Goal: Task Accomplishment & Management: Manage account settings

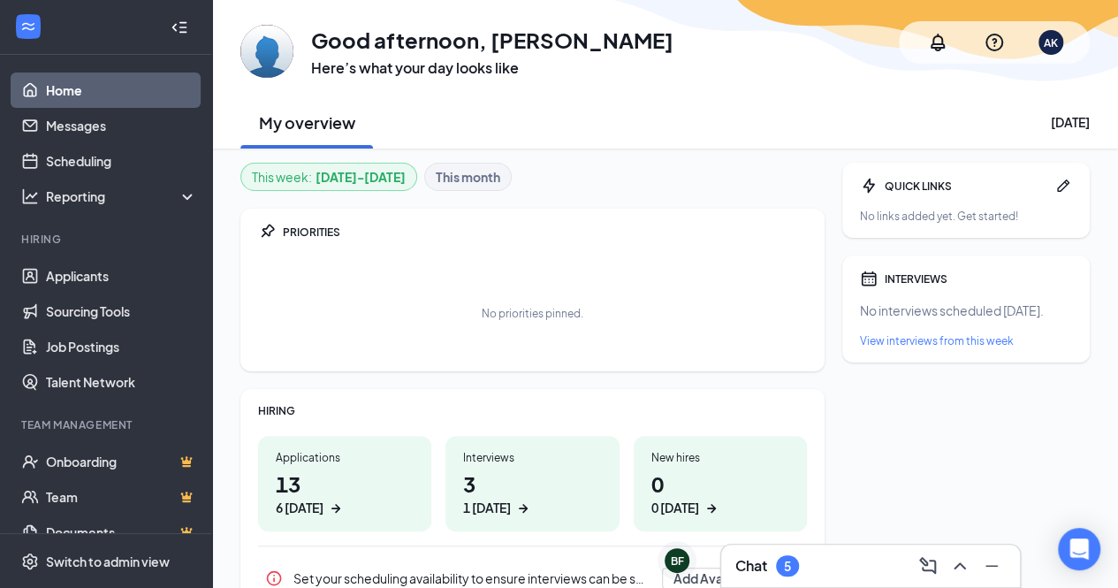
click at [790, 559] on div "5" at bounding box center [787, 566] width 7 height 15
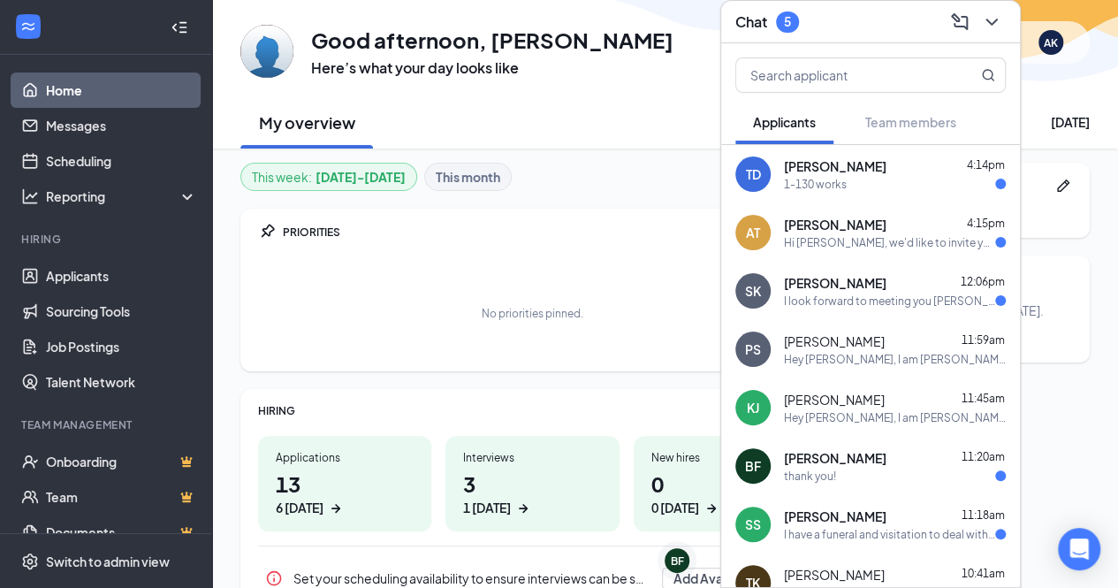
click at [841, 521] on span "[PERSON_NAME]" at bounding box center [835, 516] width 103 height 18
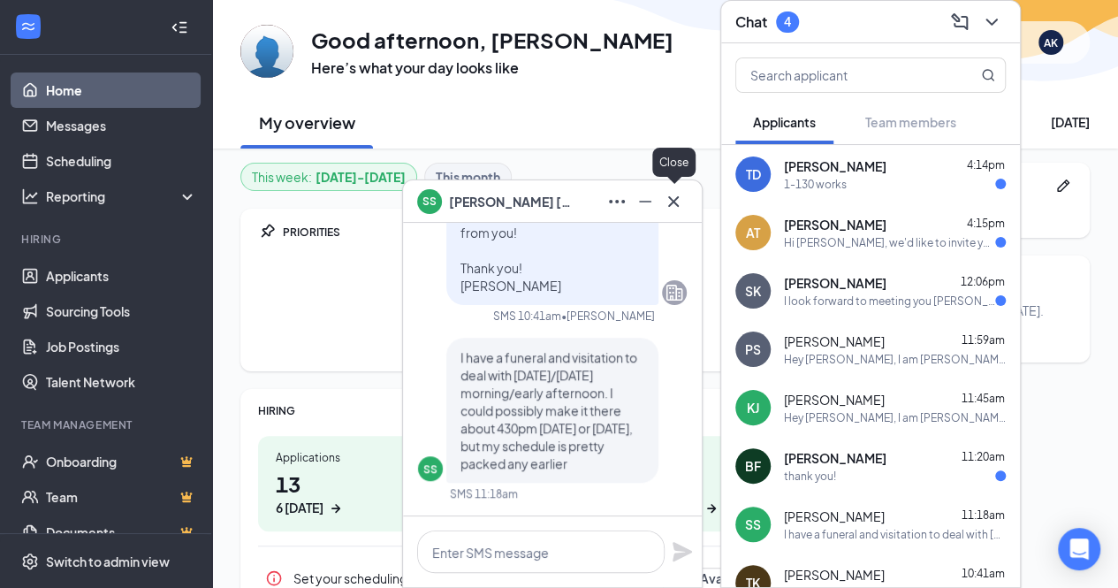
click at [671, 203] on icon "Cross" at bounding box center [673, 200] width 11 height 11
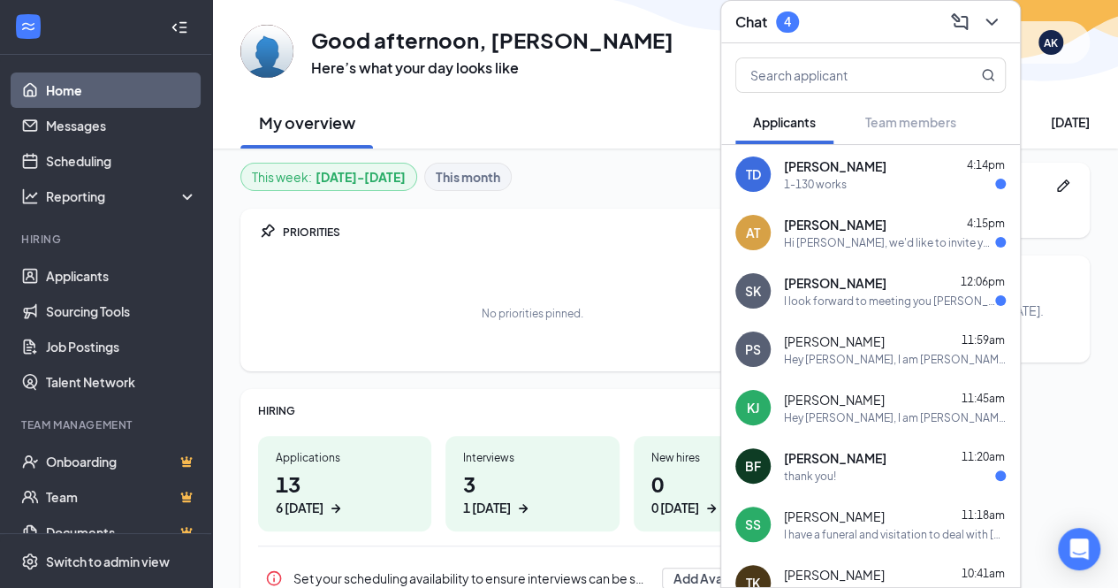
click at [870, 300] on div "I look forward to meeting you Courtney thank you" at bounding box center [889, 300] width 211 height 15
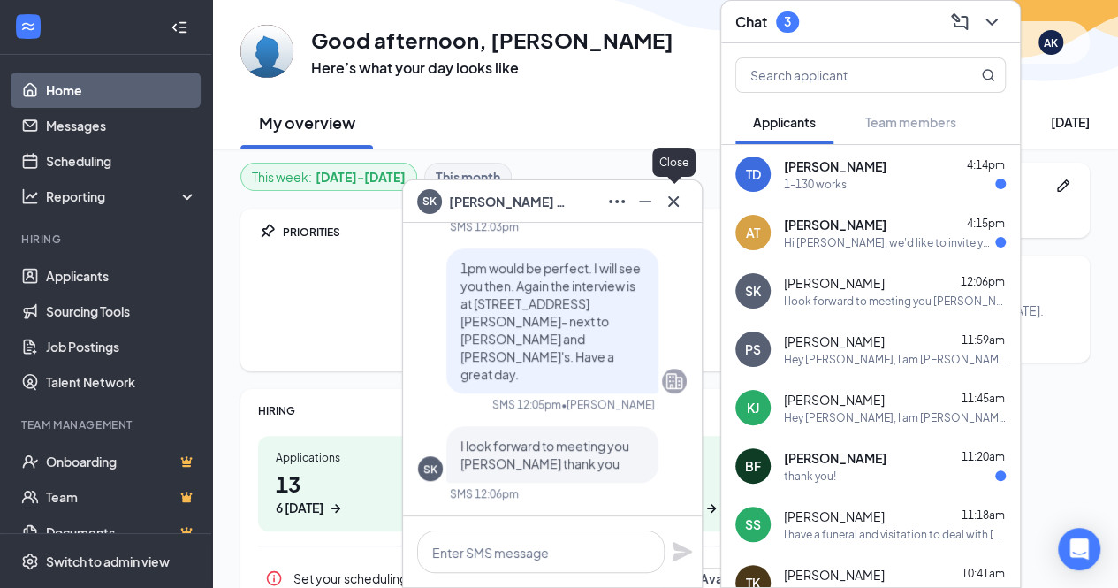
click at [676, 202] on icon "Cross" at bounding box center [673, 201] width 21 height 21
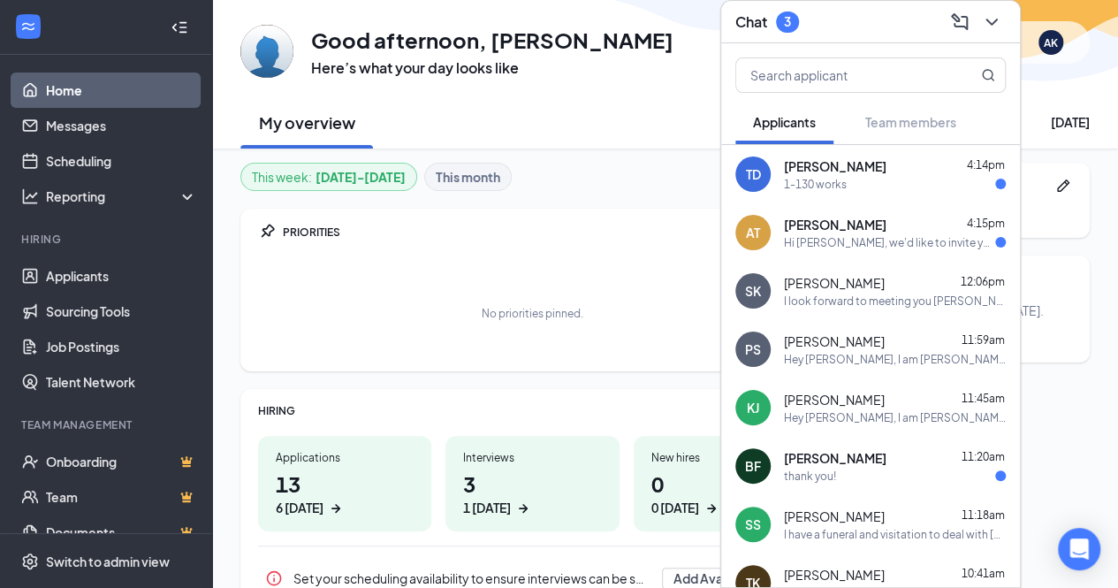
click at [846, 238] on div "Hi Austin Taylor, we'd like to invite you to a meeting with Mr. Splash Car Wash…" at bounding box center [889, 242] width 211 height 15
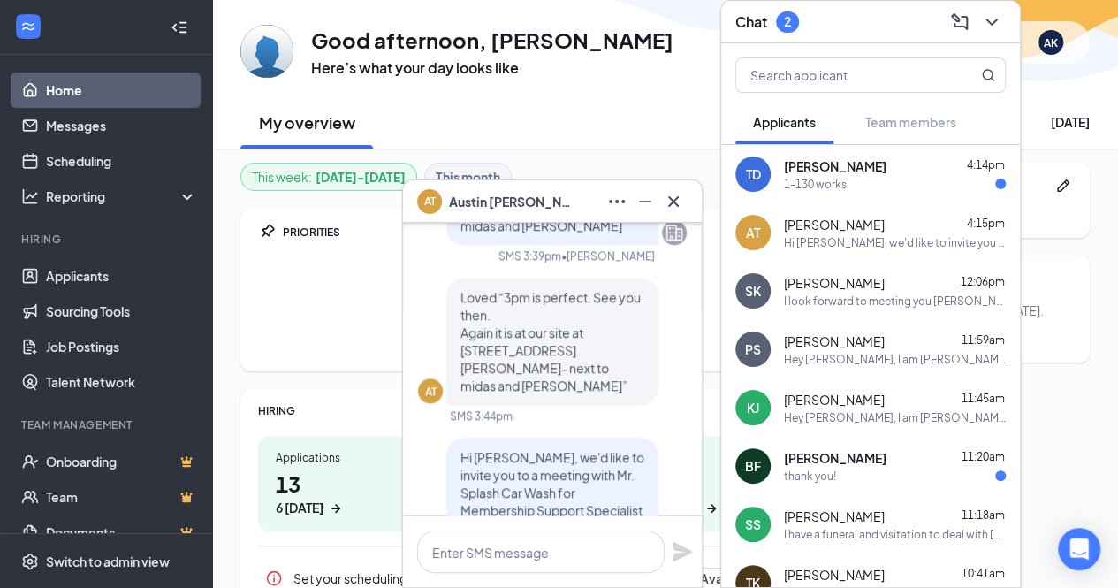
scroll to position [-203, 0]
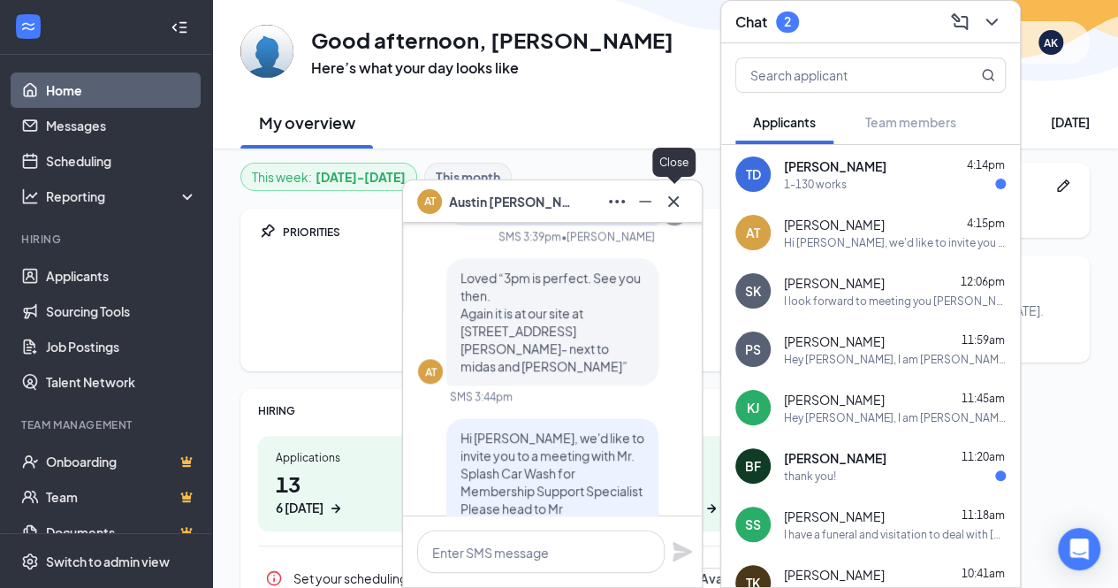
click at [672, 199] on icon "Cross" at bounding box center [673, 200] width 11 height 11
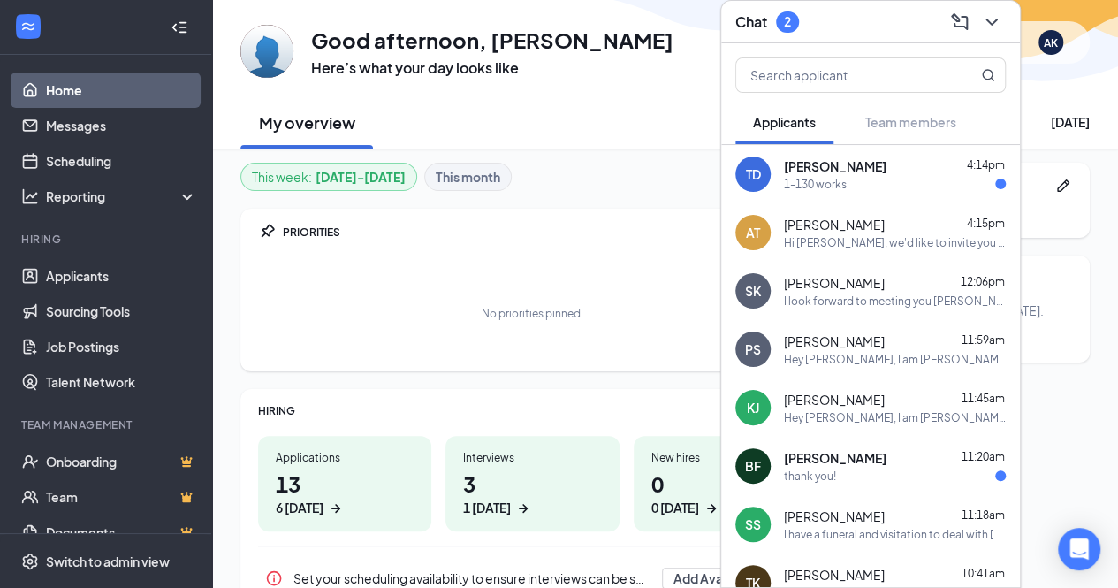
click at [846, 167] on span "[PERSON_NAME]" at bounding box center [835, 166] width 103 height 18
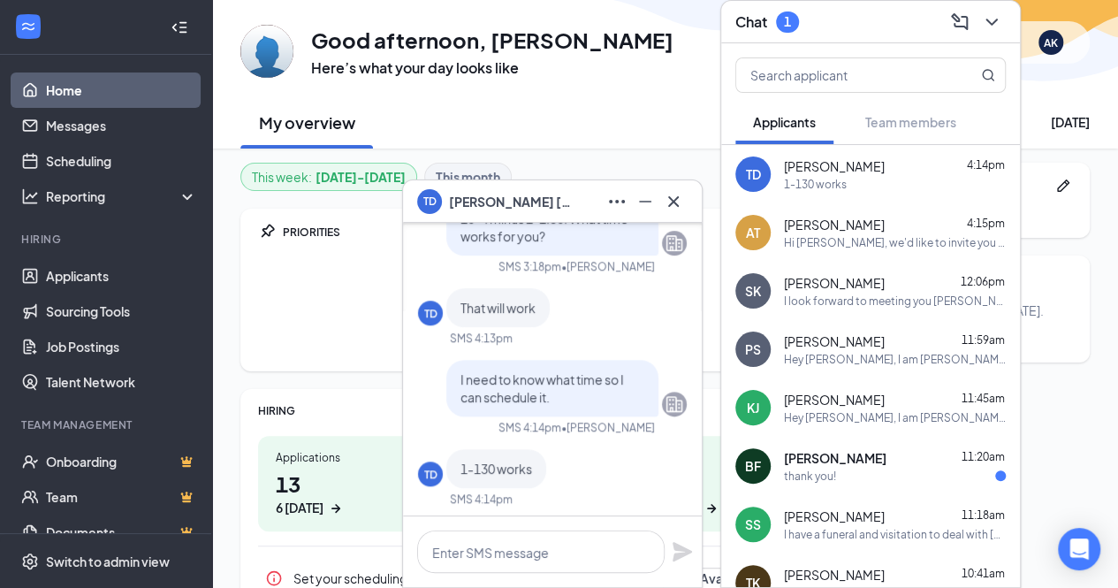
scroll to position [0, 0]
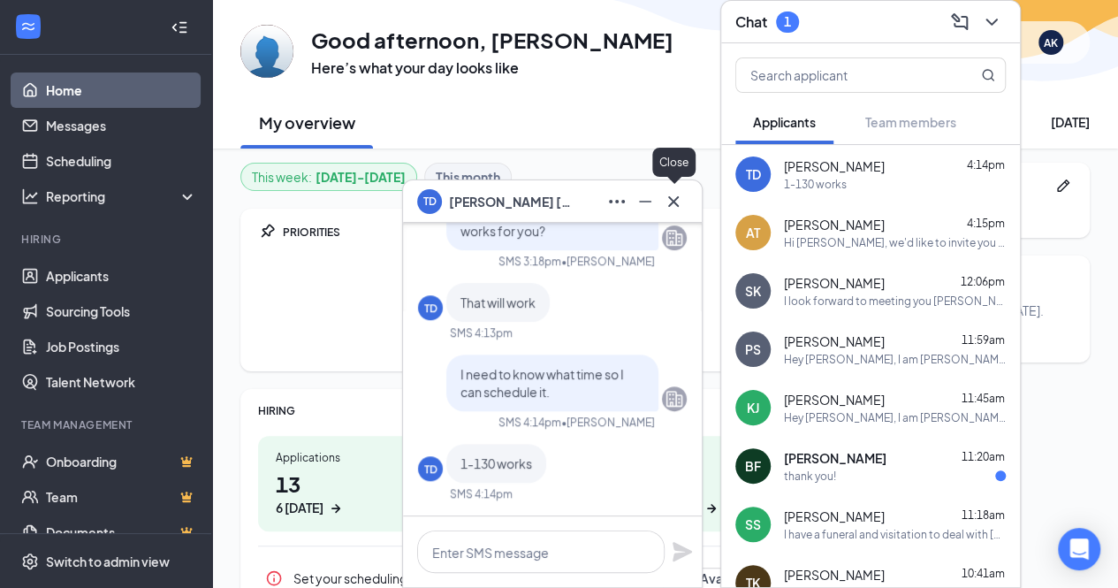
click at [676, 199] on icon "Cross" at bounding box center [673, 200] width 11 height 11
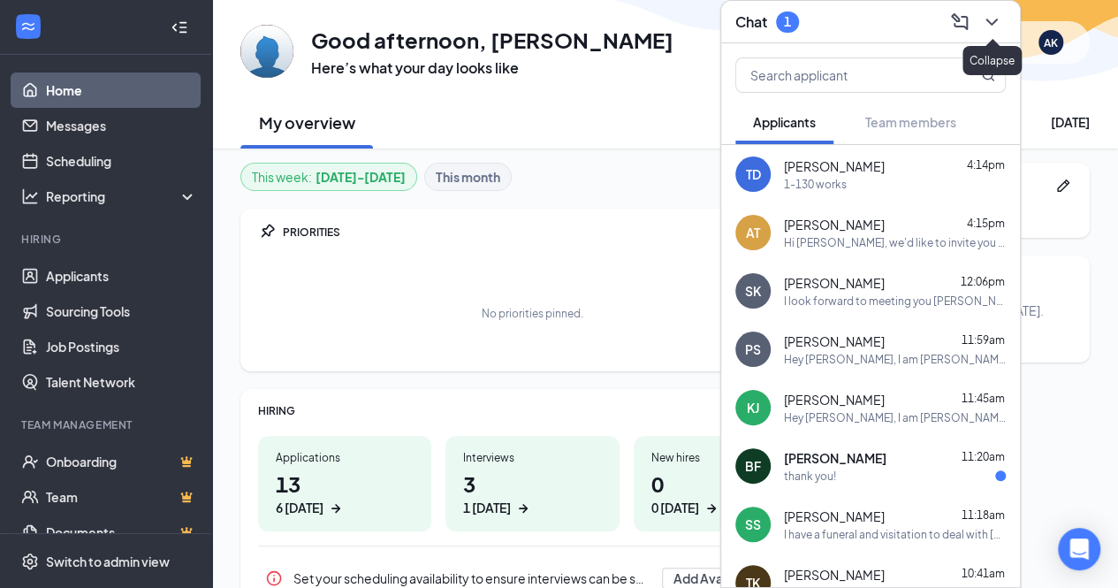
click at [981, 17] on icon "ChevronDown" at bounding box center [991, 21] width 21 height 21
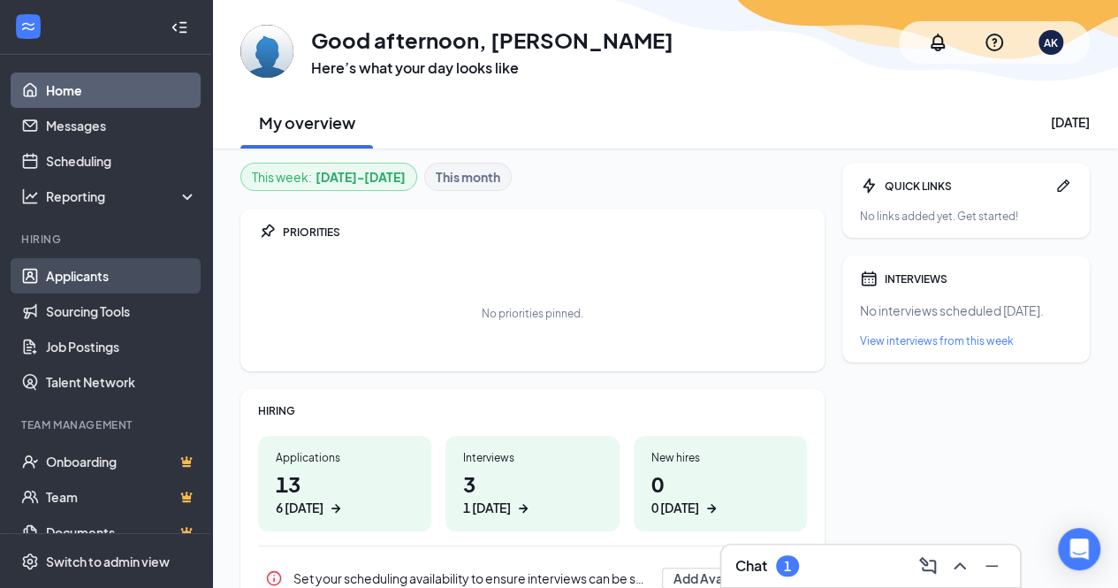
click at [71, 285] on link "Applicants" at bounding box center [121, 275] width 151 height 35
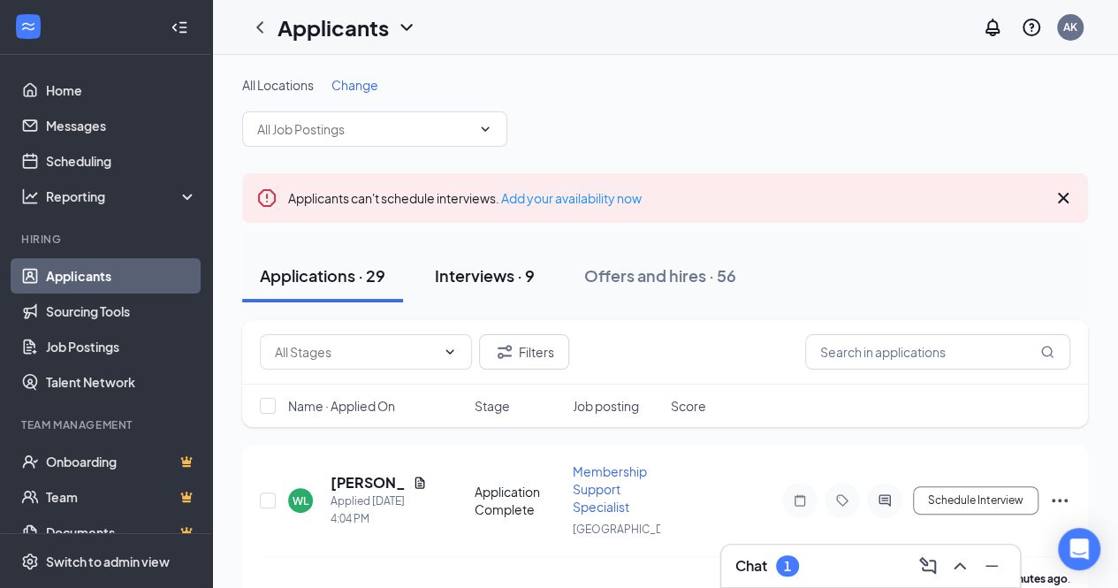
click at [501, 282] on div "Interviews · 9" at bounding box center [485, 275] width 100 height 22
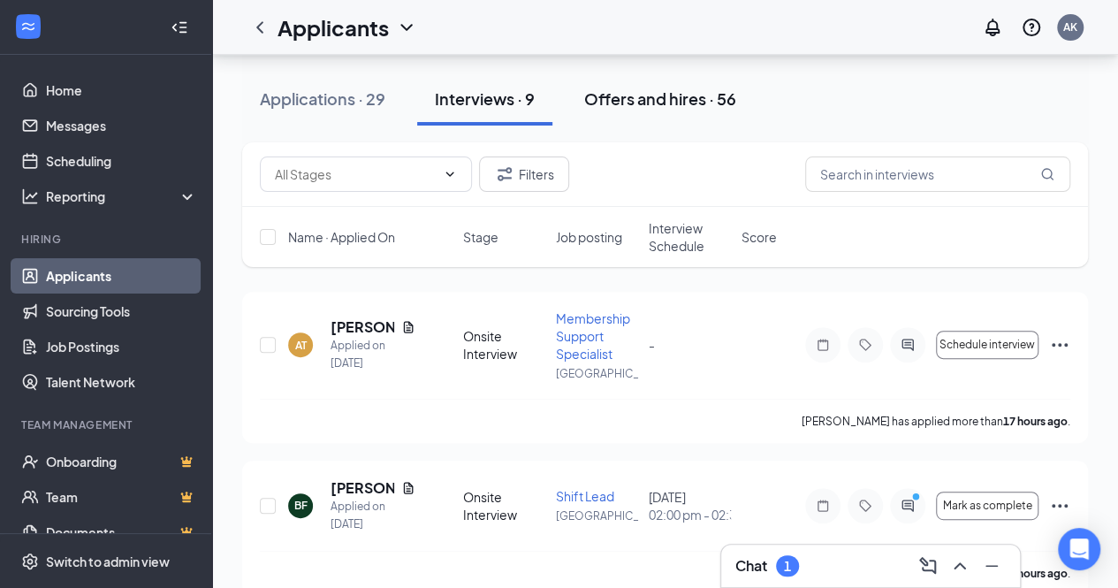
scroll to position [193, 0]
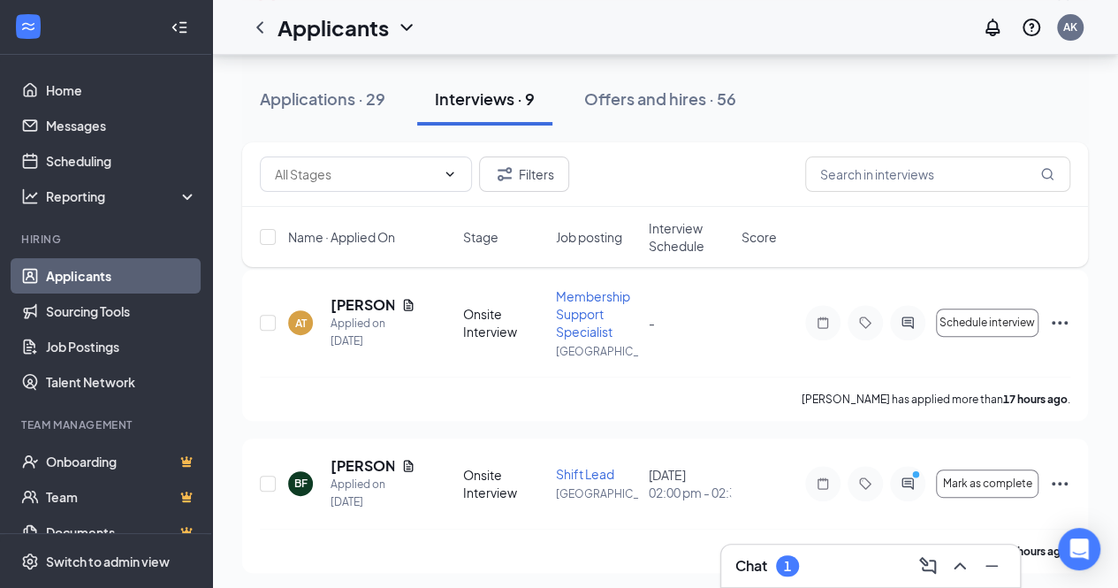
click at [171, 27] on icon "Collapse" at bounding box center [180, 28] width 18 height 18
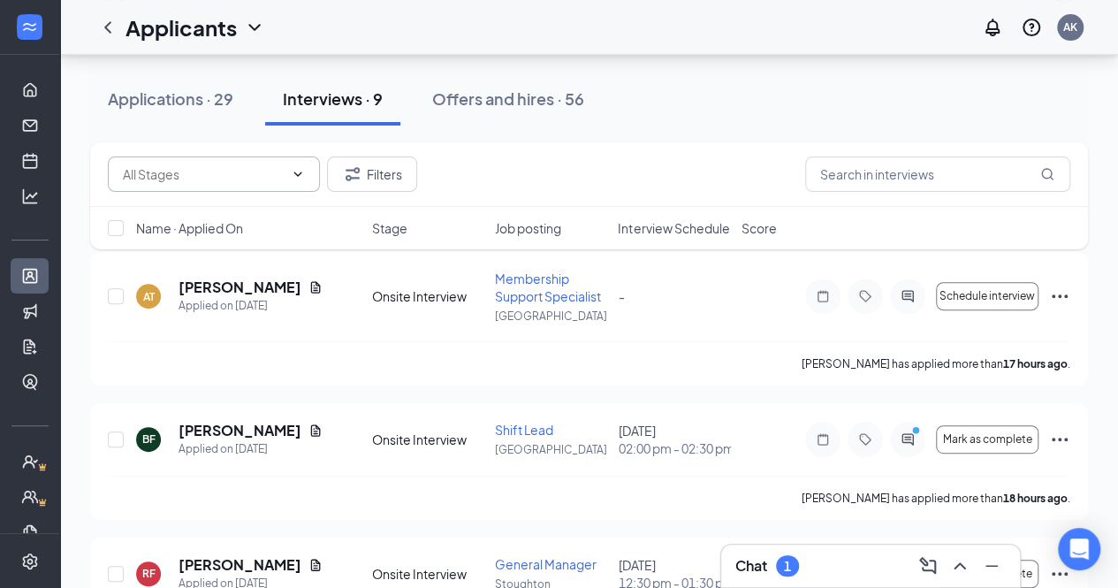
click at [284, 184] on span at bounding box center [214, 173] width 212 height 35
click at [283, 178] on input "text" at bounding box center [203, 173] width 161 height 19
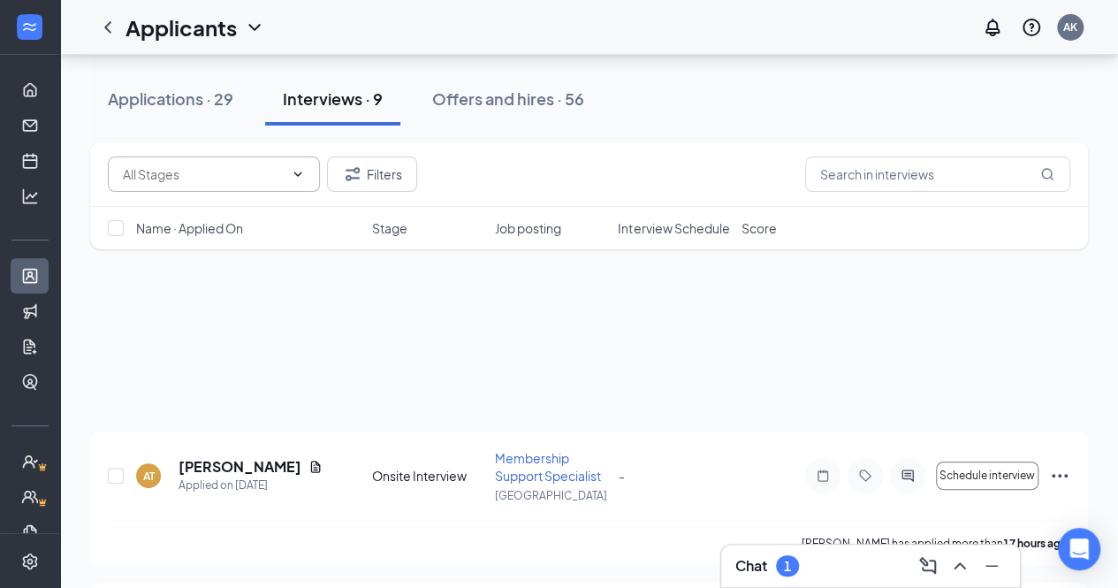
scroll to position [0, 0]
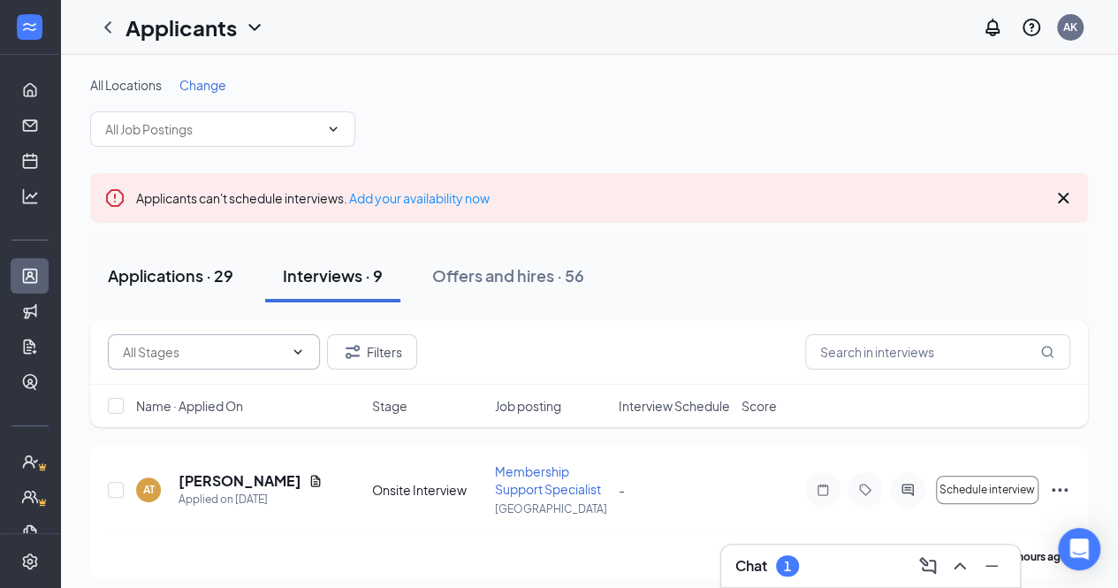
click at [198, 275] on div "Applications · 29" at bounding box center [170, 275] width 125 height 22
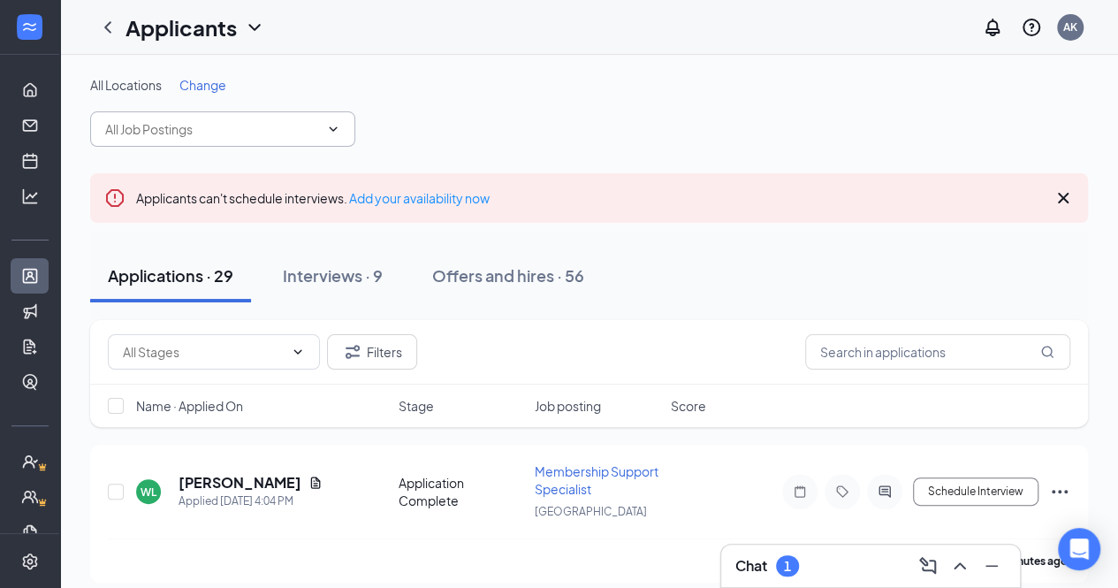
click at [329, 125] on icon "ChevronDown" at bounding box center [333, 129] width 14 height 14
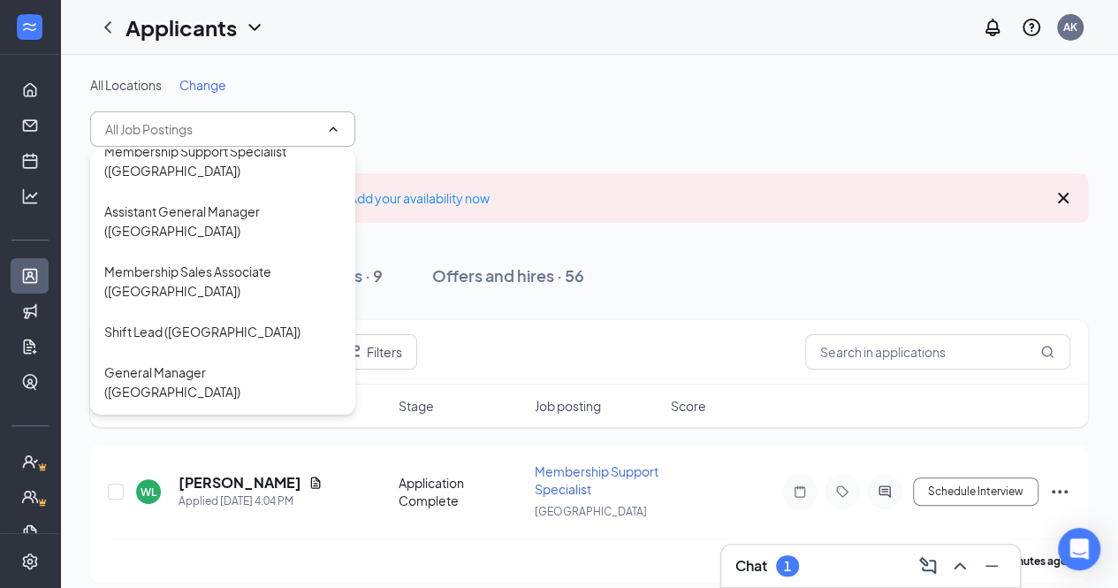
scroll to position [223, 0]
click at [205, 326] on div "Shift Lead ([GEOGRAPHIC_DATA])" at bounding box center [202, 330] width 196 height 19
type input "Shift Lead ([GEOGRAPHIC_DATA])"
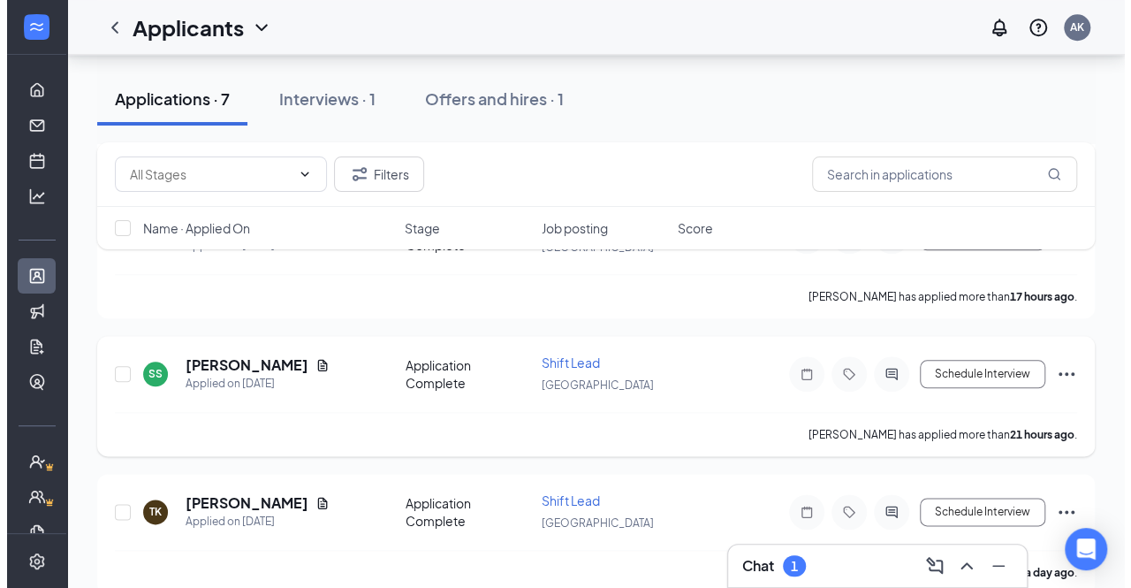
scroll to position [817, 0]
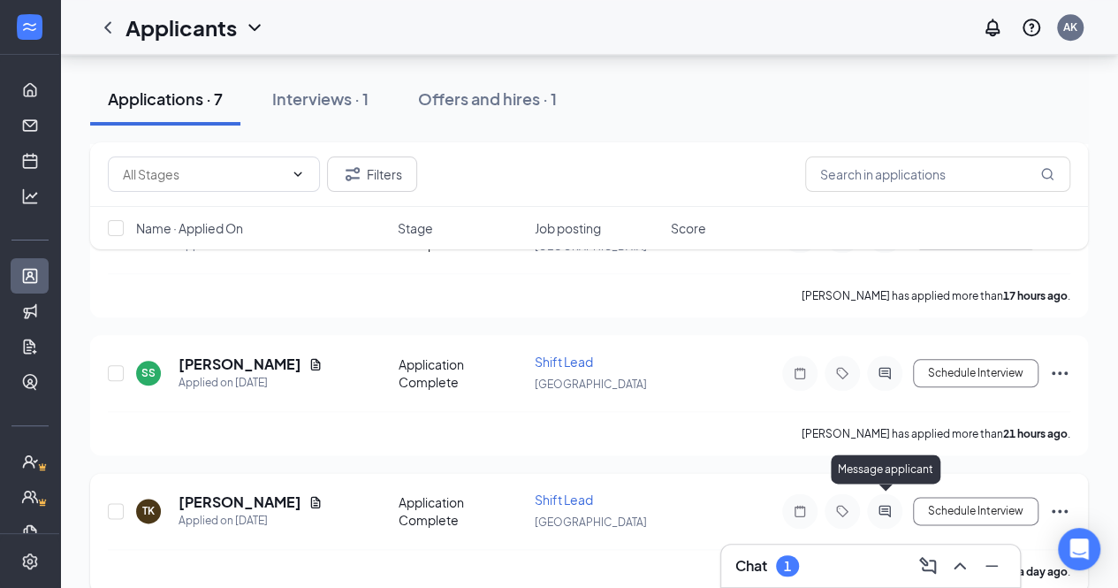
click at [888, 504] on icon "ActiveChat" at bounding box center [884, 511] width 21 height 14
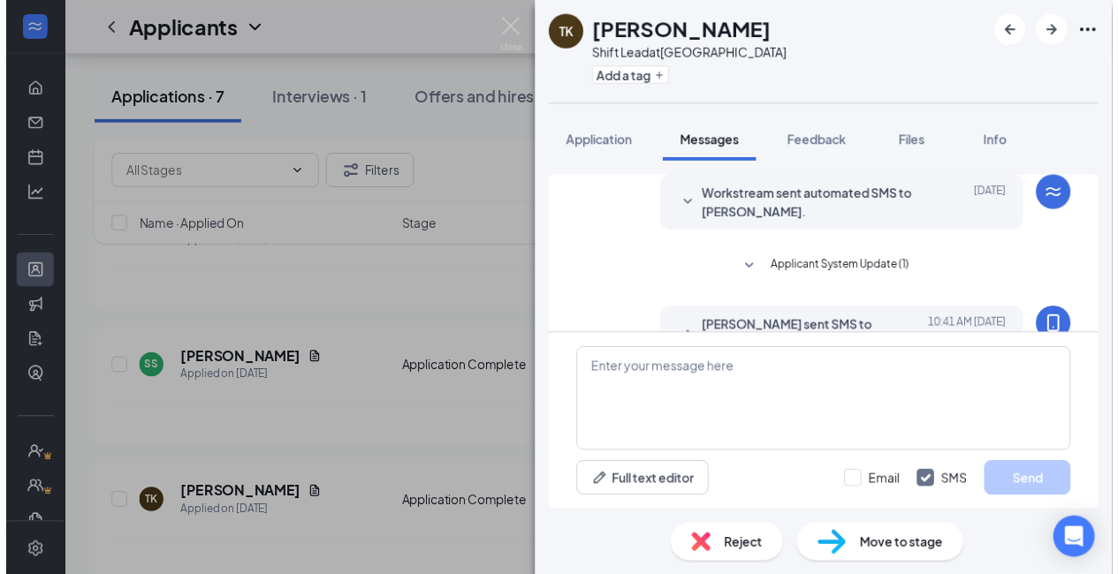
scroll to position [352, 0]
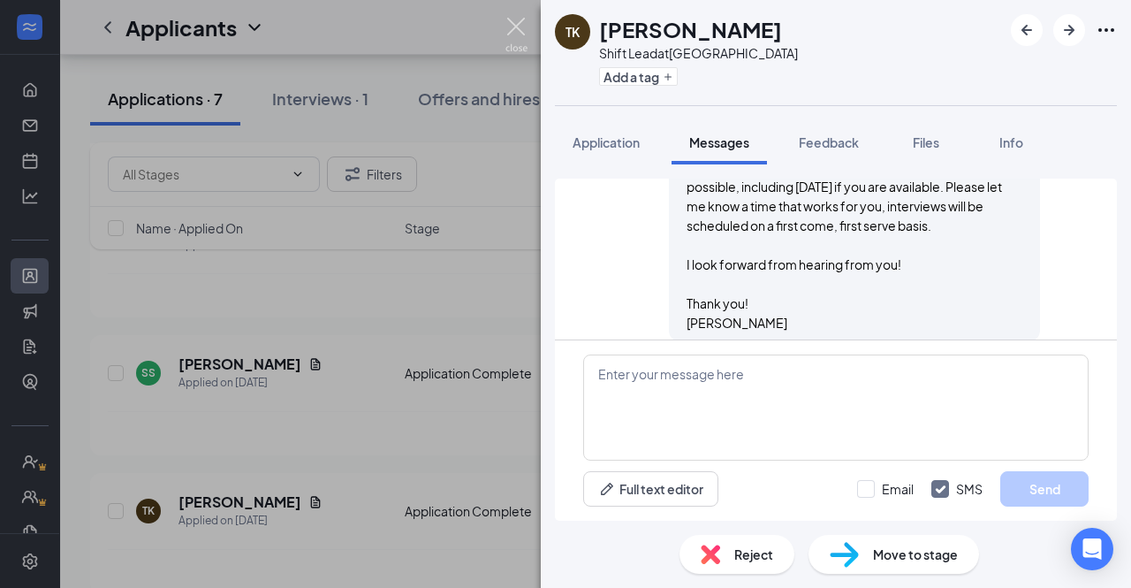
click at [513, 21] on img at bounding box center [516, 35] width 22 height 34
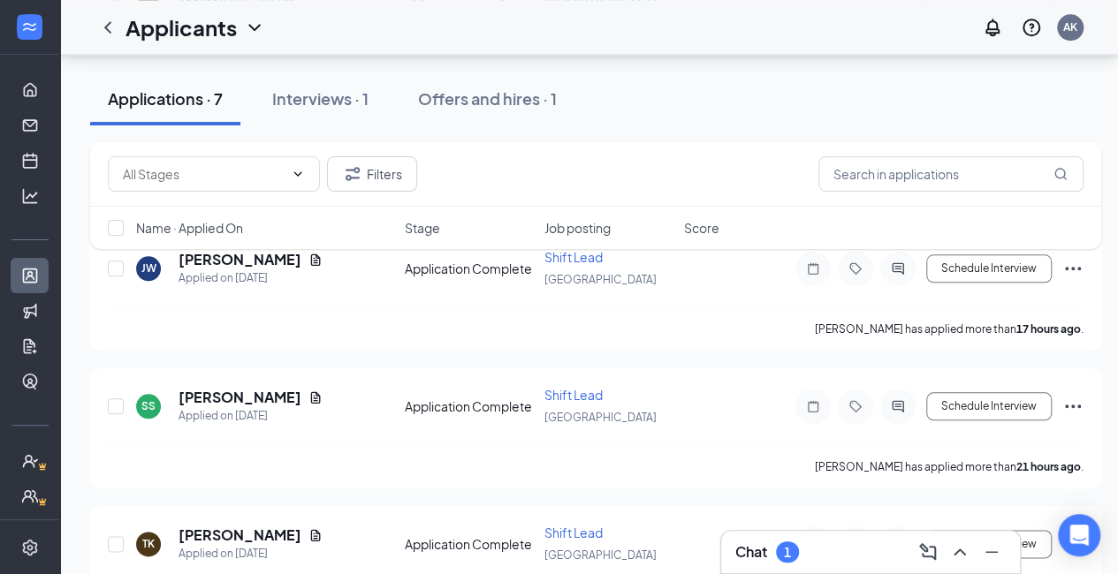
scroll to position [846, 0]
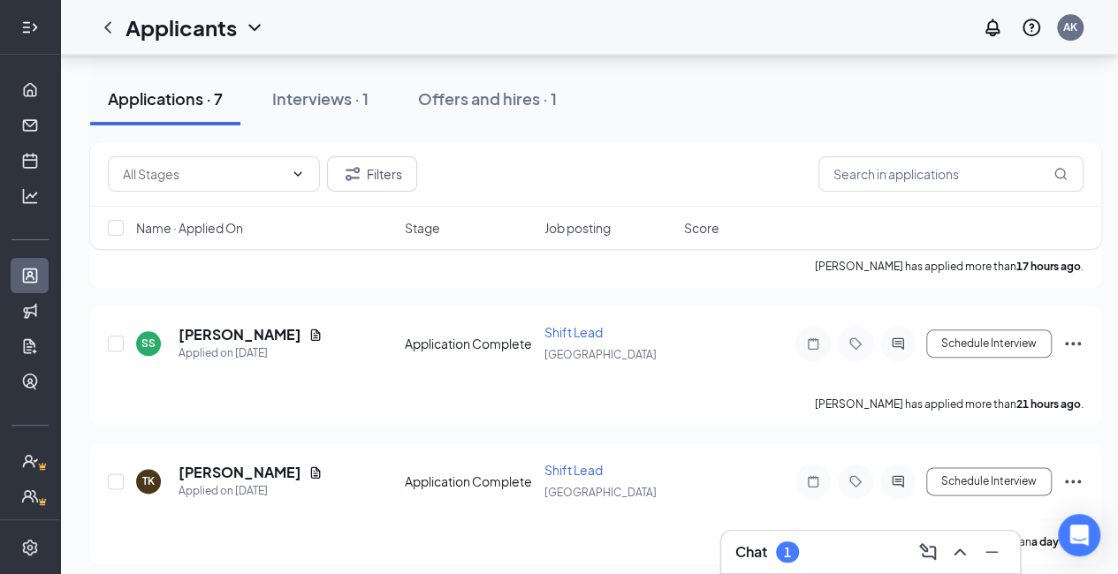
click at [29, 19] on icon "Expand" at bounding box center [30, 28] width 18 height 18
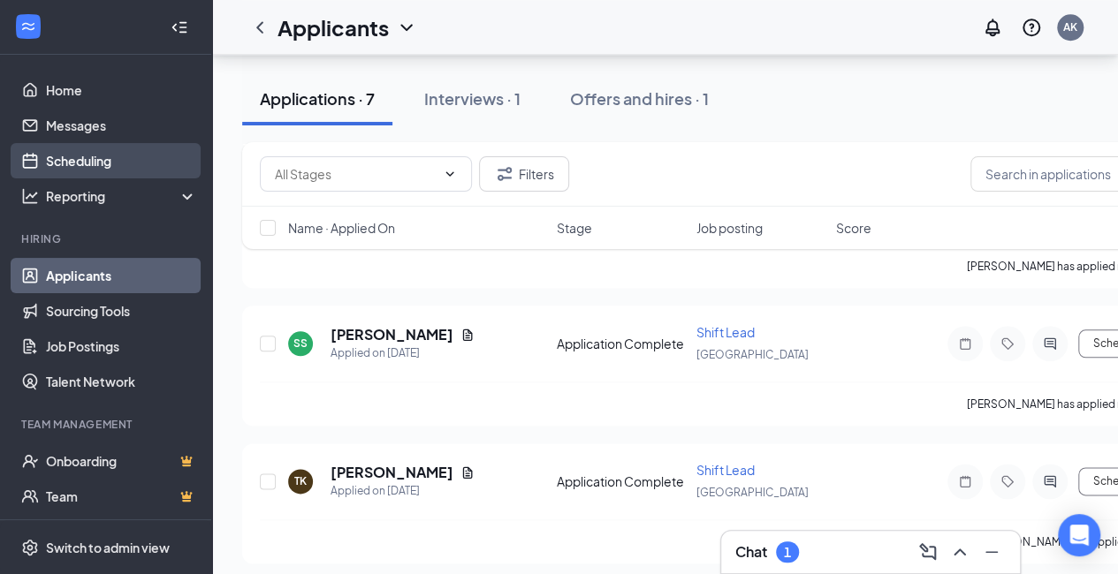
click at [88, 164] on link "Scheduling" at bounding box center [121, 160] width 151 height 35
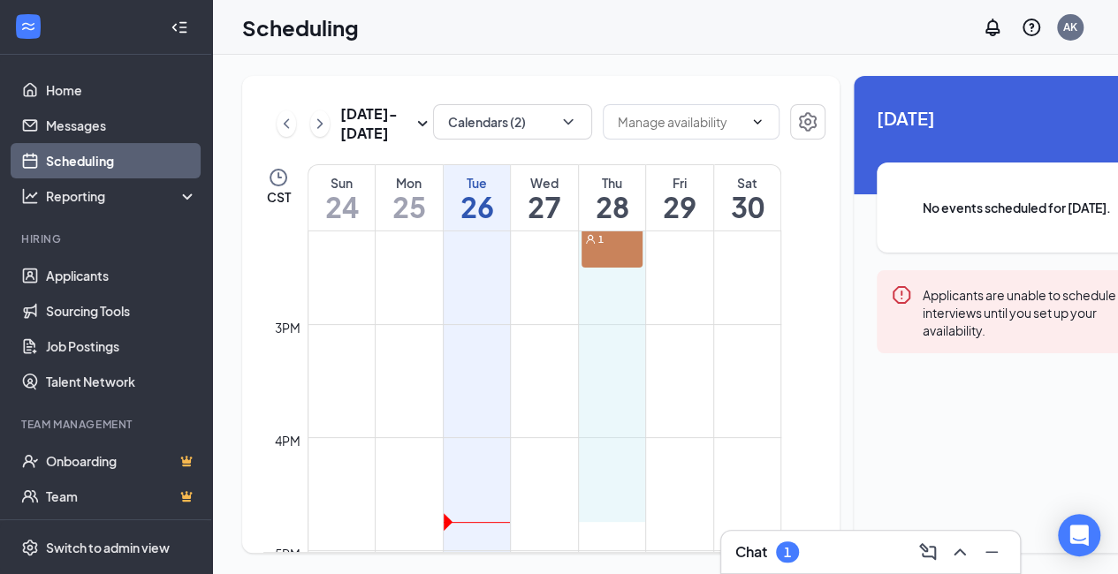
scroll to position [1610, 0]
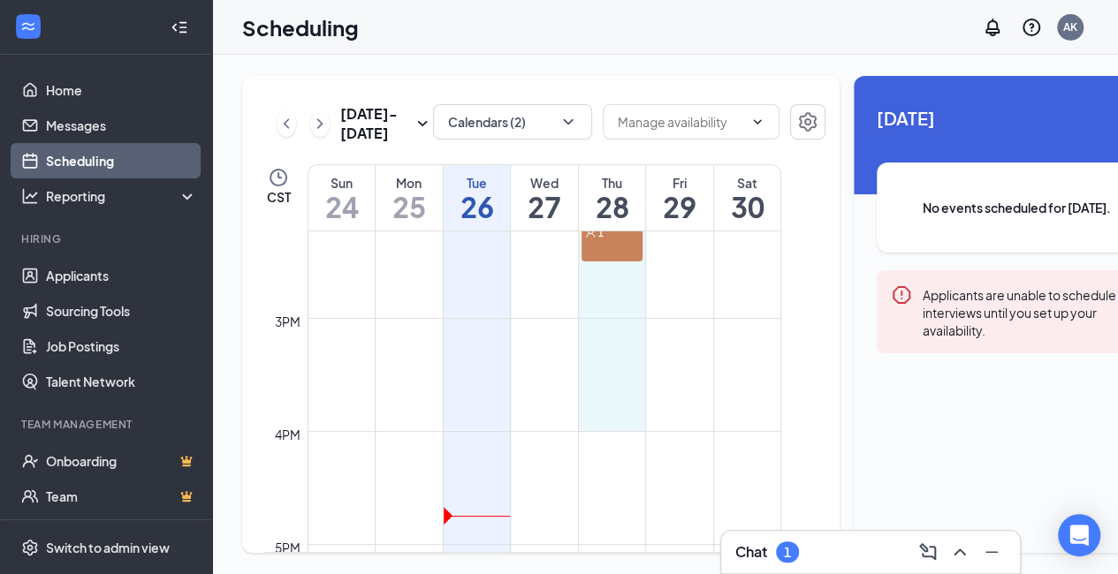
drag, startPoint x: 599, startPoint y: 358, endPoint x: 599, endPoint y: 437, distance: 78.7
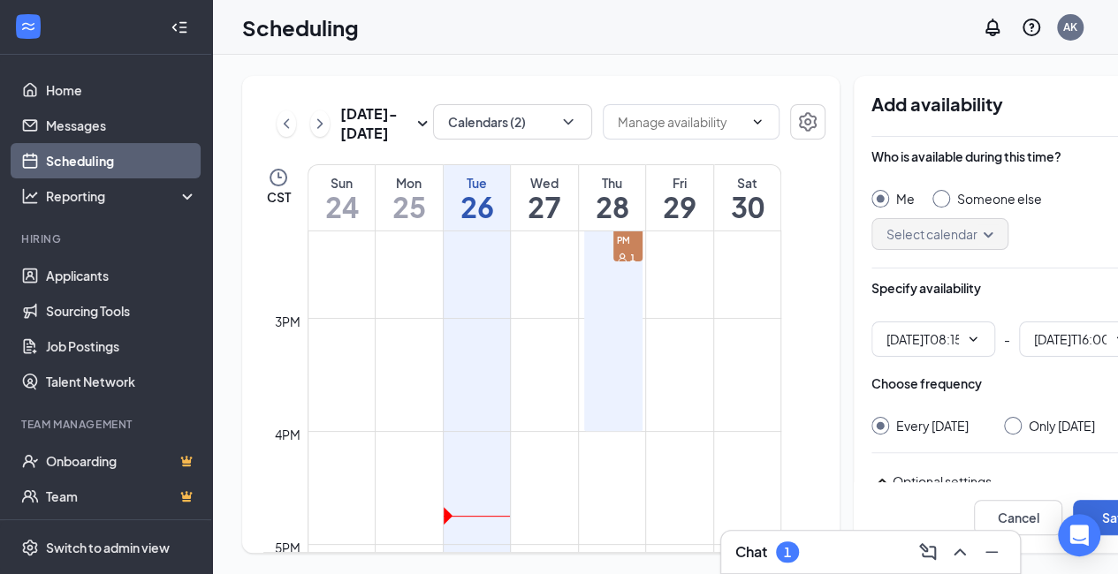
type input "08:15 AM"
type input "04:00 PM"
click at [966, 332] on icon "ChevronDown" at bounding box center [973, 339] width 14 height 14
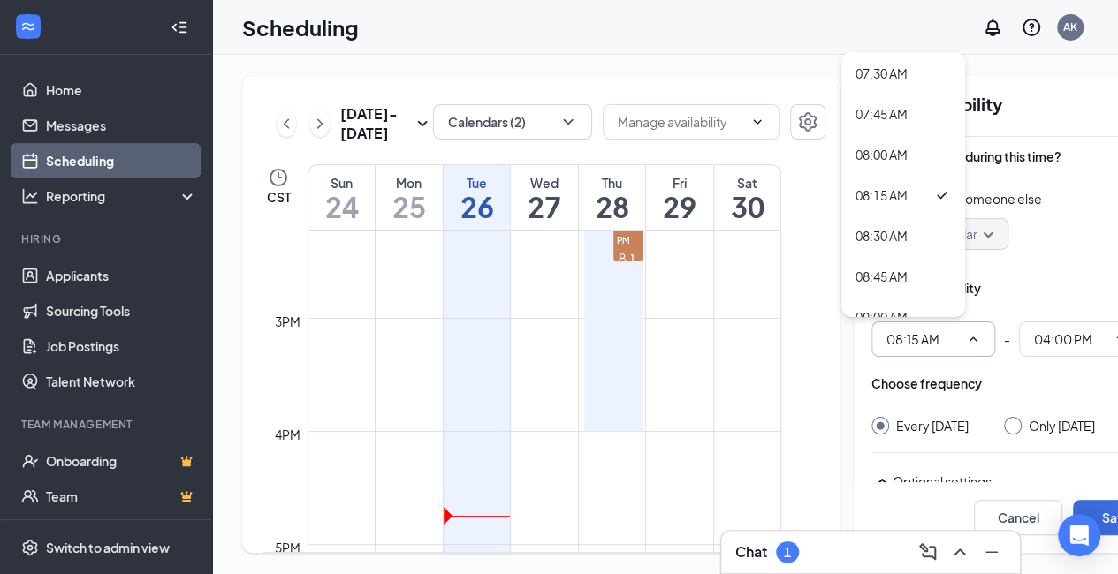
scroll to position [1232, 0]
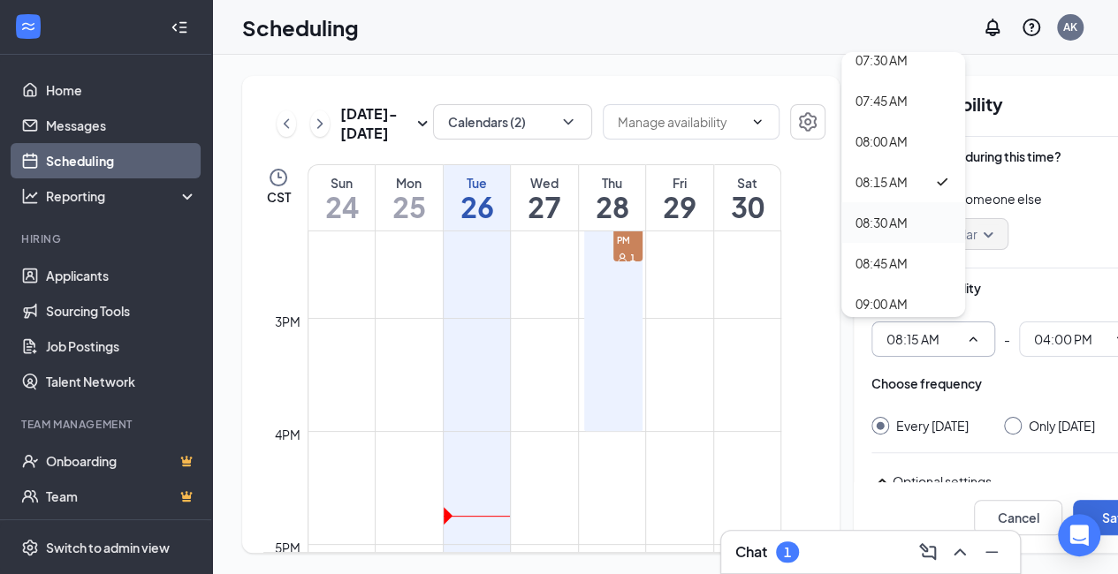
click at [880, 213] on div "08:30 AM" at bounding box center [881, 222] width 52 height 19
type input "08:30 AM"
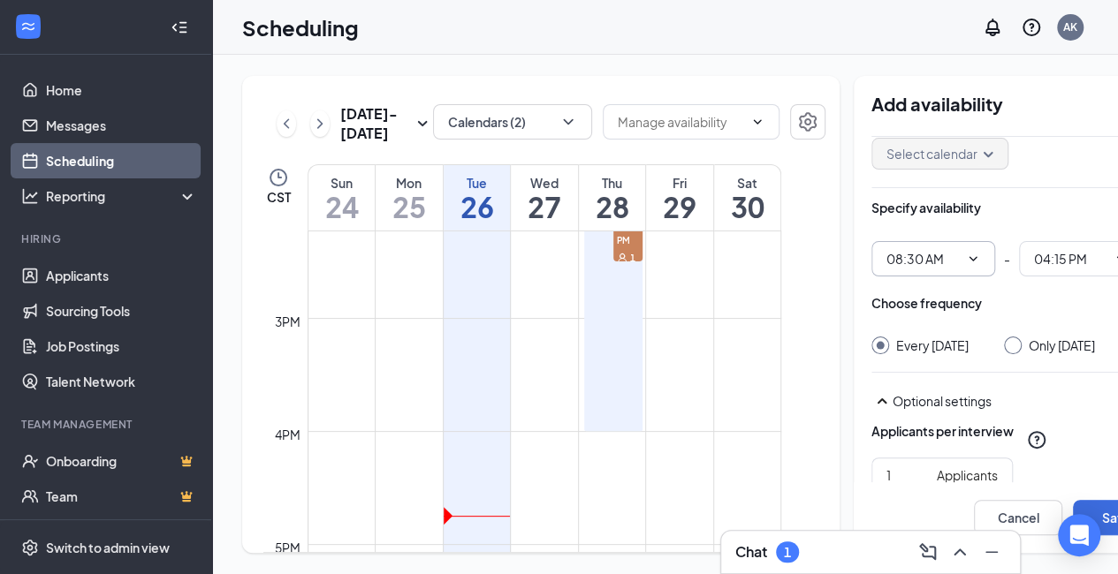
scroll to position [39, 0]
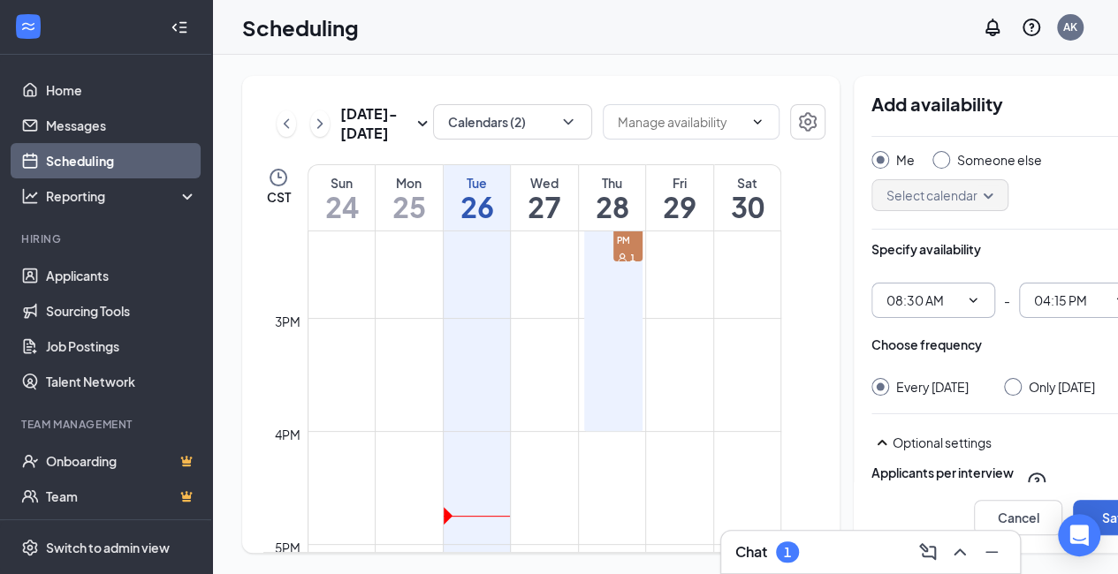
click at [1090, 283] on span "04:15 PM" at bounding box center [1081, 300] width 124 height 35
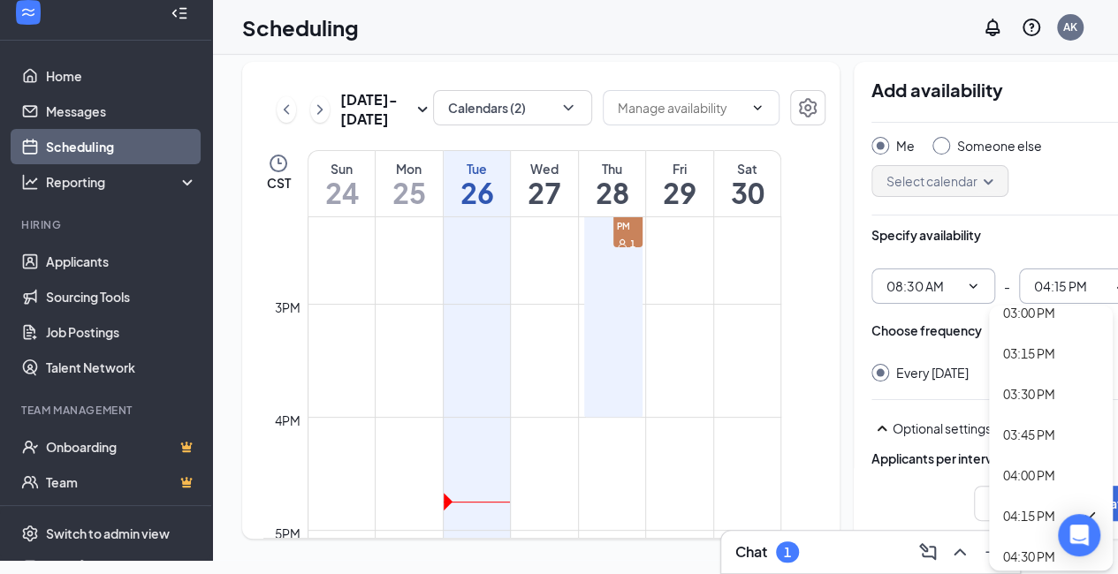
scroll to position [2413, 0]
click at [1030, 465] on div "04:00 PM" at bounding box center [1029, 474] width 52 height 19
type input "04:00 PM"
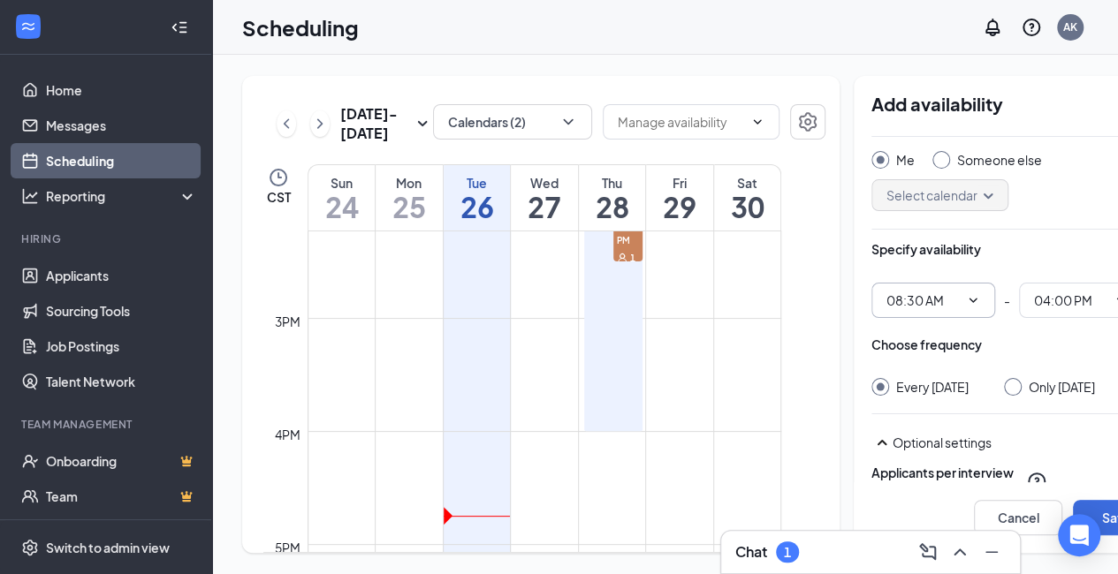
scroll to position [277, 0]
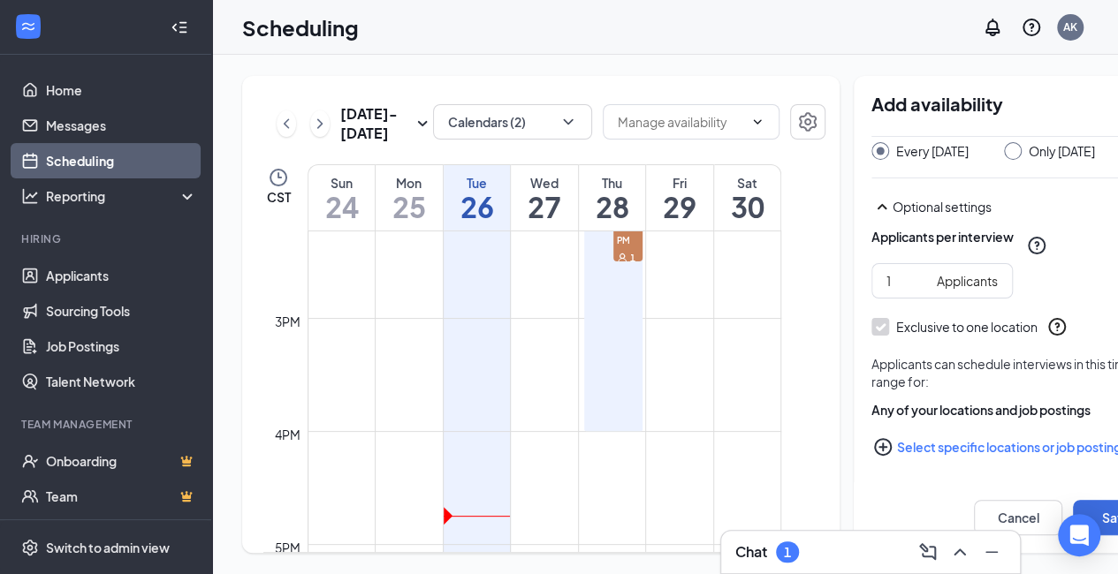
click at [885, 432] on button "Select specific locations or job postings" at bounding box center [1016, 446] width 290 height 35
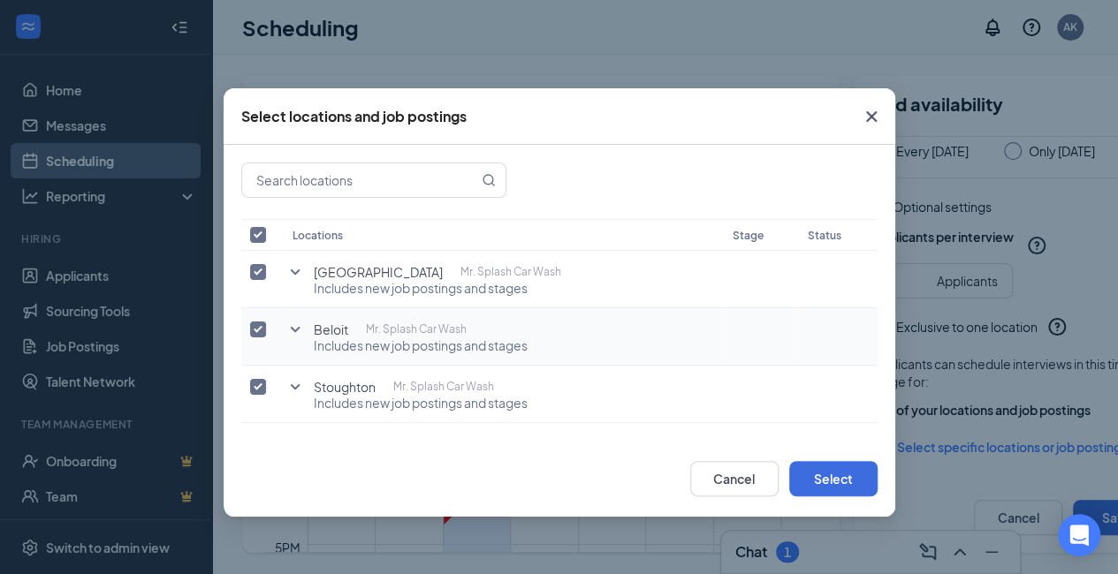
click at [265, 333] on input "checkbox" at bounding box center [258, 330] width 16 height 16
checkbox input "false"
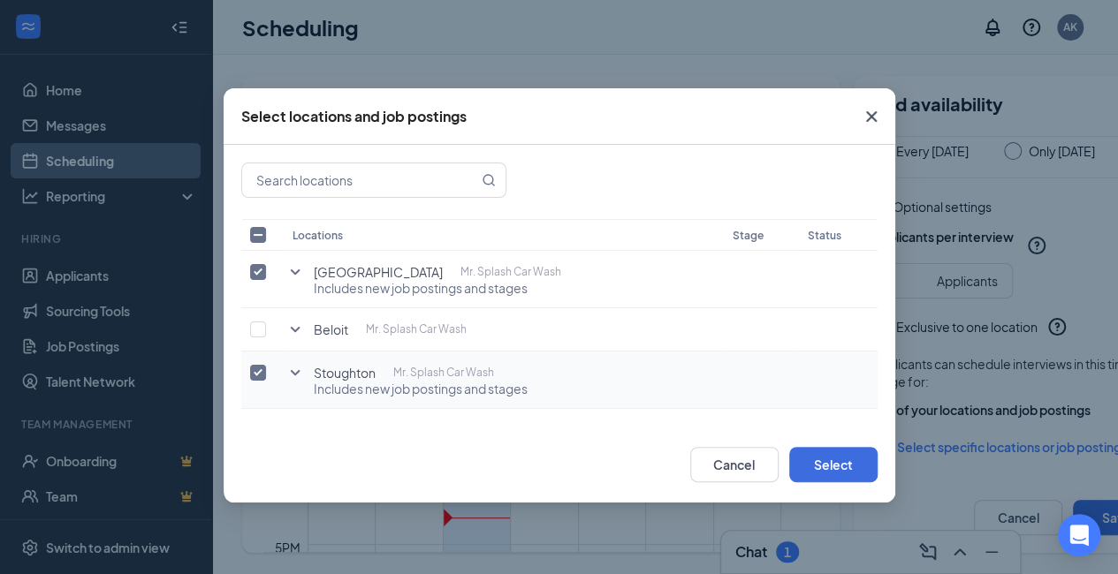
click at [262, 369] on input "checkbox" at bounding box center [258, 373] width 16 height 16
checkbox input "false"
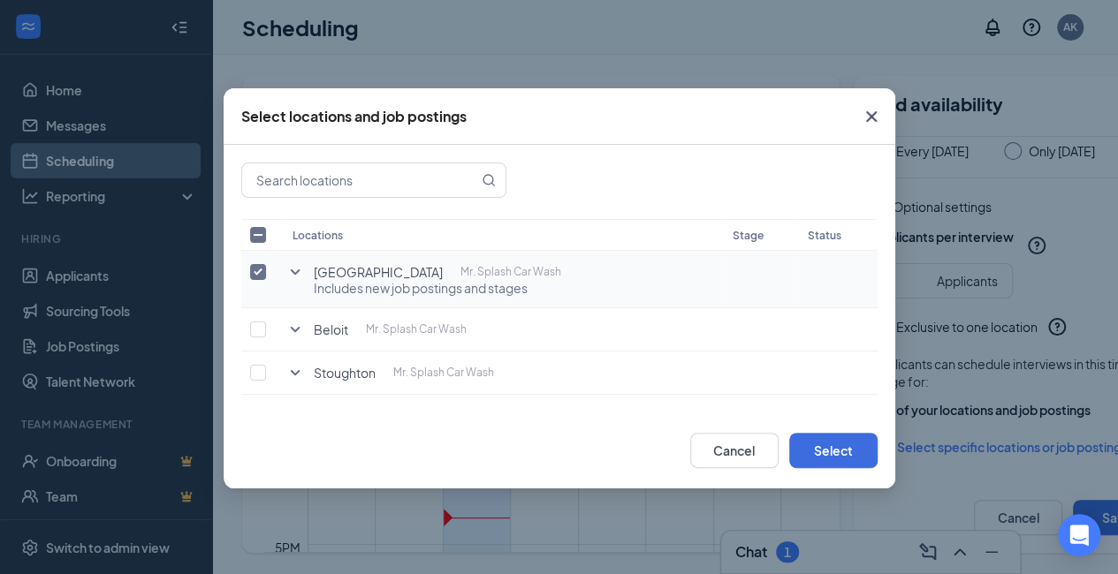
click at [290, 282] on td "Janesville Mr. Splash Car Wash Includes new job postings and stages" at bounding box center [504, 279] width 440 height 57
click at [290, 271] on icon "SmallChevronDown" at bounding box center [295, 272] width 21 height 21
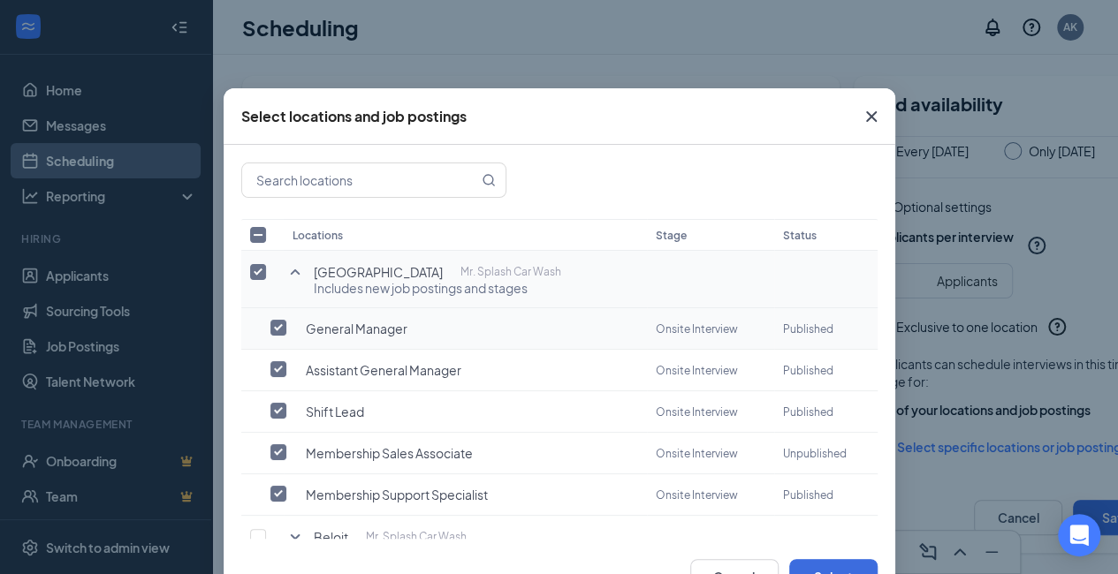
click at [275, 325] on input "checkbox" at bounding box center [278, 328] width 16 height 16
checkbox input "true"
checkbox input "false"
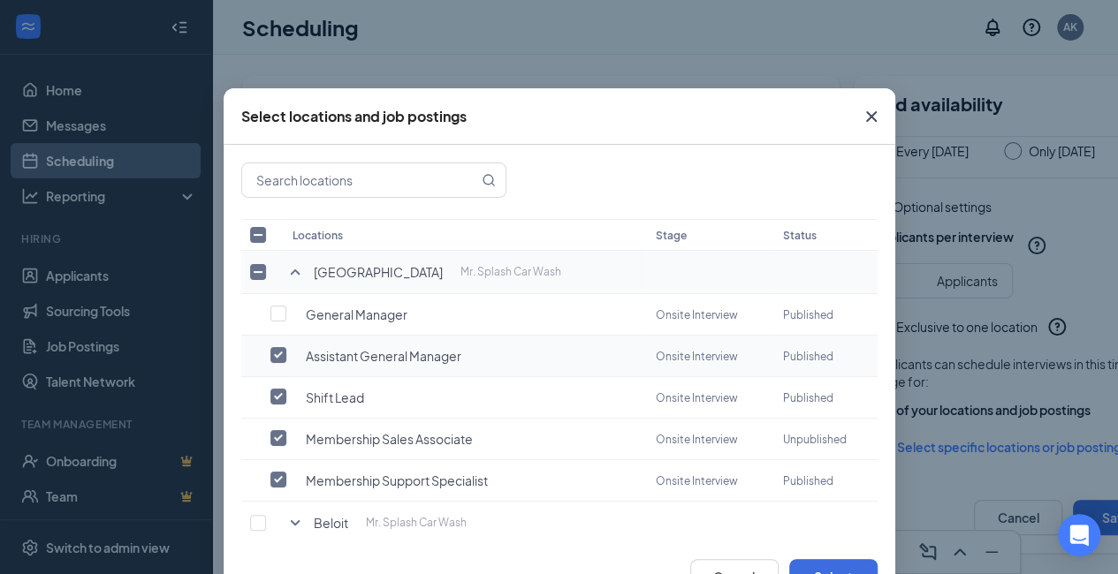
click at [270, 350] on input "checkbox" at bounding box center [278, 355] width 16 height 16
checkbox input "false"
click at [270, 433] on input "checkbox" at bounding box center [278, 438] width 16 height 16
checkbox input "false"
click at [270, 473] on input "checkbox" at bounding box center [278, 480] width 16 height 16
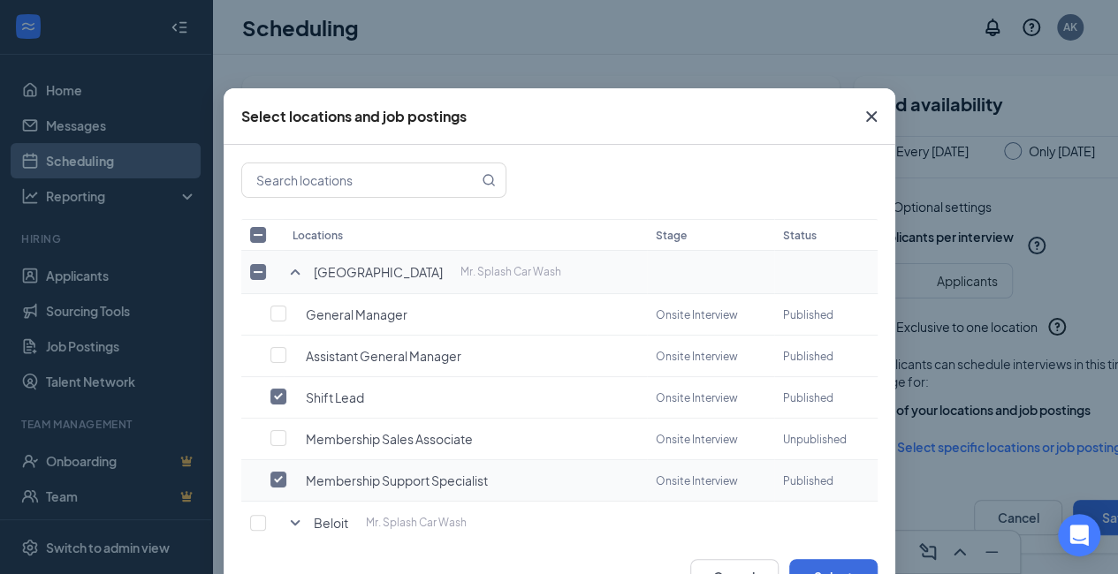
checkbox input "false"
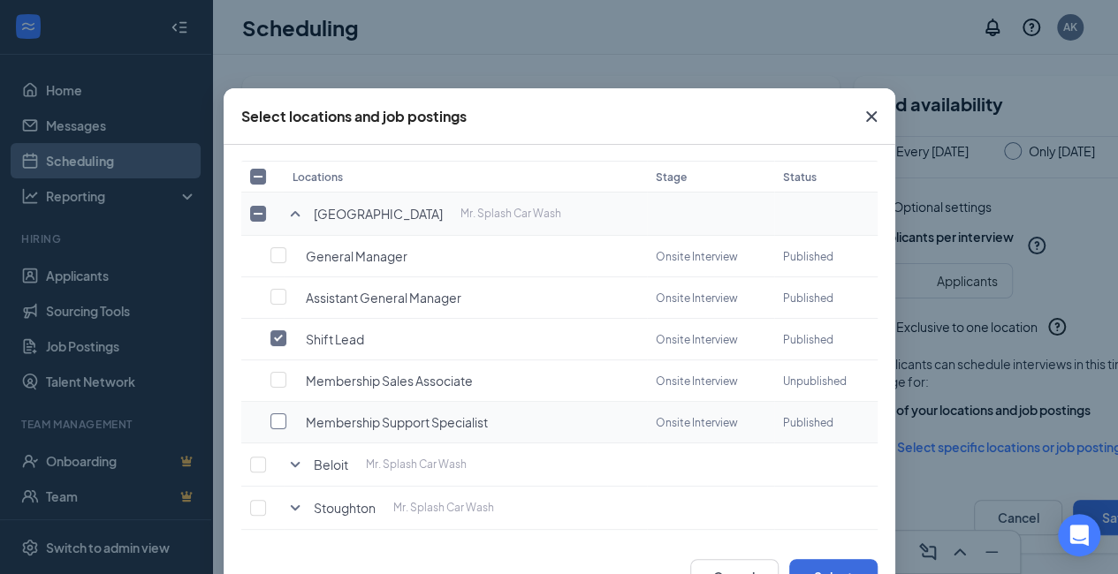
scroll to position [62, 0]
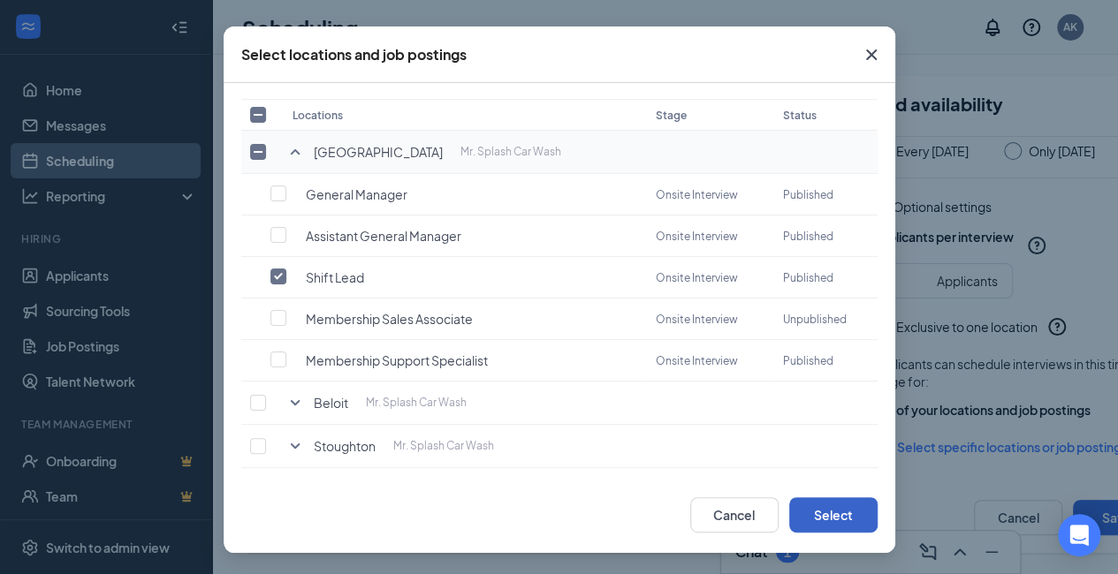
click at [812, 509] on button "Select" at bounding box center [833, 515] width 88 height 35
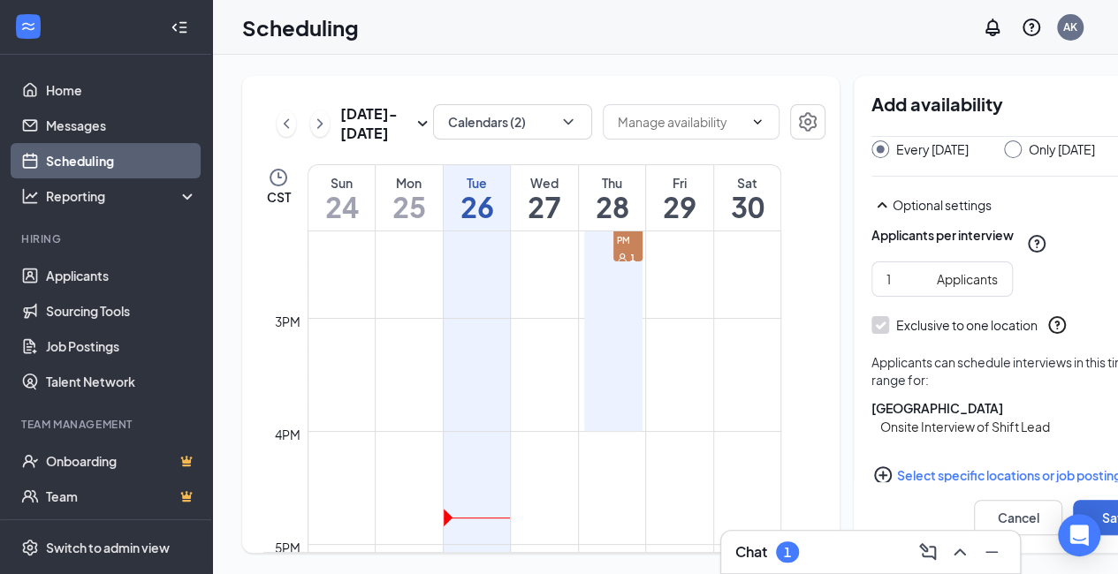
scroll to position [0, 0]
click at [1073, 500] on button "Save" at bounding box center [1117, 517] width 88 height 35
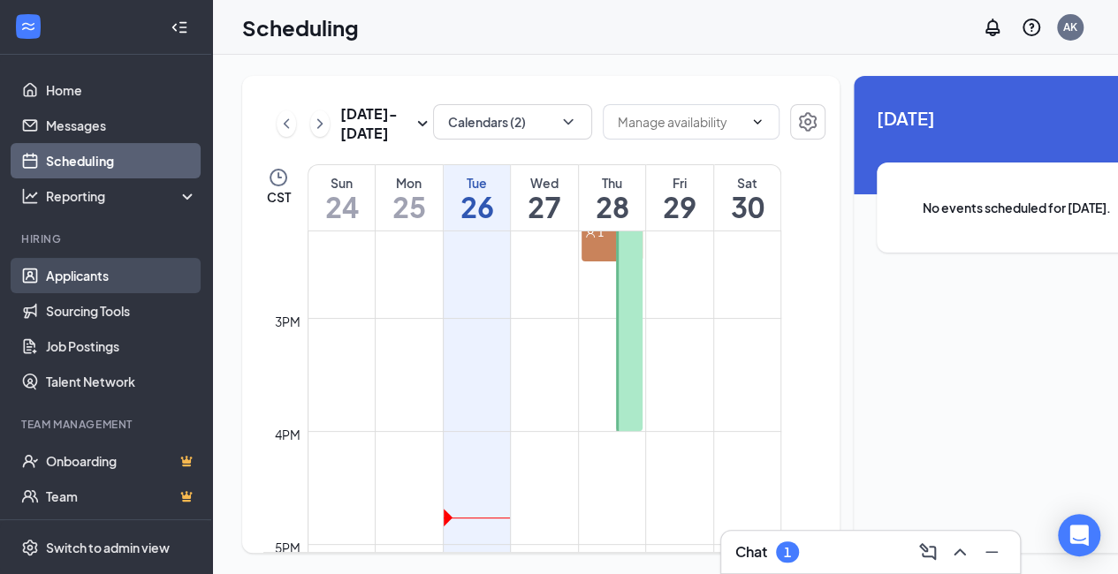
click at [83, 278] on link "Applicants" at bounding box center [121, 275] width 151 height 35
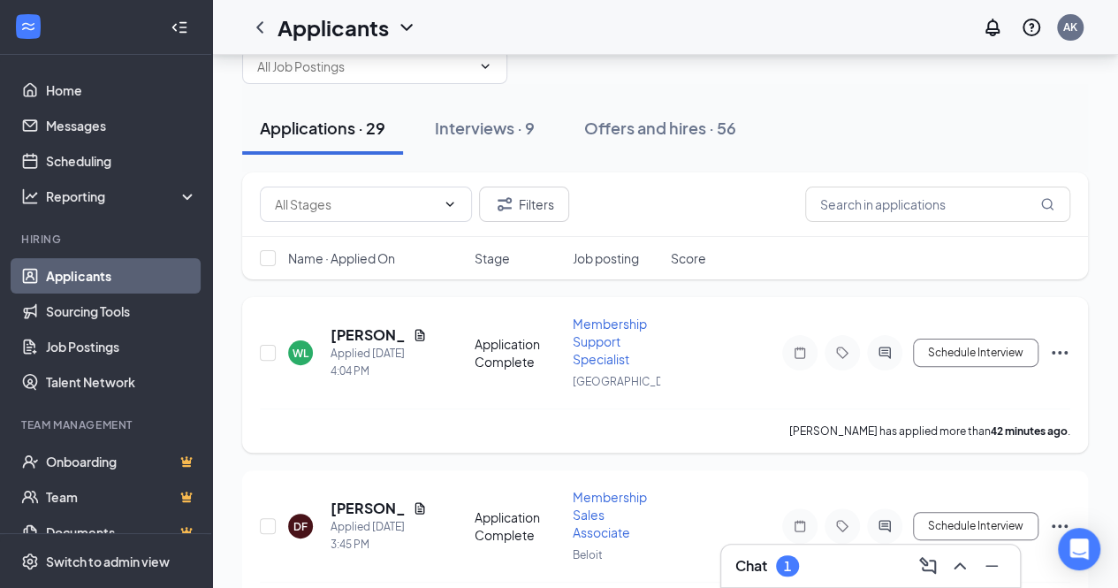
scroll to position [60, 0]
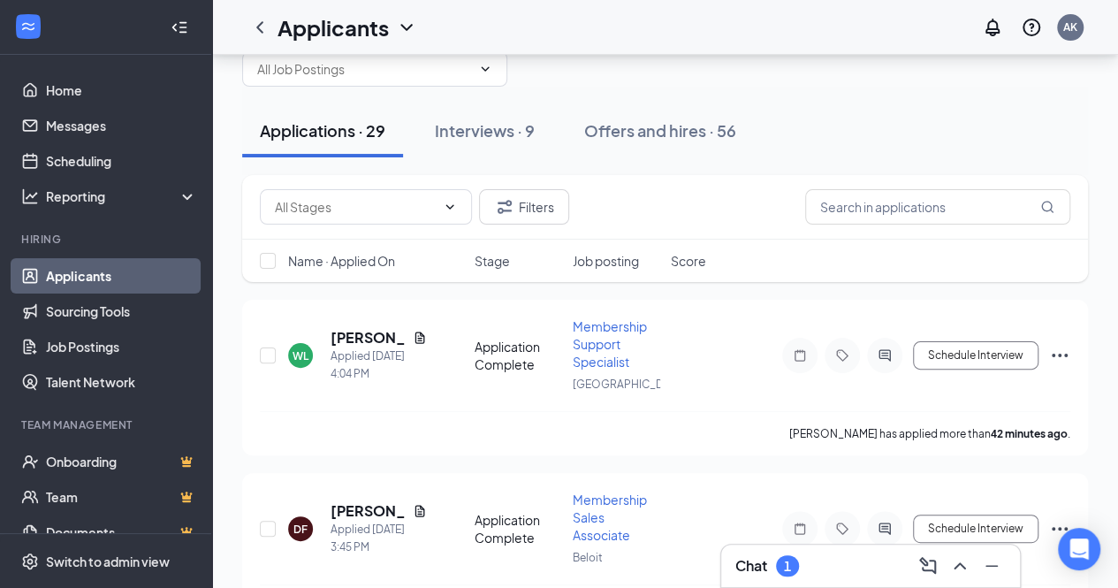
click at [171, 34] on icon "Collapse" at bounding box center [180, 28] width 18 height 18
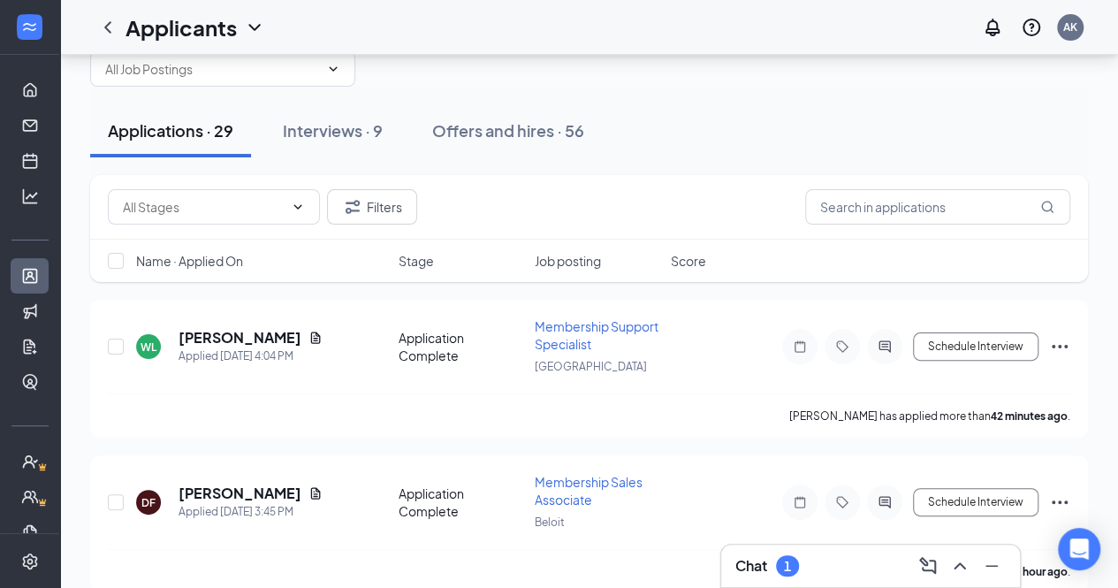
scroll to position [0, 0]
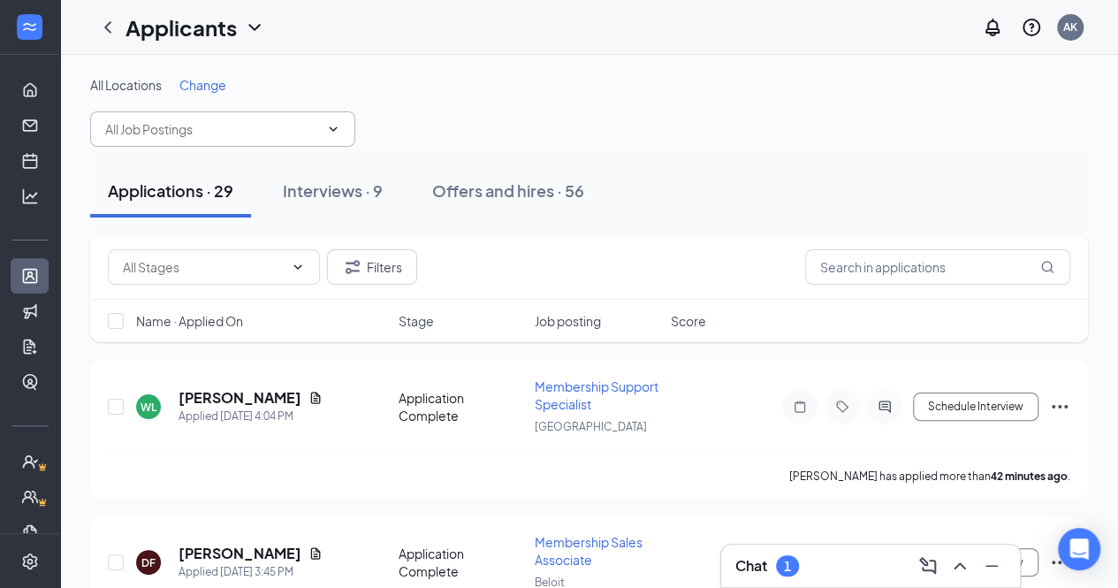
click at [335, 124] on icon "ChevronDown" at bounding box center [333, 129] width 14 height 14
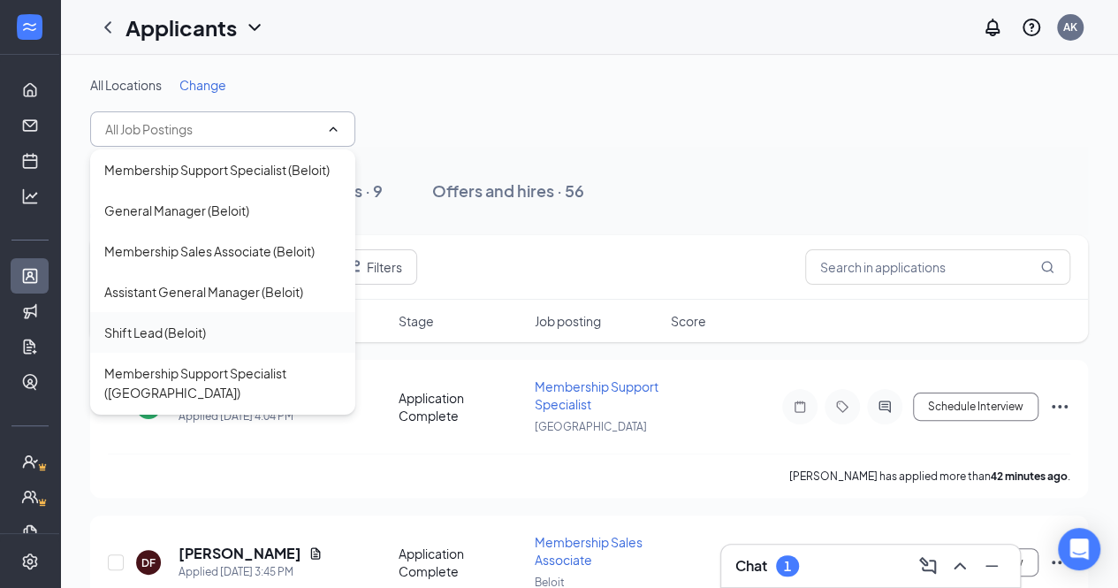
click at [192, 342] on div "Shift Lead (Beloit)" at bounding box center [155, 332] width 102 height 19
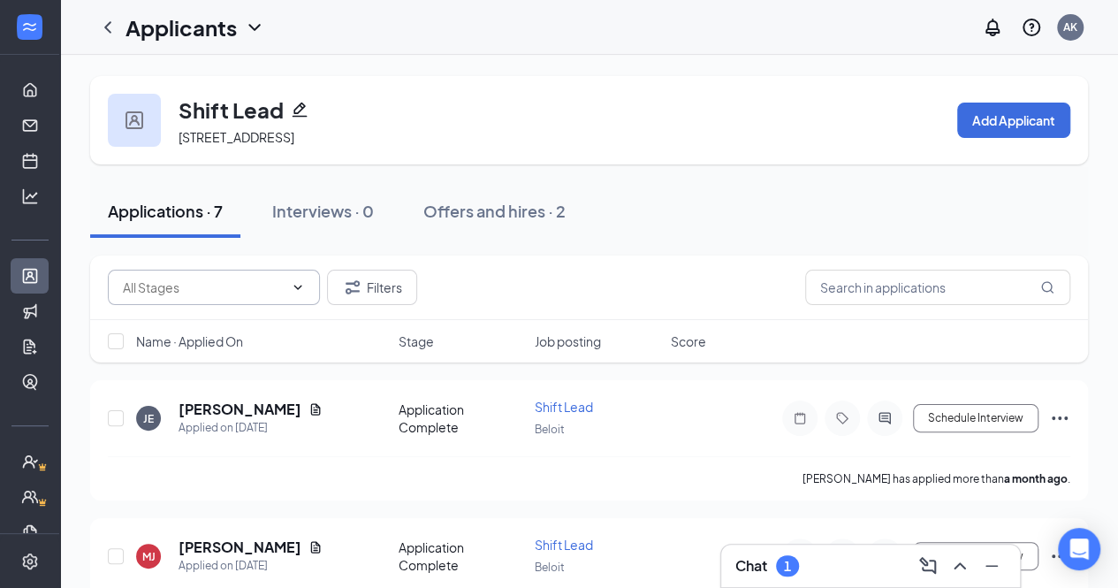
click at [292, 284] on icon "ChevronDown" at bounding box center [298, 287] width 14 height 14
click at [111, 28] on icon "ChevronLeft" at bounding box center [107, 27] width 21 height 21
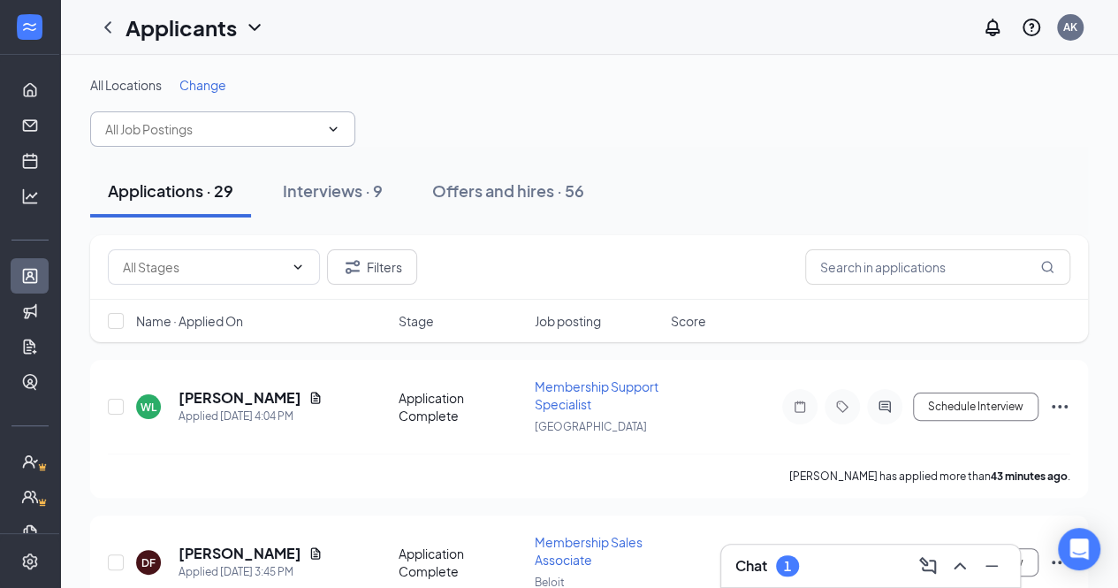
click at [308, 123] on input "text" at bounding box center [212, 128] width 214 height 19
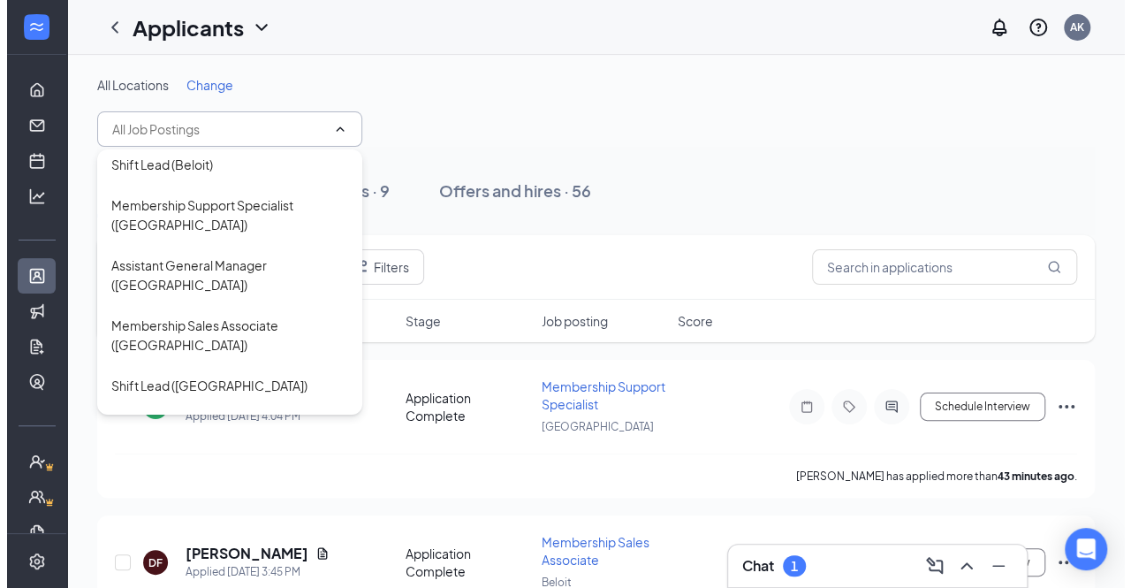
scroll to position [170, 0]
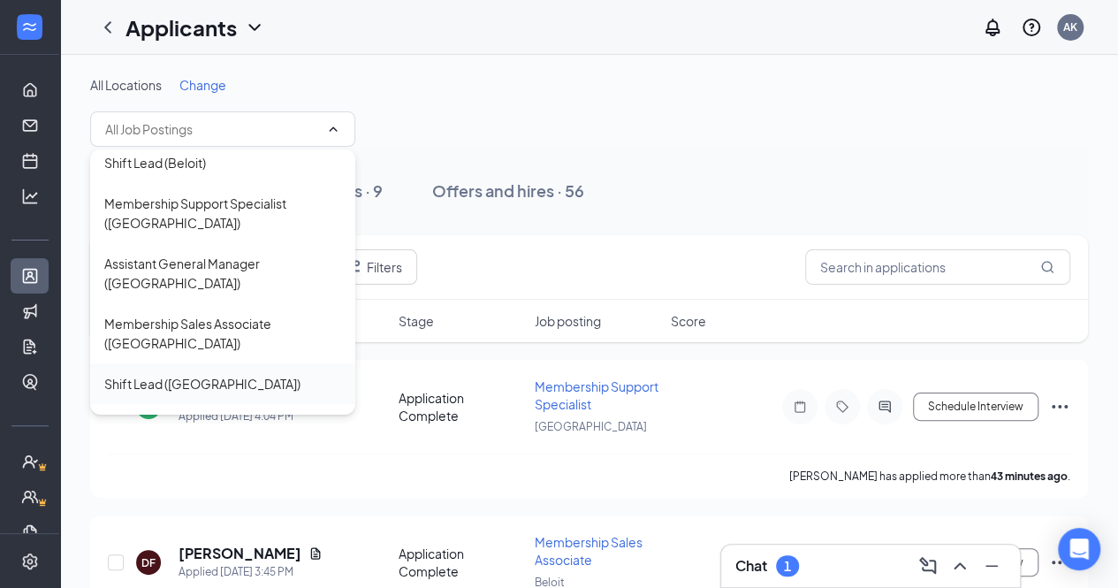
click at [186, 376] on div "Shift Lead ([GEOGRAPHIC_DATA])" at bounding box center [202, 383] width 196 height 19
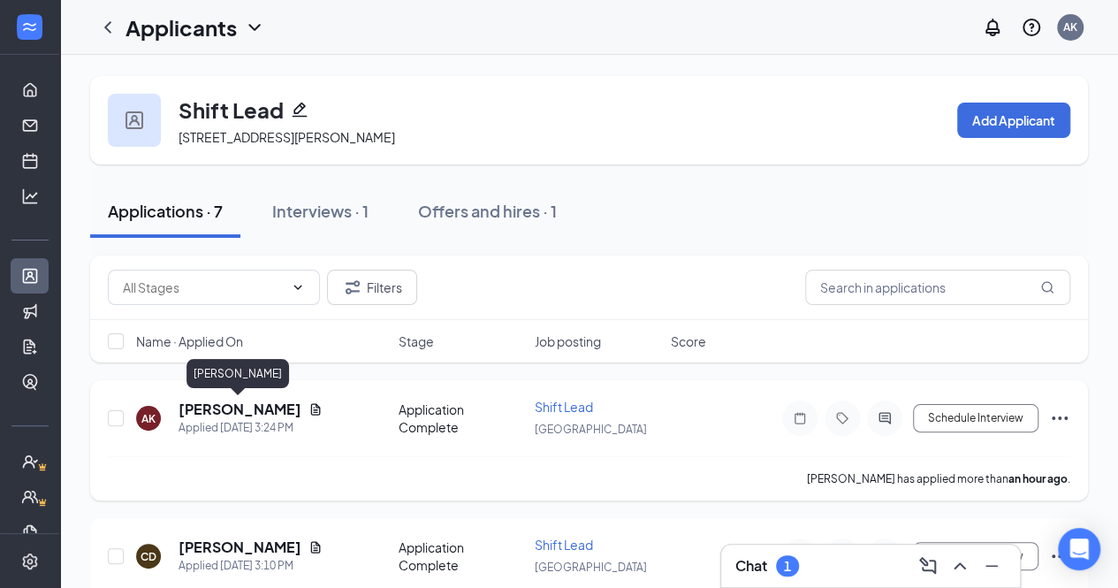
click at [236, 408] on h5 "Amanda Kimpel" at bounding box center [240, 408] width 123 height 19
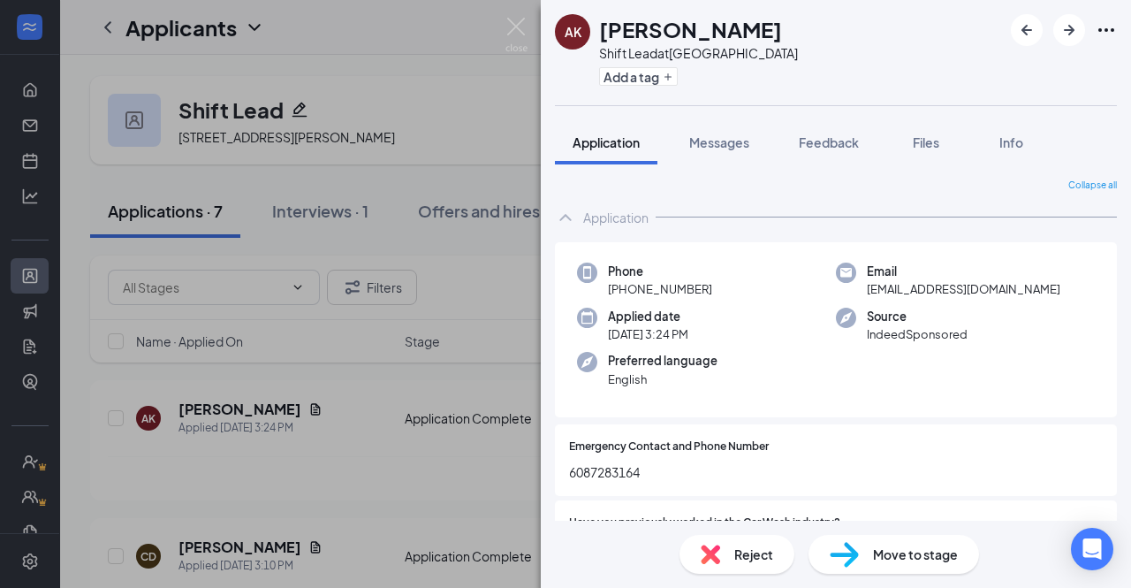
click at [724, 548] on div "Reject" at bounding box center [737, 554] width 115 height 39
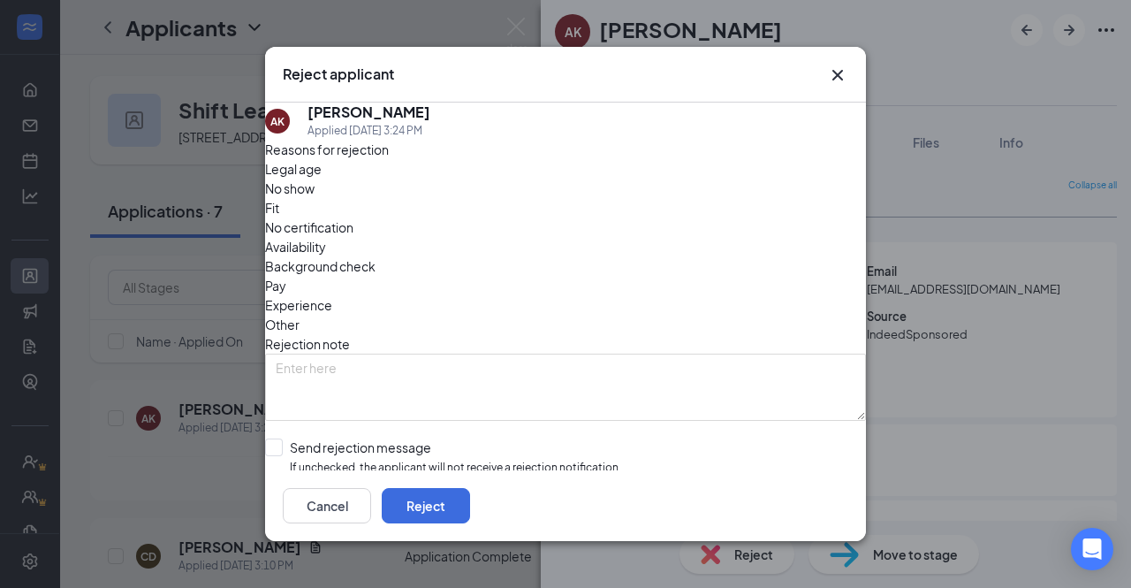
click at [326, 237] on span "Availability" at bounding box center [295, 246] width 61 height 19
click at [296, 438] on input "Send rejection message If unchecked, the applicant will not receive a rejection…" at bounding box center [443, 457] width 356 height 38
checkbox input "true"
click at [470, 503] on button "Reject" at bounding box center [426, 505] width 88 height 35
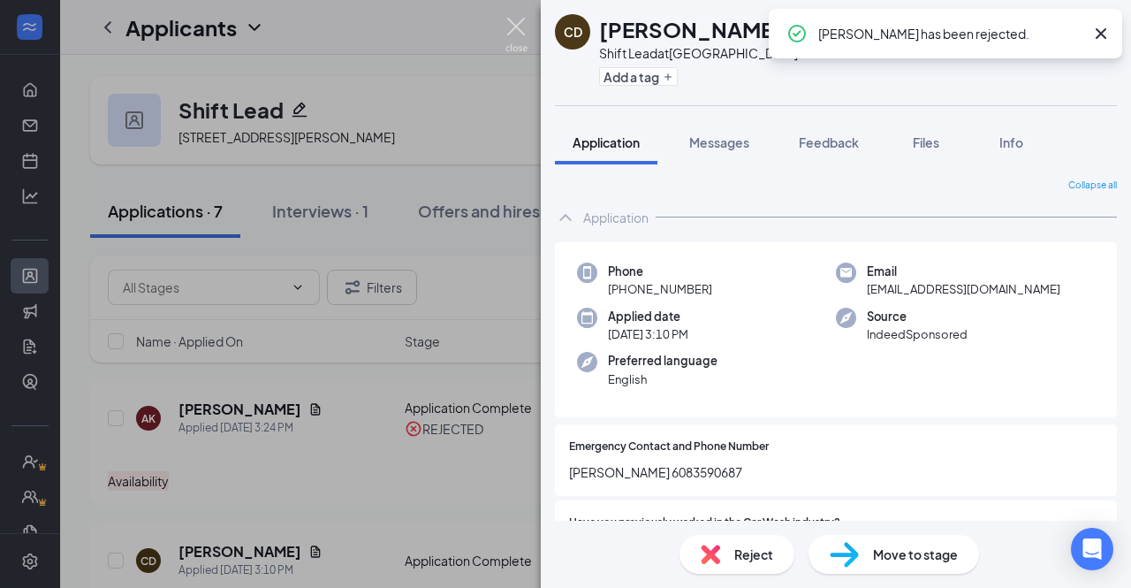
click at [514, 27] on img at bounding box center [516, 35] width 22 height 34
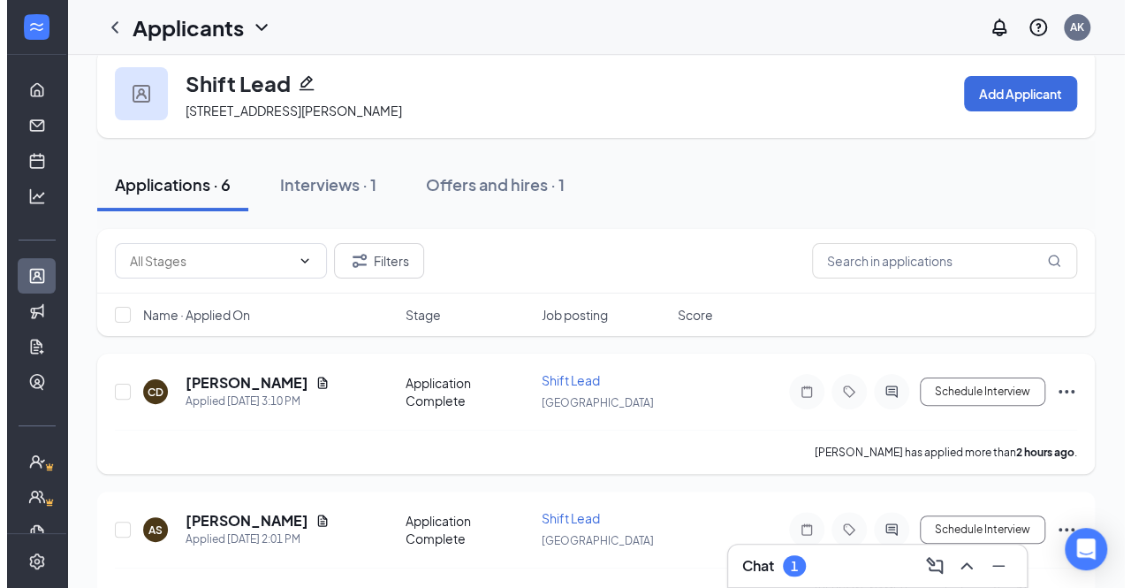
scroll to position [26, 0]
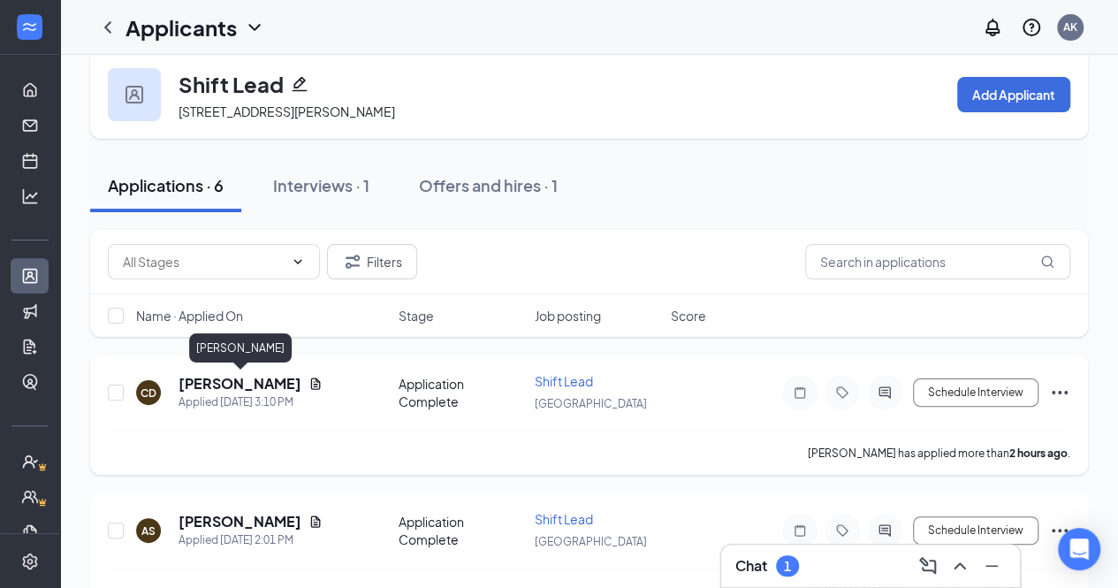
click at [256, 380] on h5 "Christopher Dimas" at bounding box center [240, 383] width 123 height 19
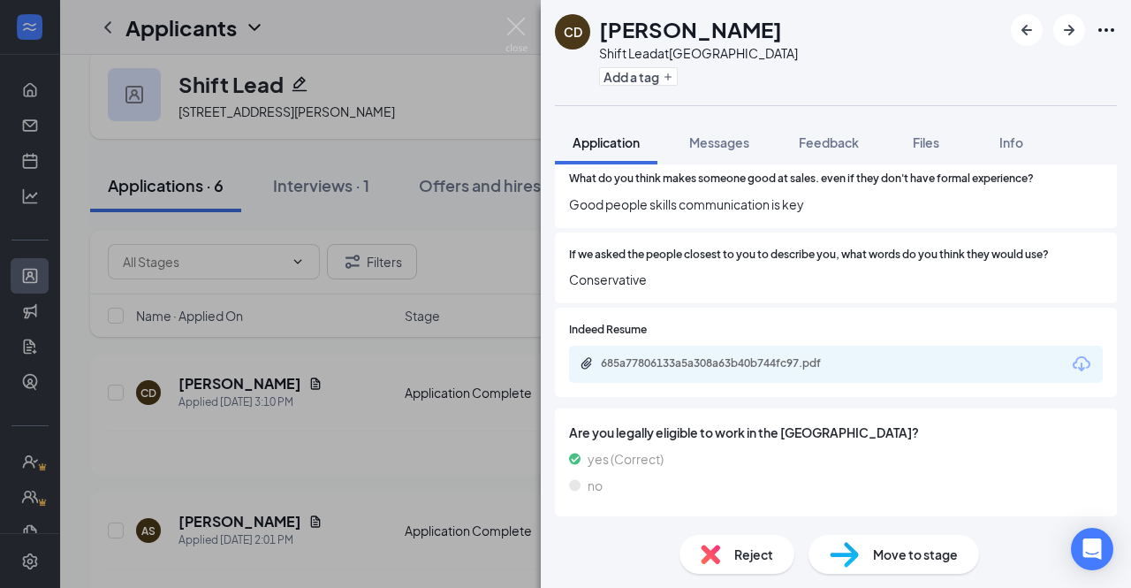
scroll to position [2193, 0]
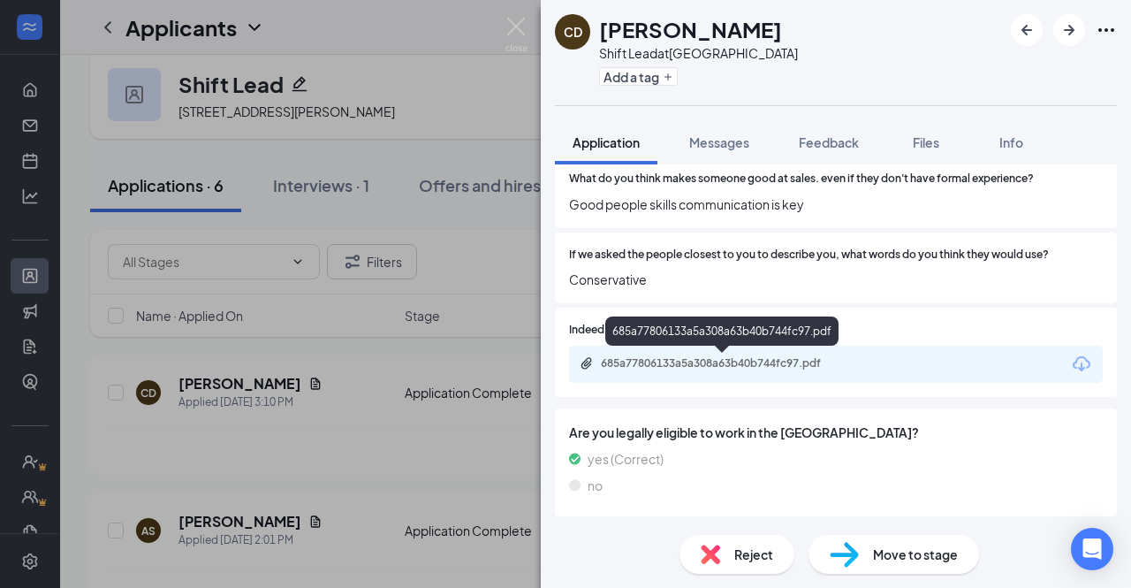
click at [782, 363] on div "685a77806133a5a308a63b40b744fc97.pdf" at bounding box center [724, 363] width 247 height 14
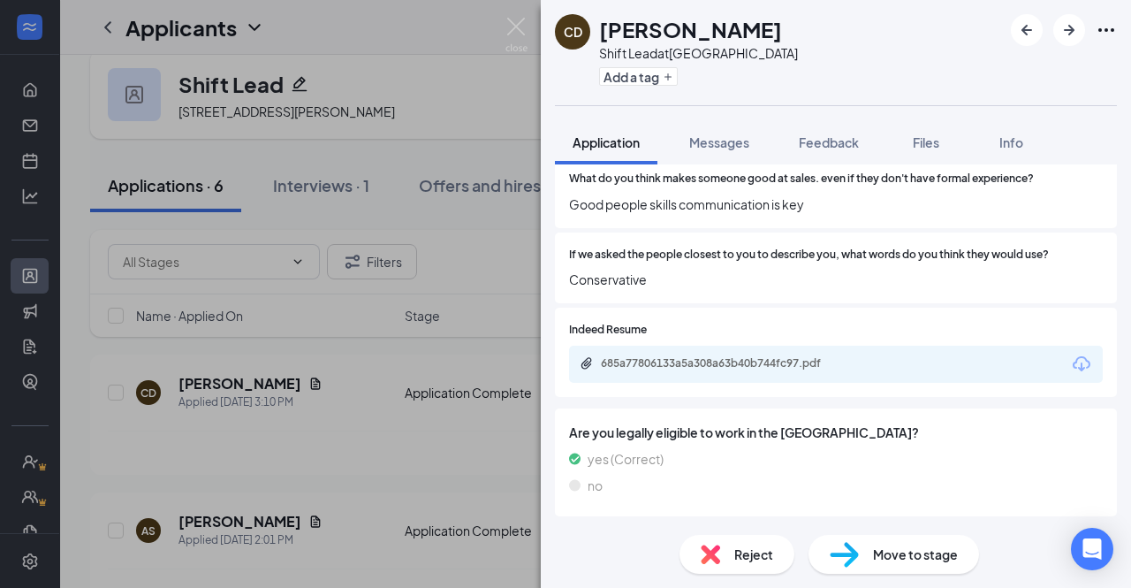
scroll to position [2186, 0]
click at [741, 551] on span "Reject" at bounding box center [753, 553] width 39 height 19
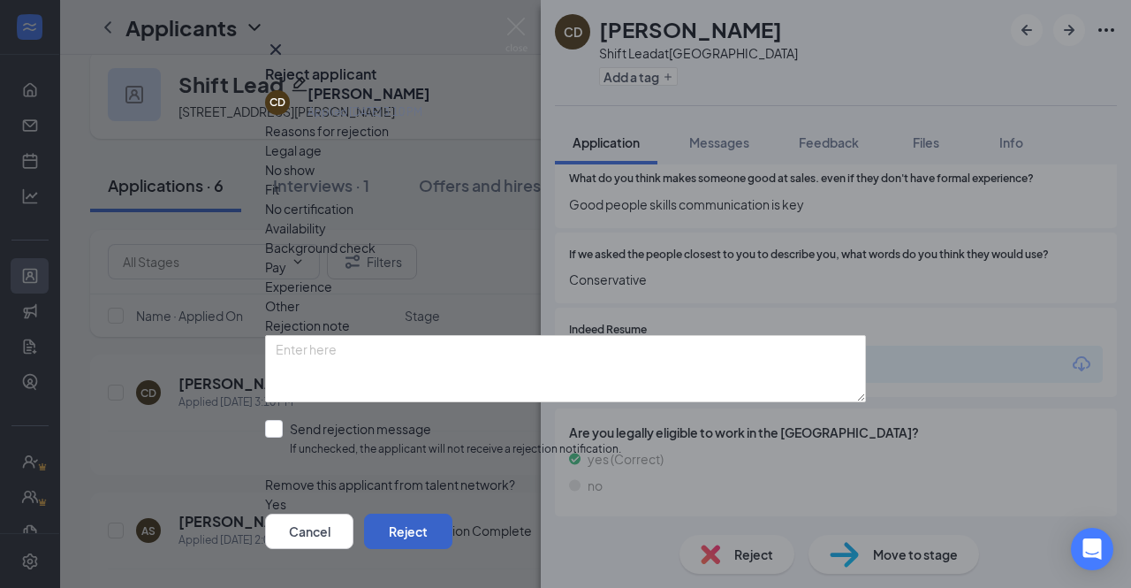
drag, startPoint x: 784, startPoint y: 501, endPoint x: 811, endPoint y: 501, distance: 27.4
click at [452, 513] on button "Reject" at bounding box center [408, 530] width 88 height 35
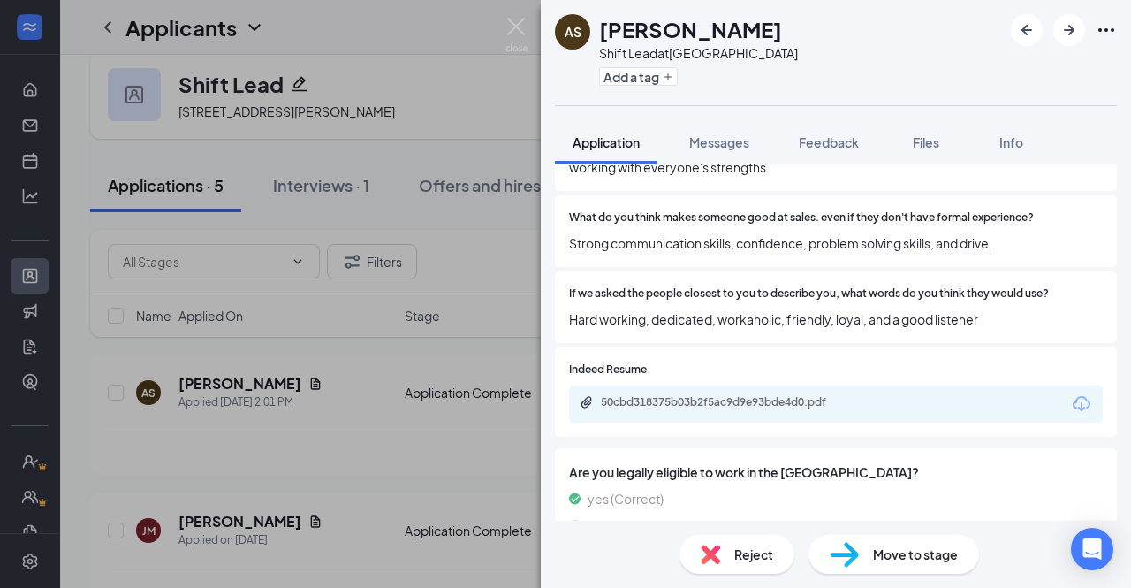
scroll to position [2279, 0]
click at [748, 408] on div "50cbd318375b03b2f5ac9d9e93bde4d0.pdf" at bounding box center [724, 401] width 247 height 14
click at [873, 546] on span "Move to stage" at bounding box center [915, 553] width 85 height 19
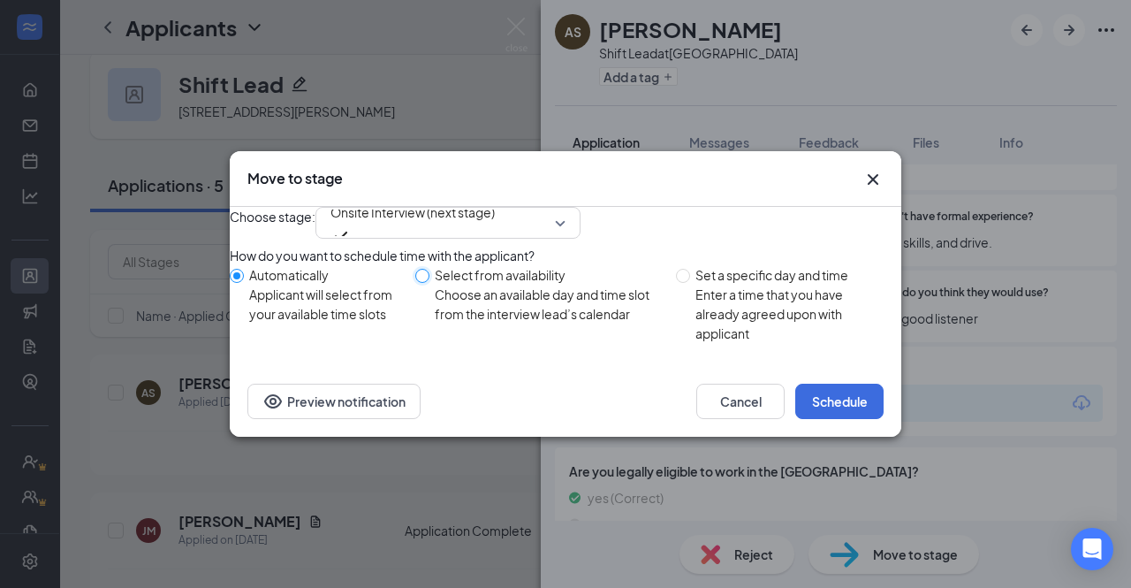
click at [429, 283] on input "Select from availability Choose an available day and time slot from the intervi…" at bounding box center [422, 276] width 14 height 14
radio input "true"
radio input "false"
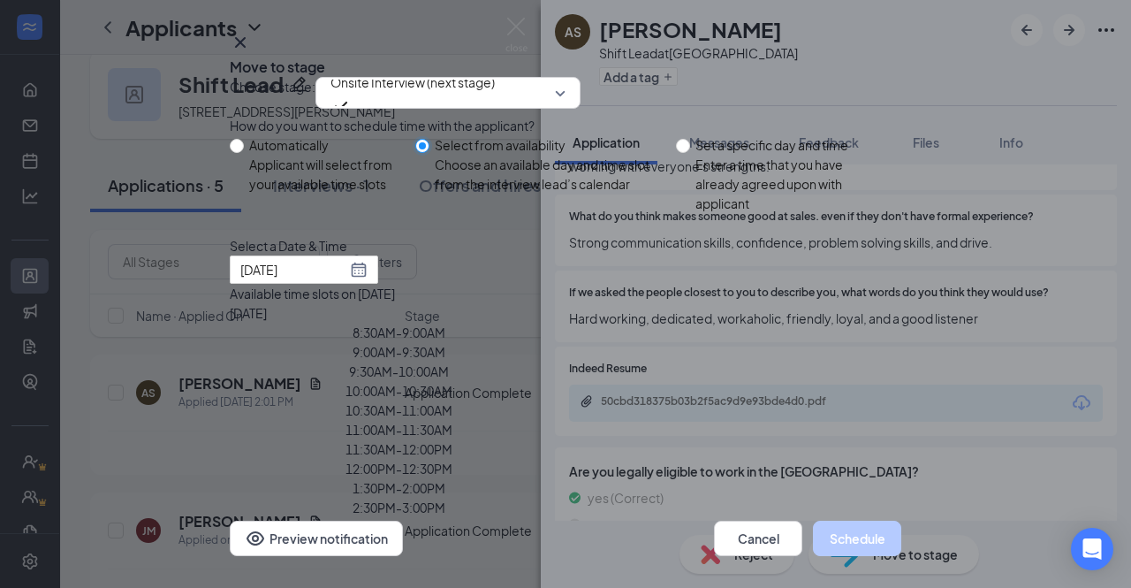
type input "[DATE]"
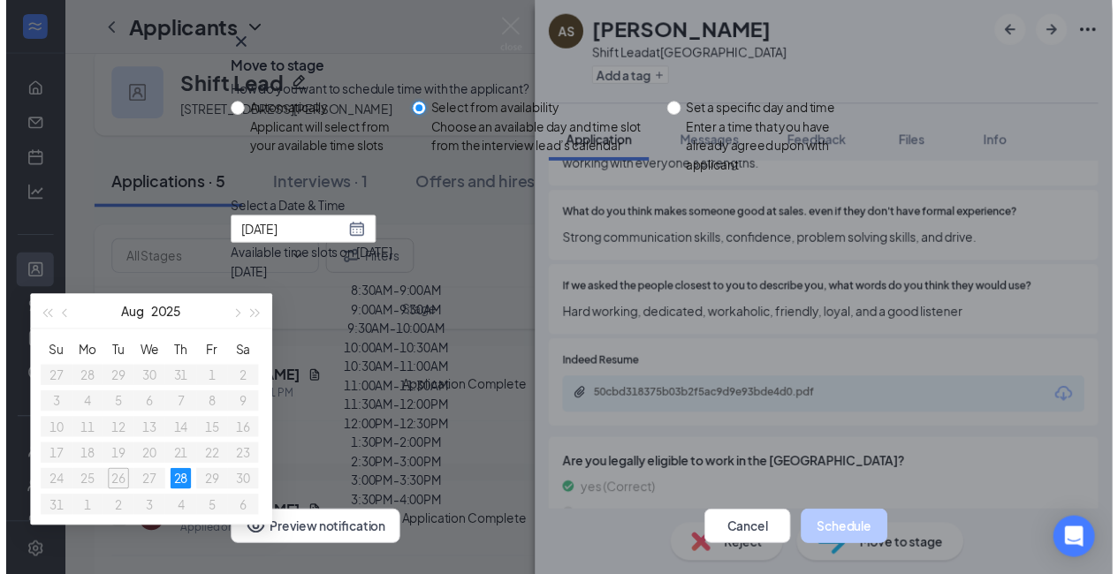
scroll to position [0, 0]
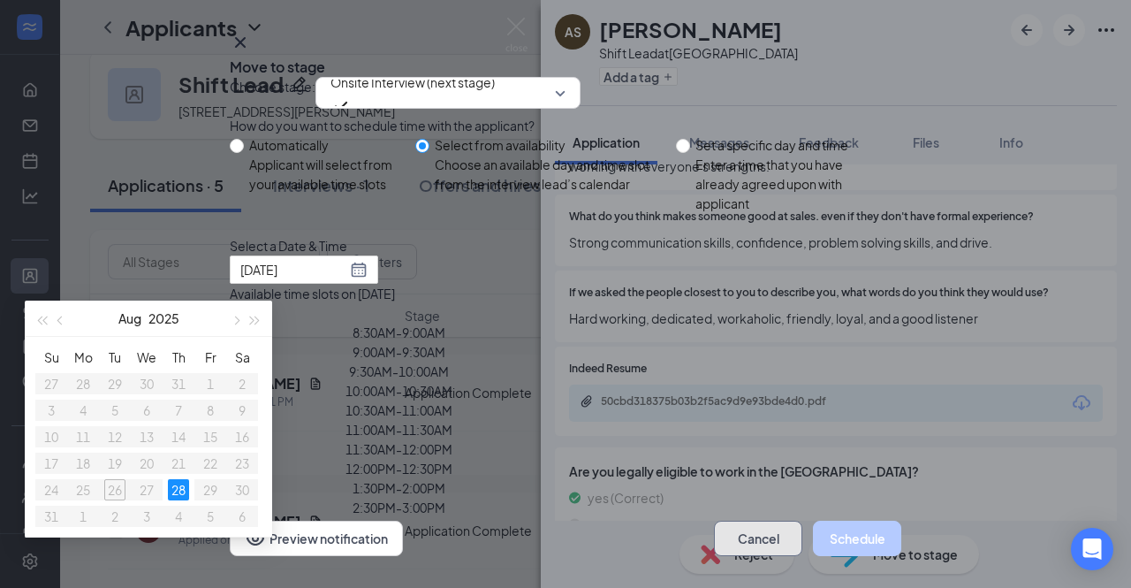
click at [753, 521] on button "Cancel" at bounding box center [758, 538] width 88 height 35
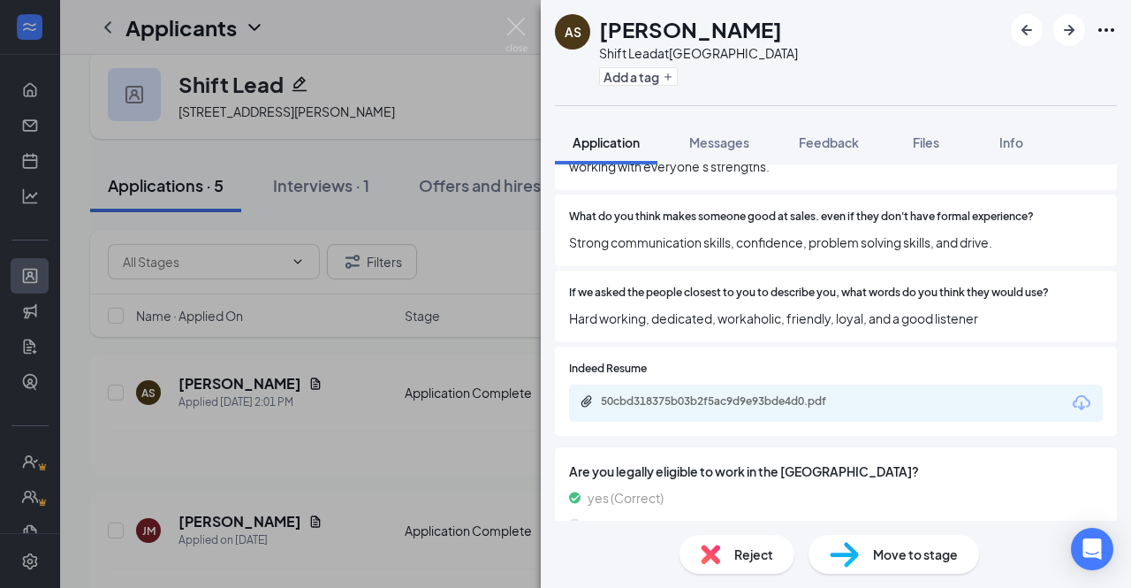
click at [30, 37] on div "AS Alicia Selover Shift Lead at Janesville Add a tag Application Messages Feedb…" at bounding box center [565, 294] width 1131 height 588
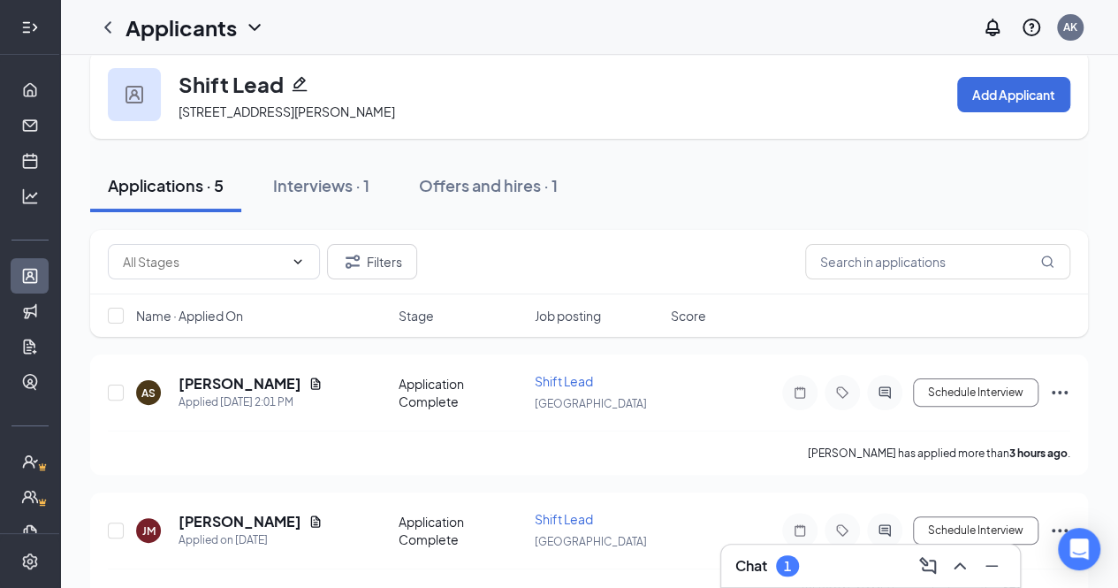
click at [26, 27] on icon "Expand" at bounding box center [30, 28] width 18 height 18
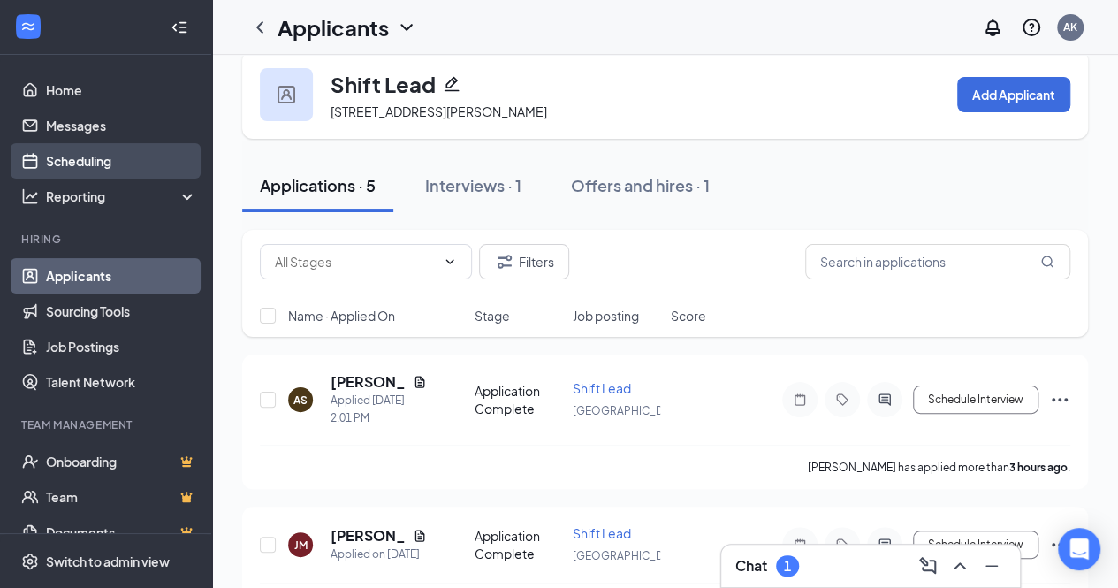
click at [83, 165] on link "Scheduling" at bounding box center [121, 160] width 151 height 35
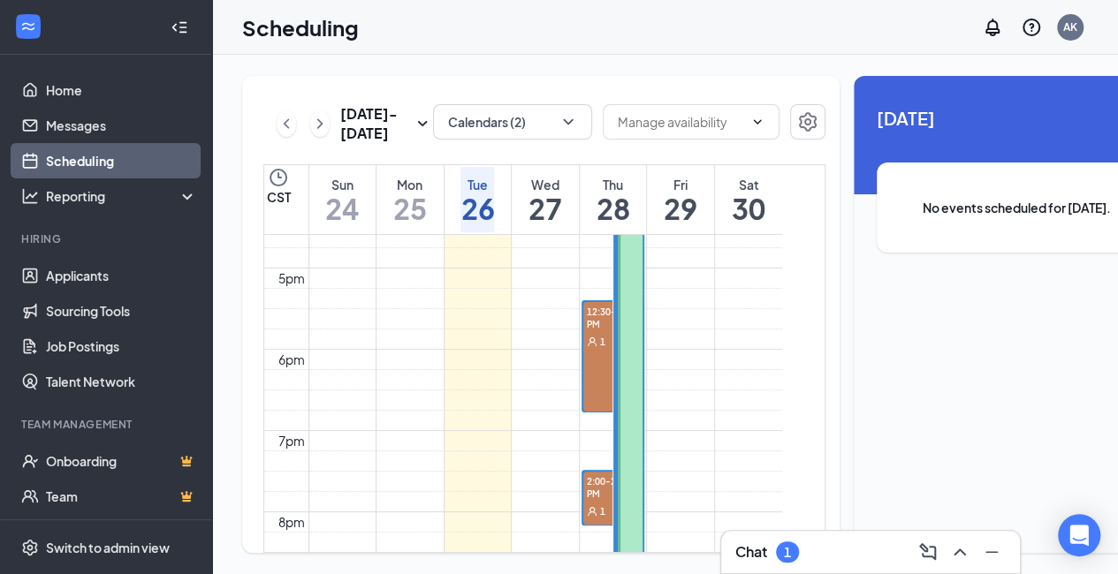
scroll to position [1352, 0]
drag, startPoint x: 597, startPoint y: 331, endPoint x: 633, endPoint y: 331, distance: 36.2
click at [596, 326] on span "12:30-1:30 PM" at bounding box center [613, 314] width 60 height 30
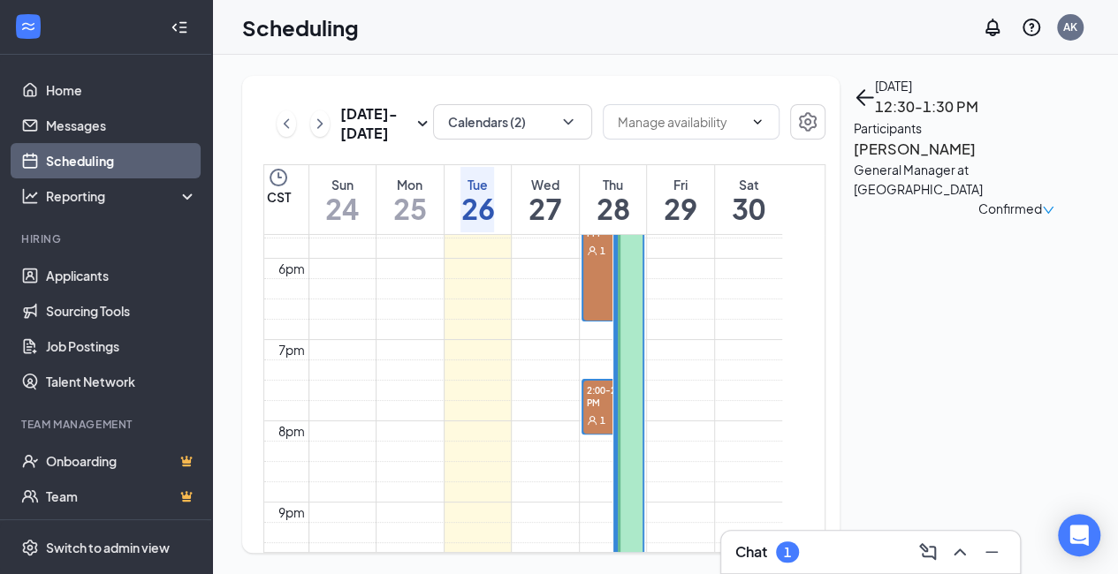
scroll to position [1459, 0]
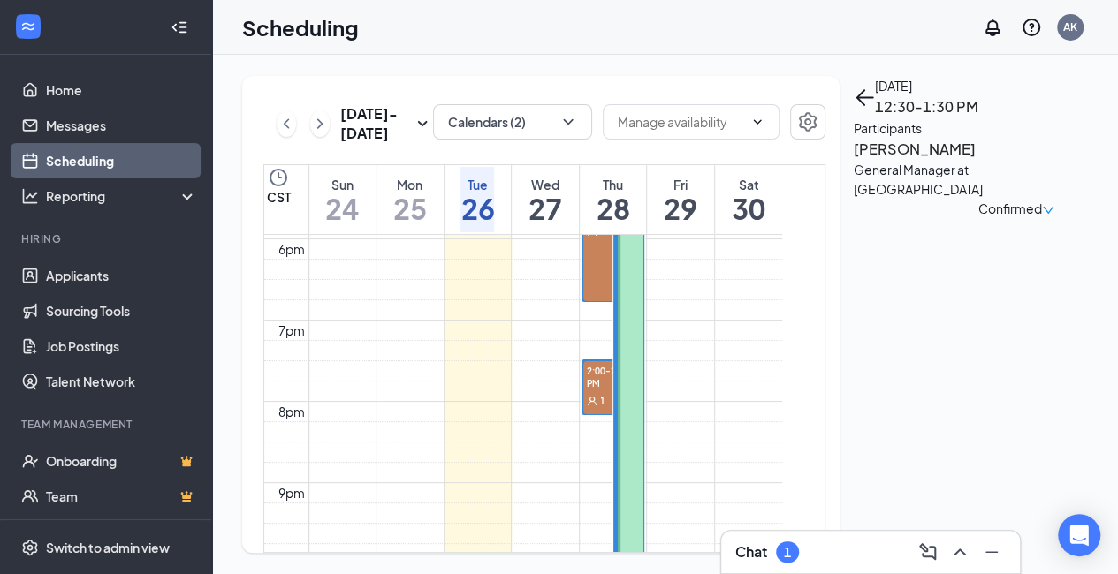
click at [603, 382] on span "2:00-2:30 PM" at bounding box center [613, 376] width 60 height 30
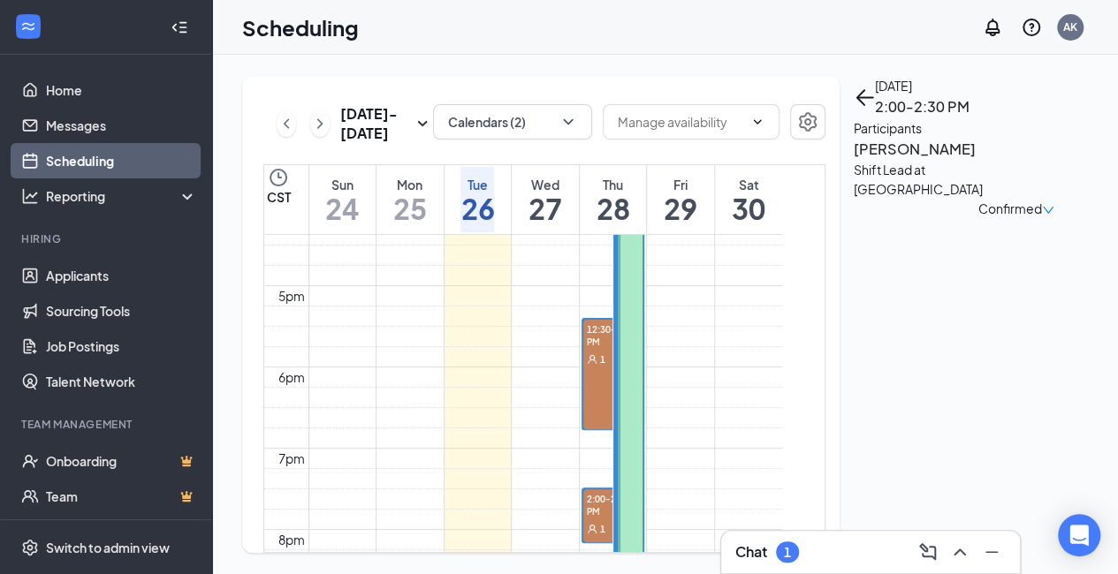
scroll to position [1317, 0]
click at [633, 290] on div at bounding box center [631, 304] width 26 height 845
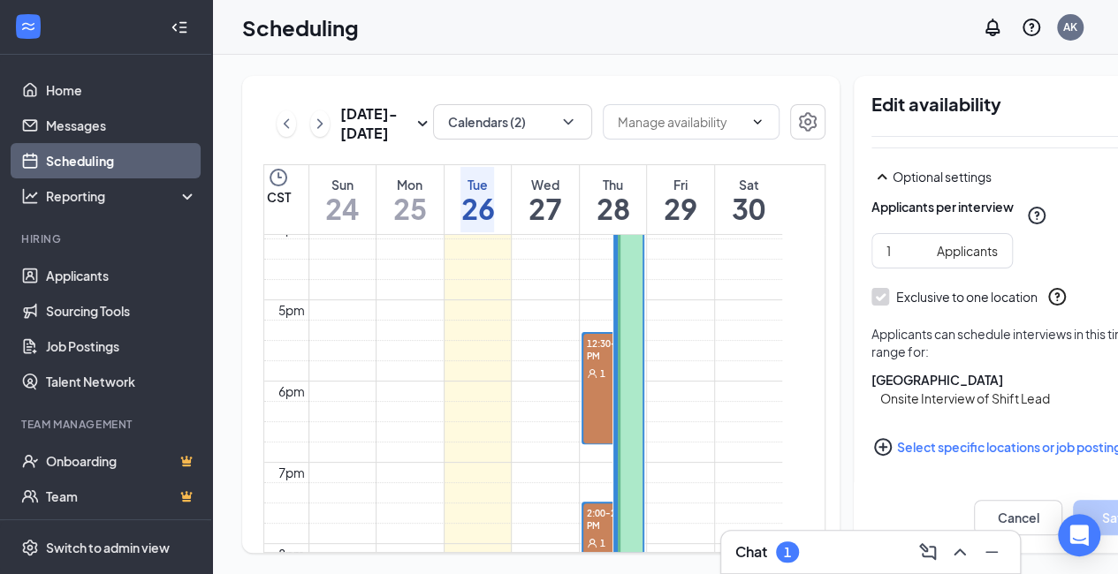
scroll to position [0, 48]
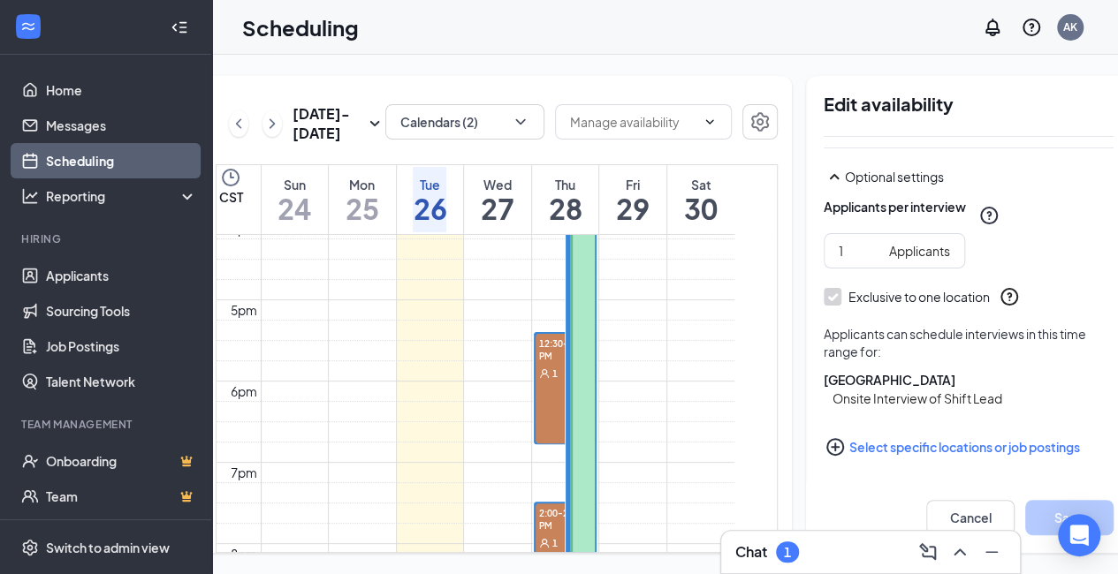
click at [1116, 106] on icon "TrashOutline" at bounding box center [1124, 115] width 16 height 18
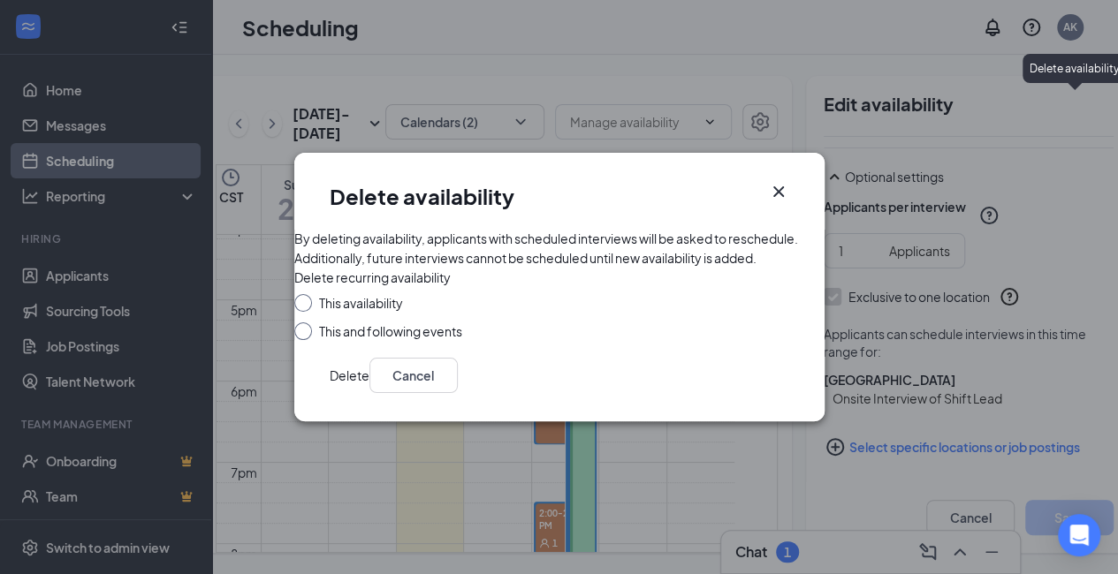
click at [369, 393] on button "Delete" at bounding box center [350, 375] width 40 height 35
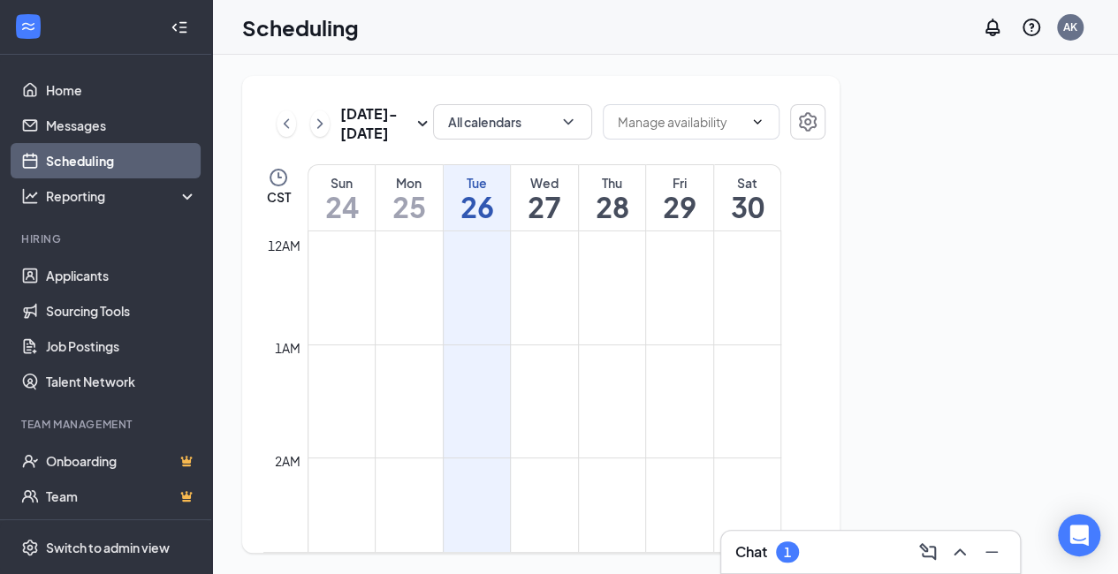
scroll to position [869, 0]
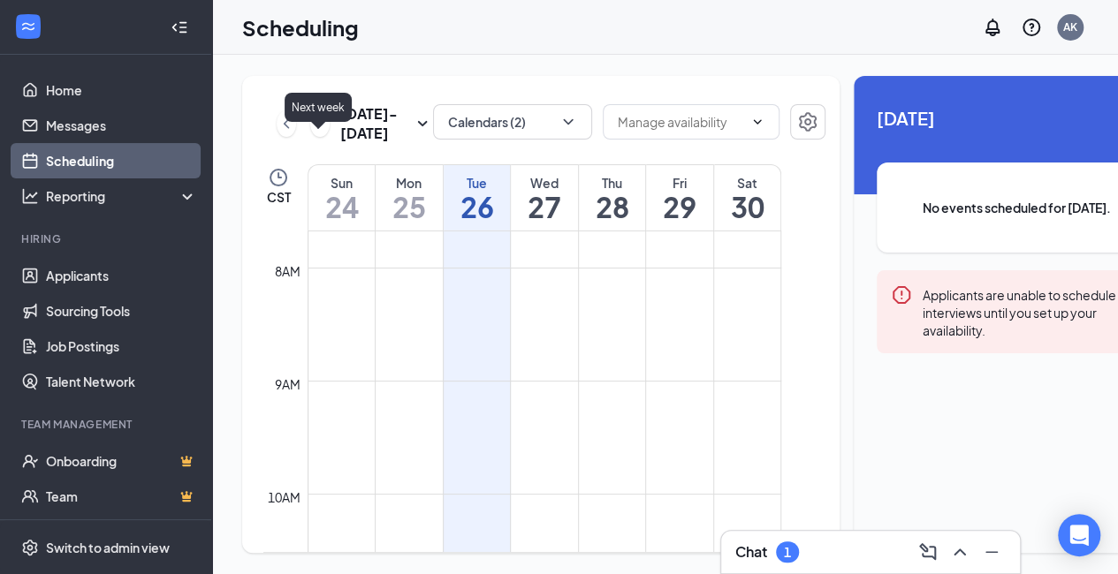
click at [323, 134] on icon "ChevronRight" at bounding box center [320, 123] width 18 height 21
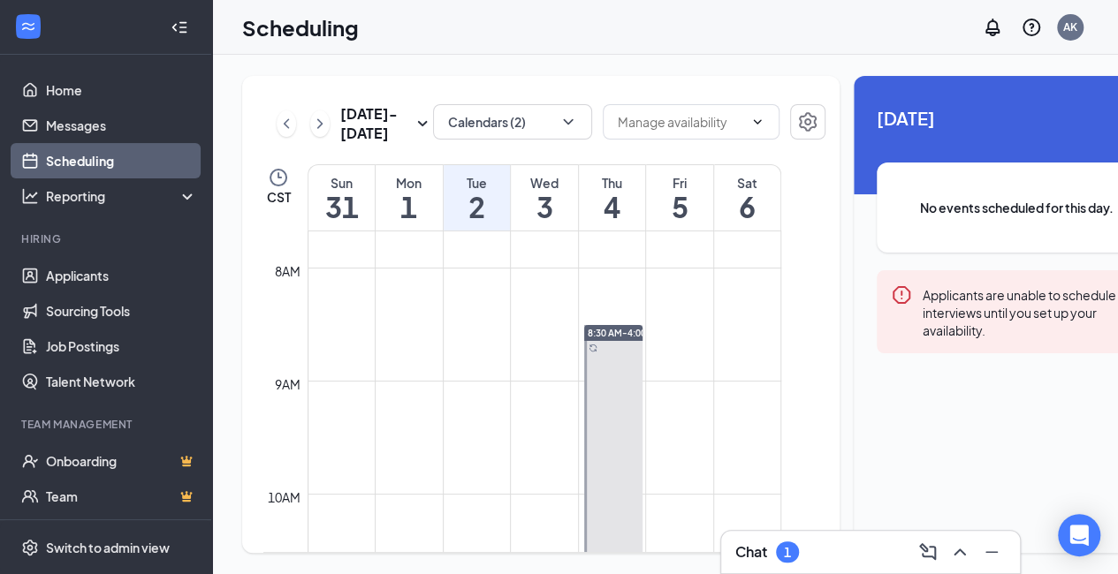
scroll to position [980, 0]
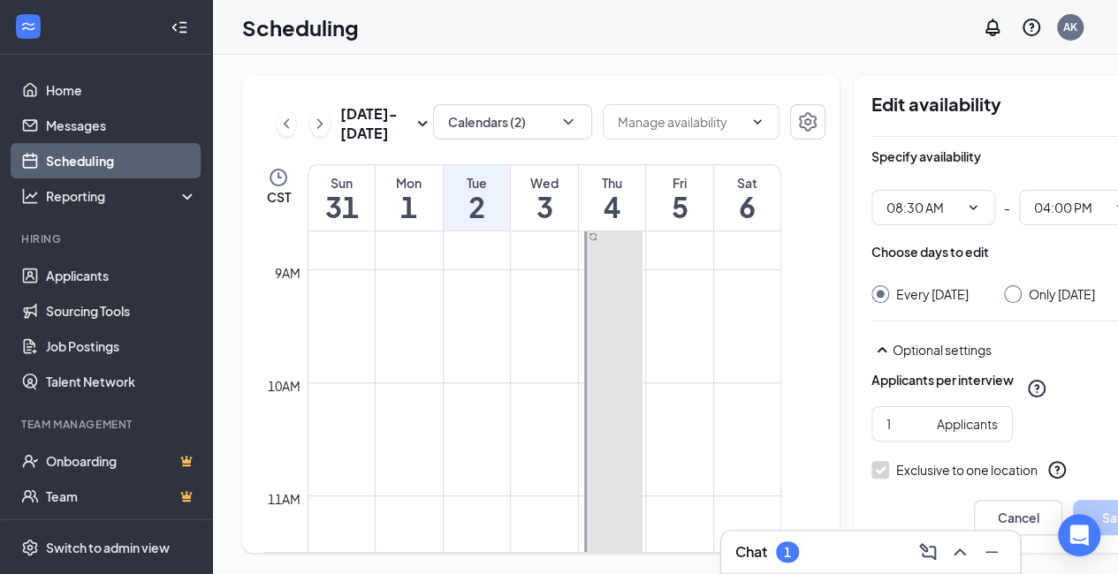
drag, startPoint x: 599, startPoint y: 365, endPoint x: 1115, endPoint y: 98, distance: 581.0
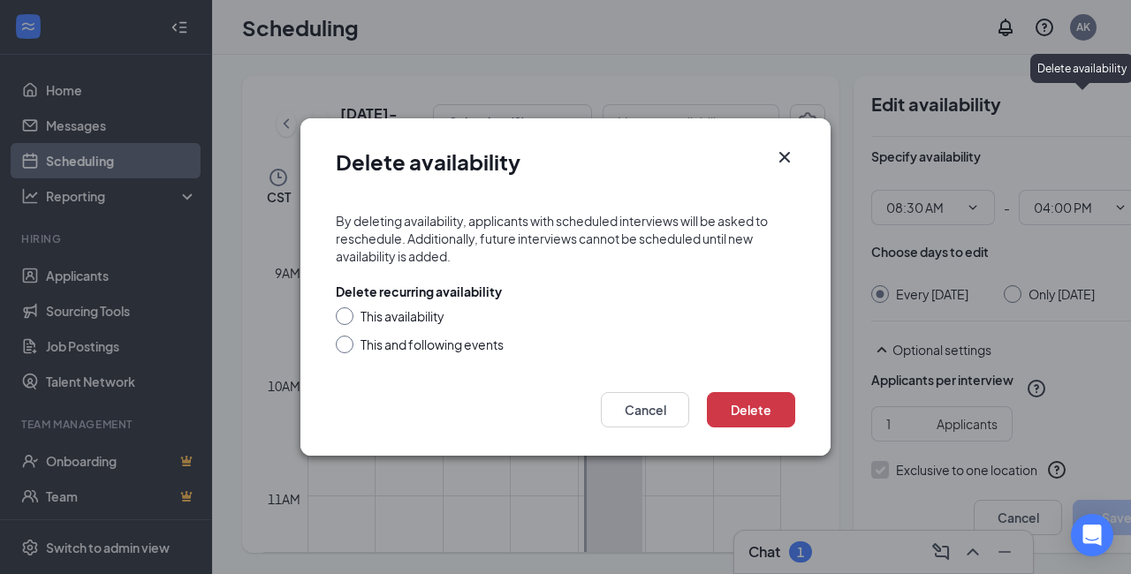
click at [348, 319] on div at bounding box center [345, 317] width 18 height 18
click at [350, 342] on div at bounding box center [345, 345] width 18 height 18
click at [344, 343] on input "This and following events" at bounding box center [342, 342] width 12 height 12
radio input "true"
click at [343, 315] on input "This availability" at bounding box center [342, 314] width 12 height 12
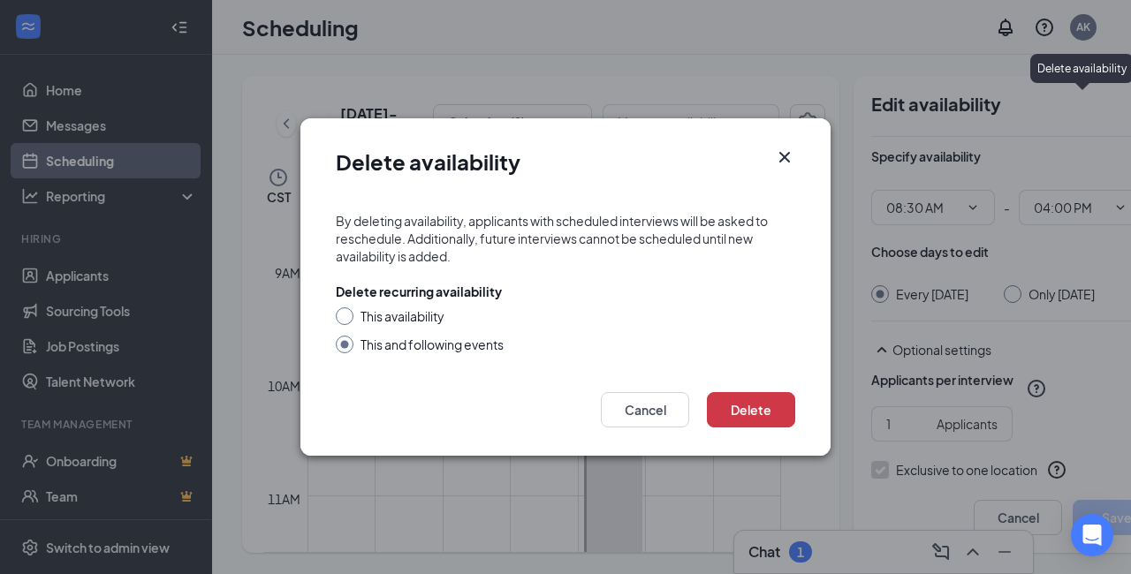
radio input "true"
click at [342, 340] on input "This and following events" at bounding box center [342, 342] width 12 height 12
radio input "true"
radio input "false"
click at [751, 416] on button "Delete" at bounding box center [751, 409] width 88 height 35
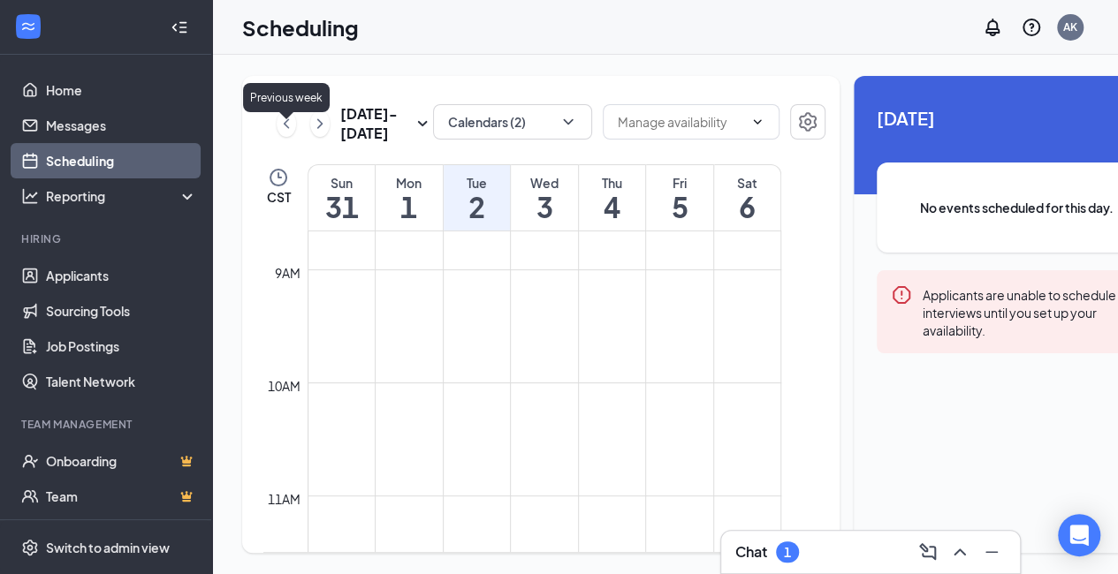
click at [280, 134] on icon "ChevronLeft" at bounding box center [286, 123] width 18 height 21
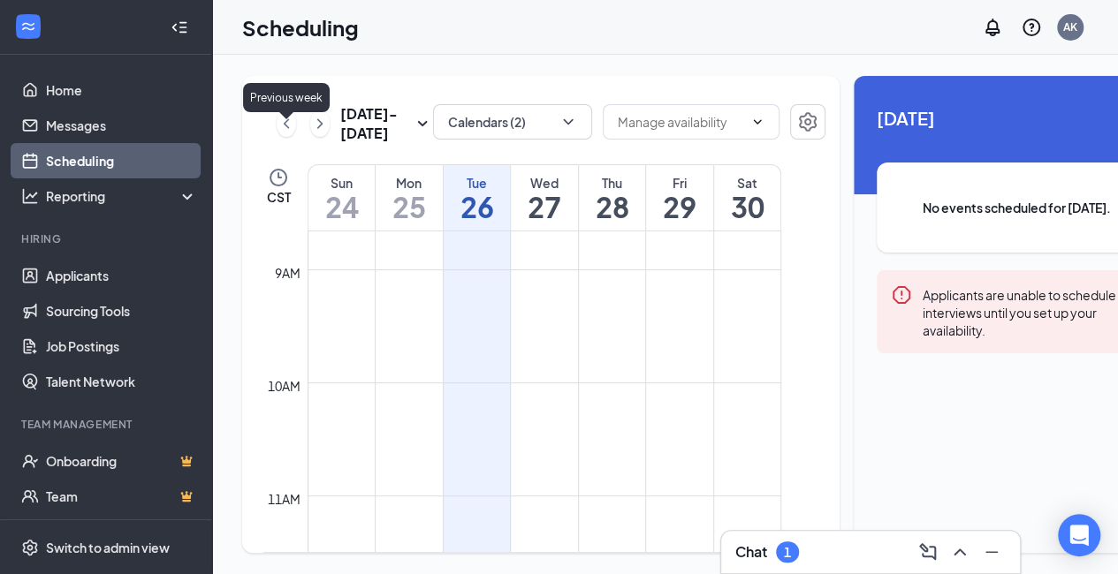
scroll to position [869, 0]
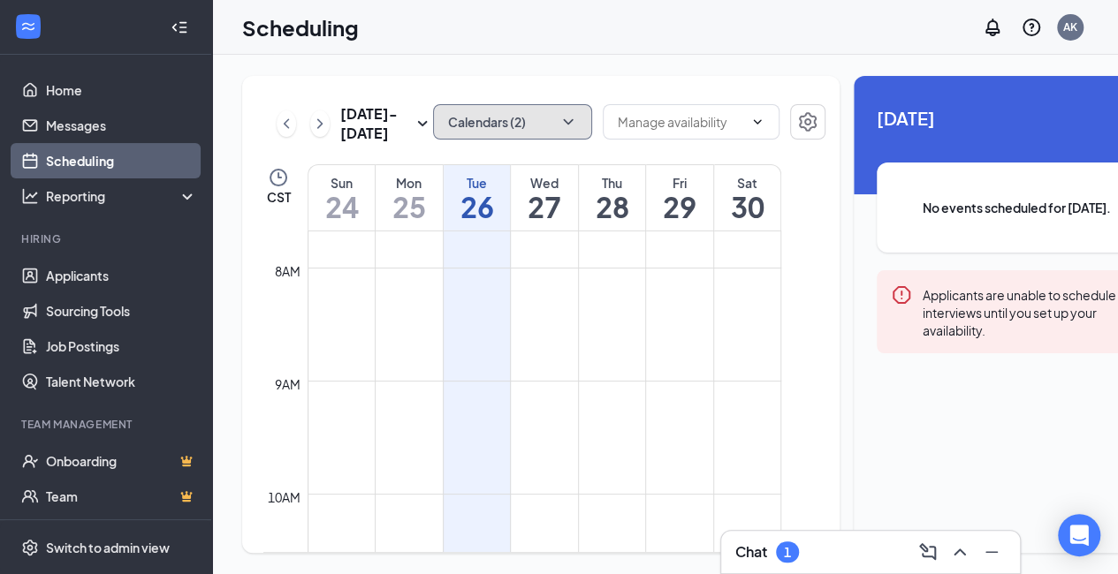
click at [511, 135] on button "Calendars (2)" at bounding box center [512, 121] width 159 height 35
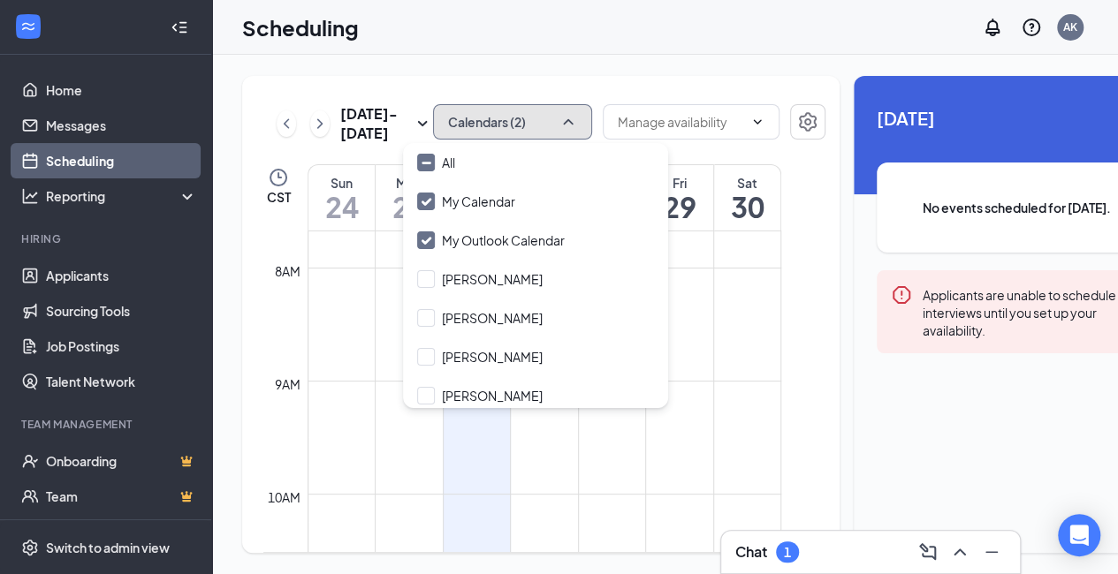
click at [528, 110] on button "Calendars (2)" at bounding box center [512, 121] width 159 height 35
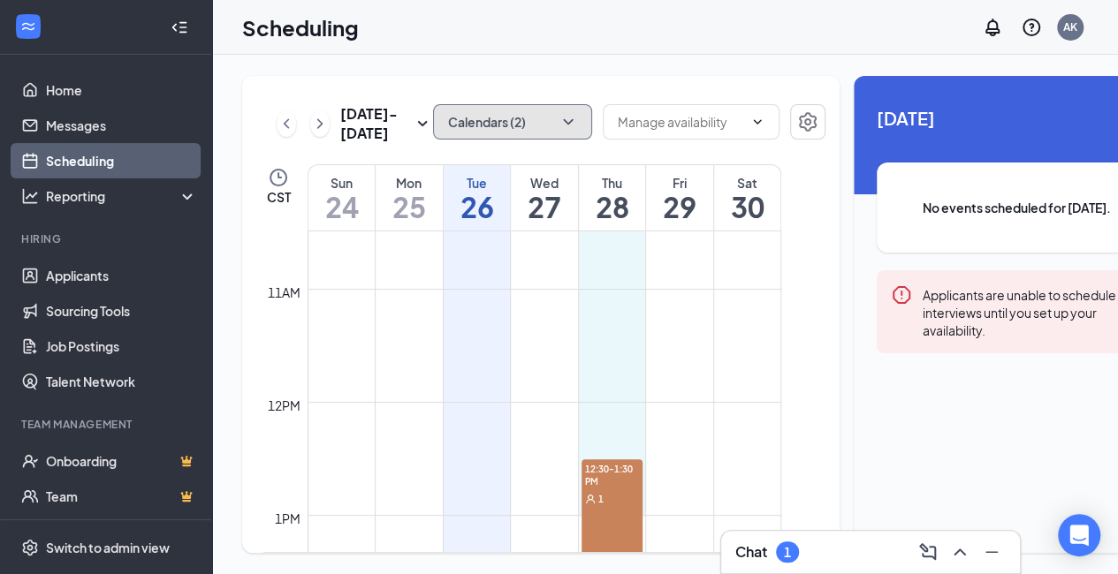
scroll to position [1199, 0]
drag, startPoint x: 625, startPoint y: 328, endPoint x: 631, endPoint y: 402, distance: 74.5
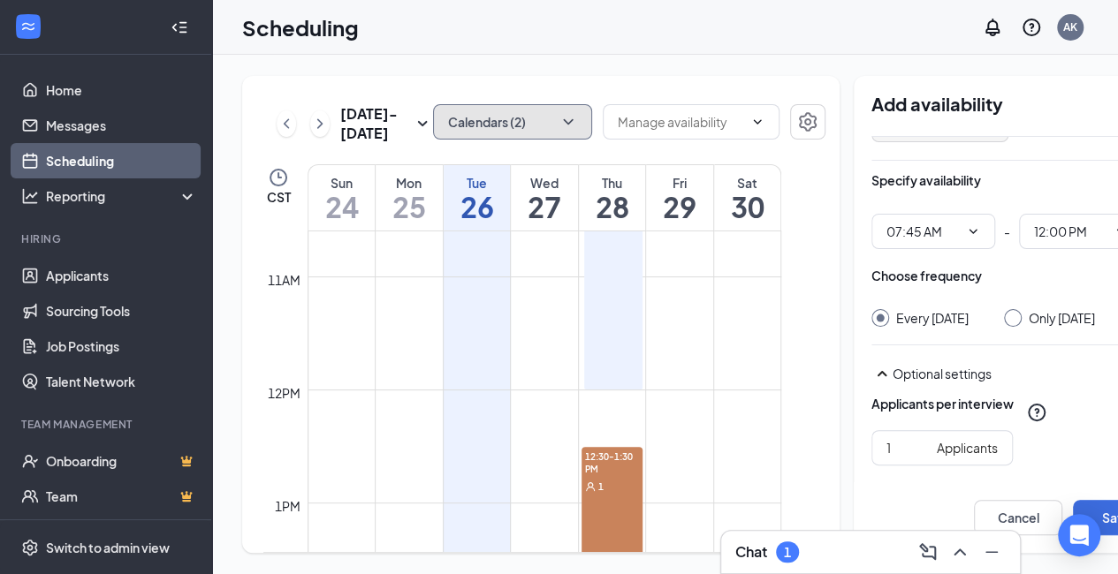
scroll to position [107, 0]
click at [1048, 223] on input "12:00 PM" at bounding box center [1070, 232] width 72 height 19
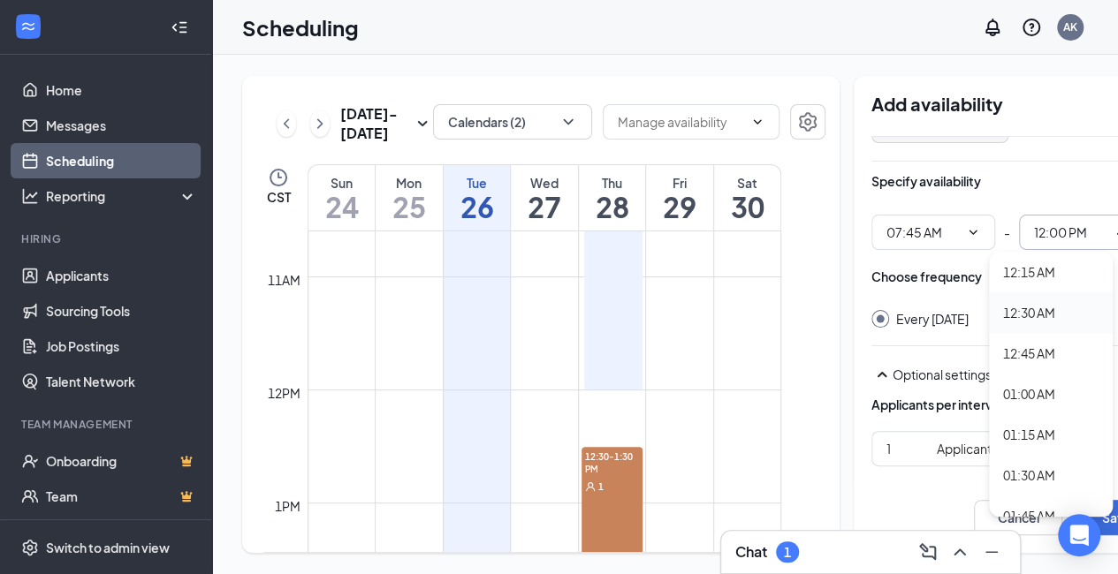
click at [1038, 303] on div "12:30 AM" at bounding box center [1029, 312] width 52 height 19
type input "12:30 AM"
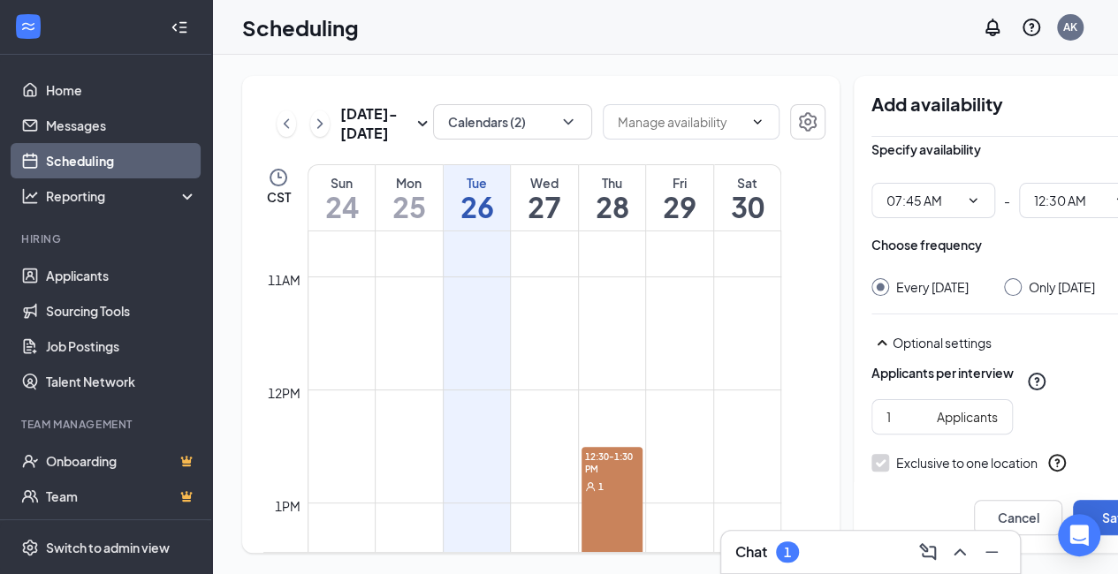
scroll to position [122, 0]
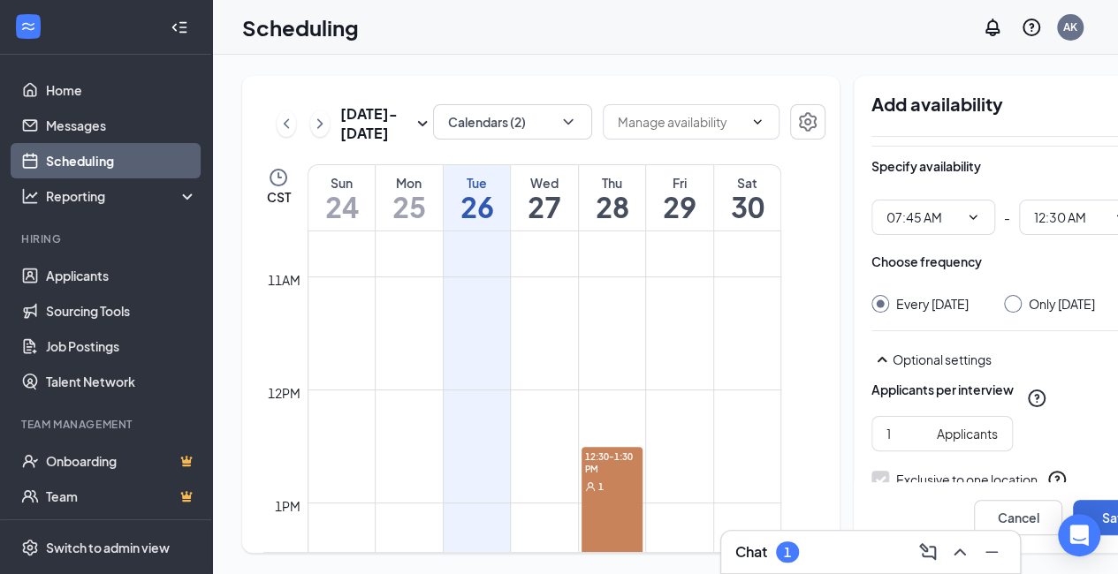
click at [1004, 295] on input "Only [DATE]" at bounding box center [1010, 301] width 12 height 12
radio input "true"
radio input "false"
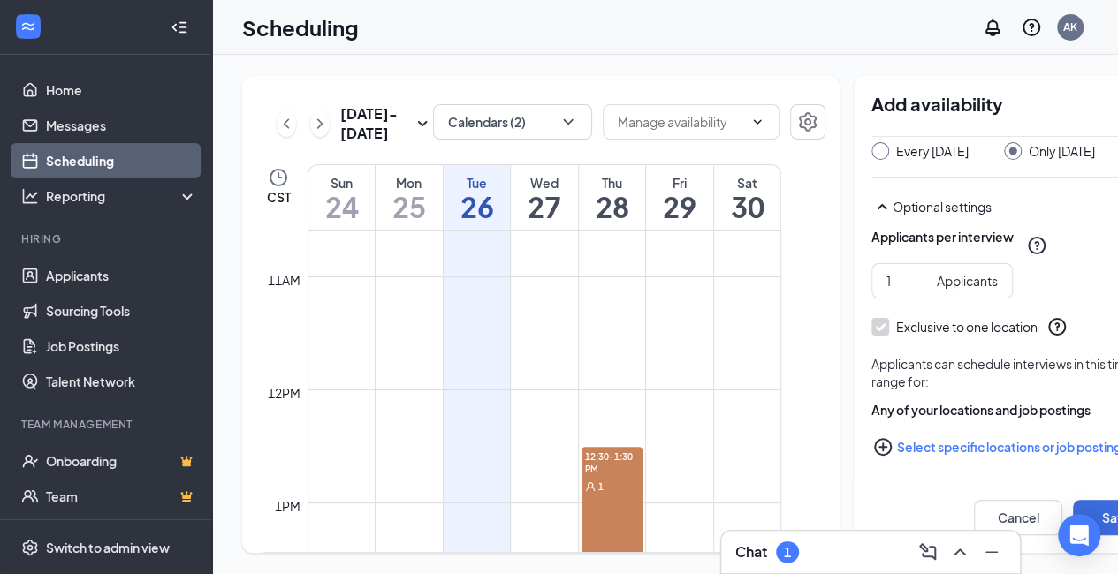
click at [891, 437] on button "Select specific locations or job postings" at bounding box center [1016, 446] width 290 height 35
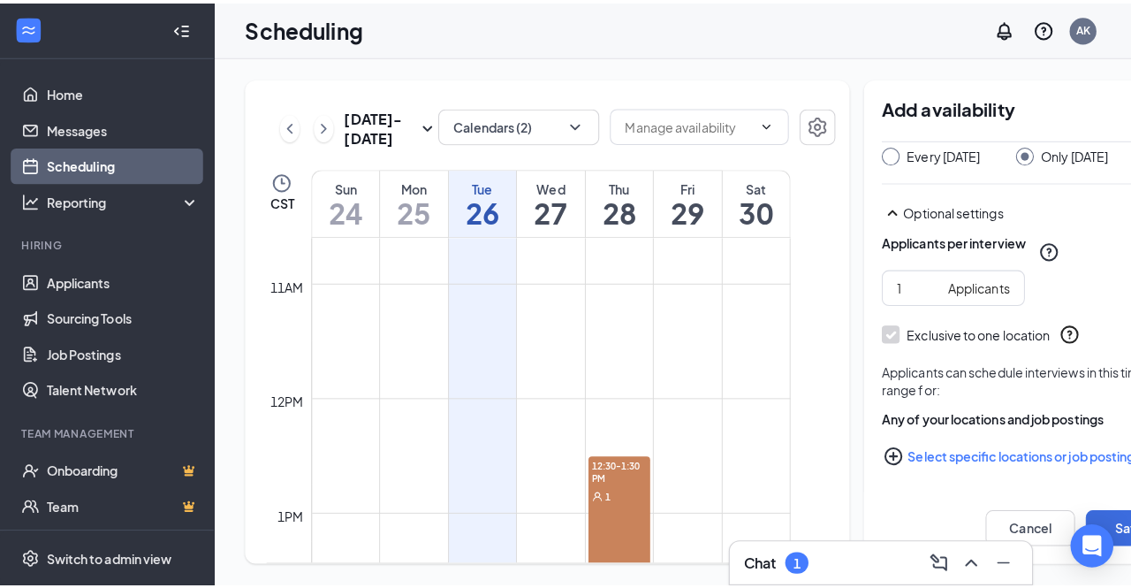
scroll to position [13, 0]
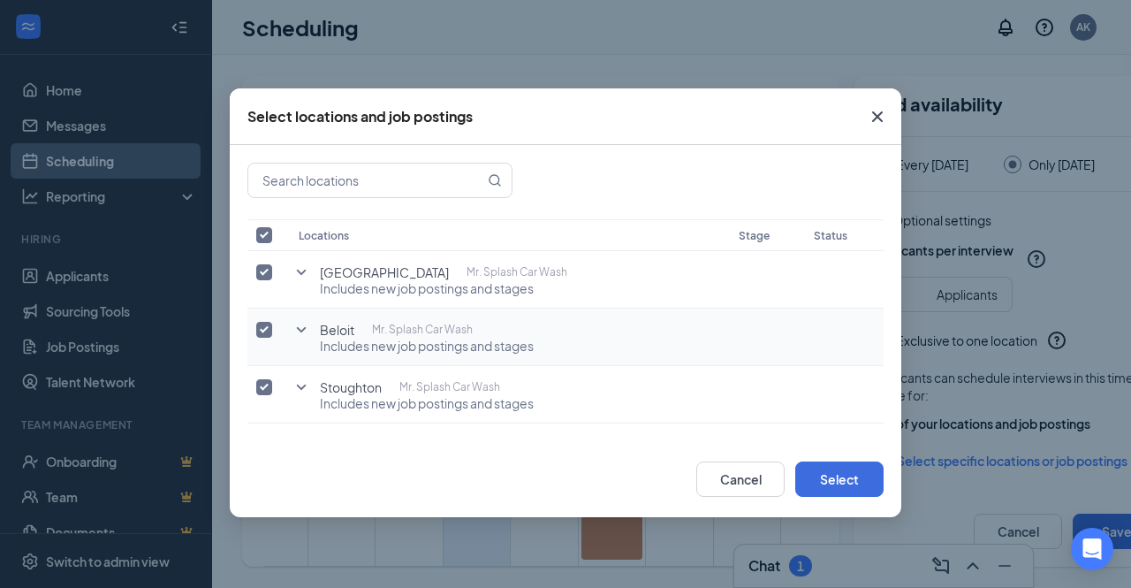
click at [263, 330] on input "checkbox" at bounding box center [264, 330] width 16 height 16
checkbox input "false"
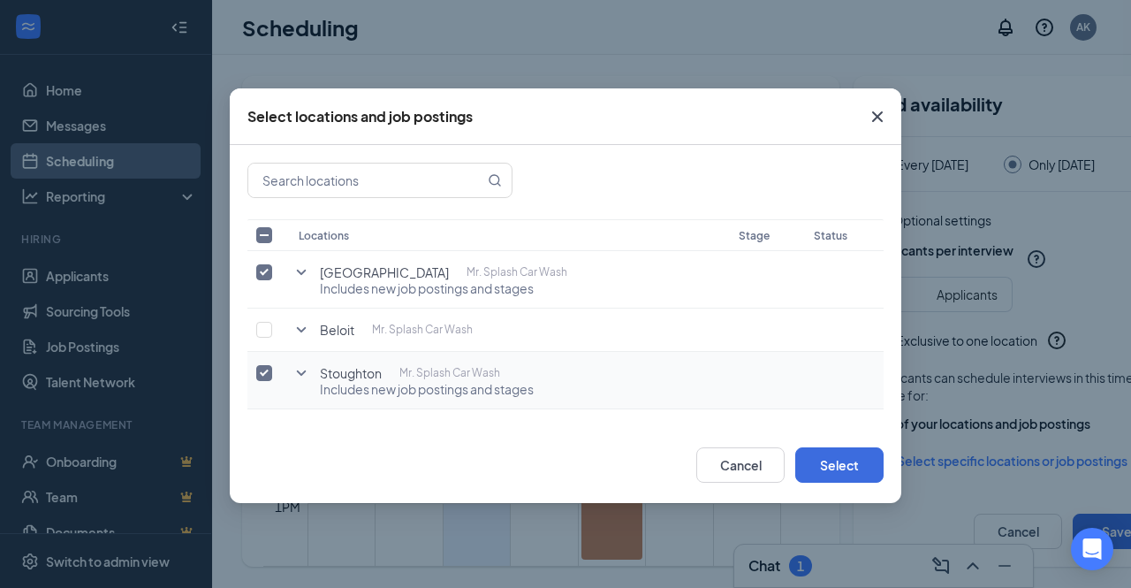
click at [268, 381] on td at bounding box center [268, 380] width 42 height 57
click at [267, 367] on input "checkbox" at bounding box center [264, 373] width 16 height 16
checkbox input "false"
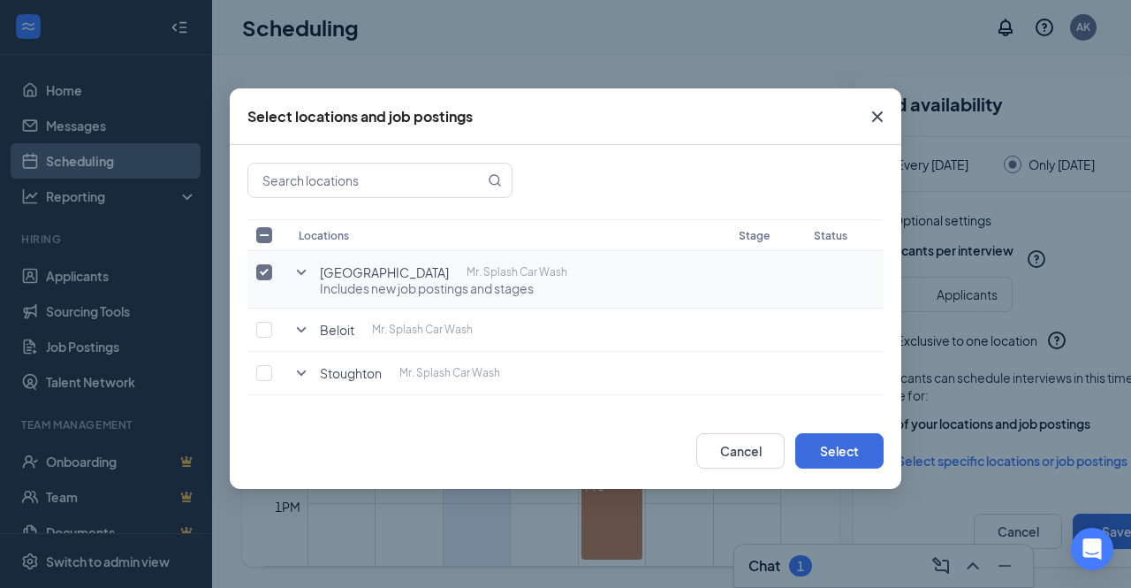
click at [300, 270] on icon "SmallChevronDown" at bounding box center [301, 272] width 21 height 21
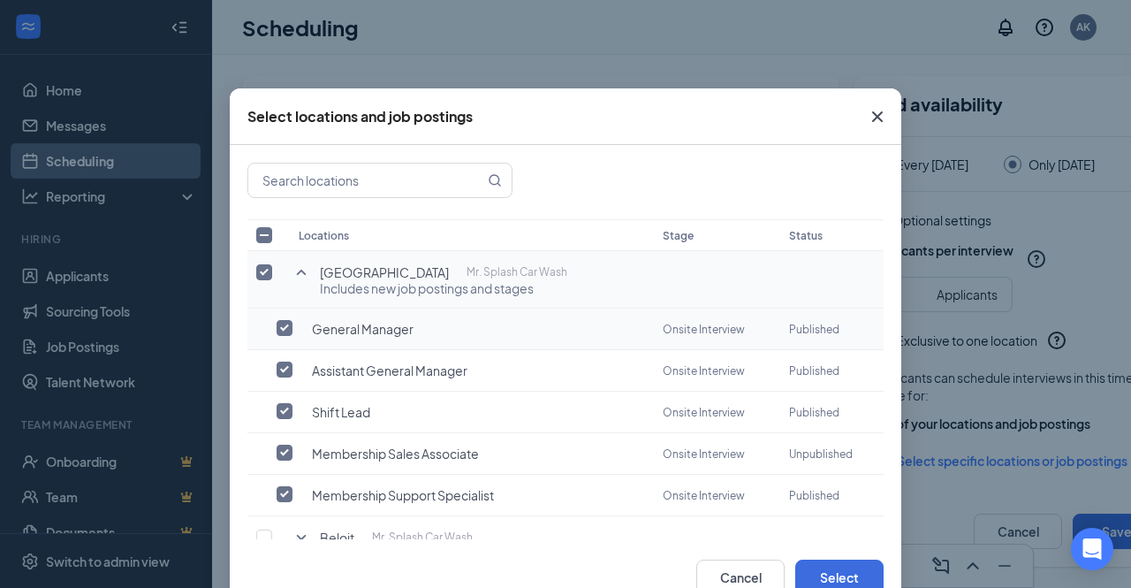
click at [285, 323] on label at bounding box center [289, 328] width 25 height 18
click at [285, 323] on input "checkbox" at bounding box center [285, 328] width 16 height 16
checkbox input "true"
checkbox input "false"
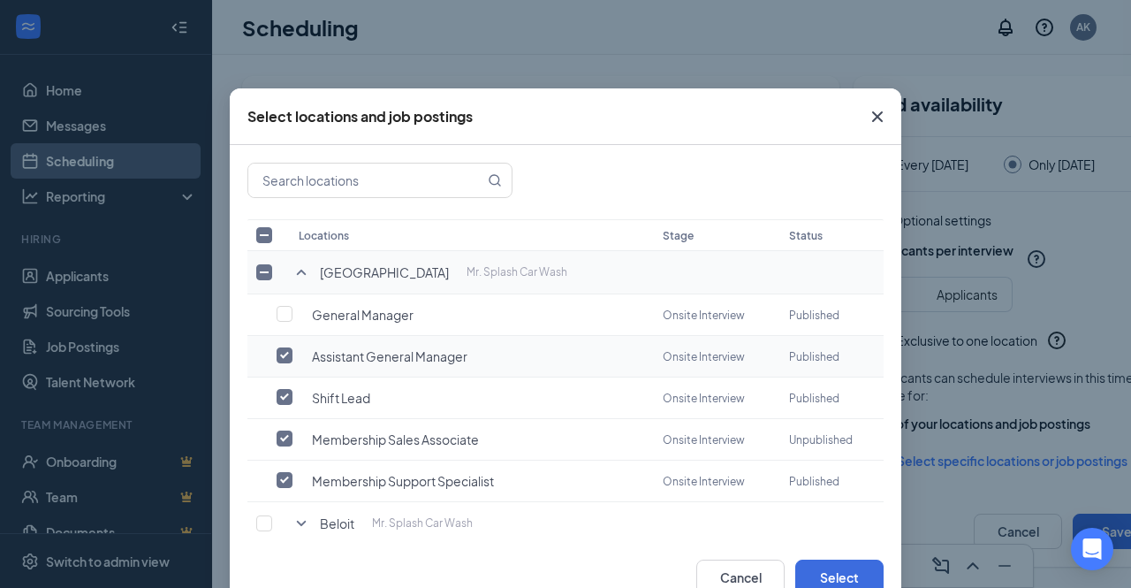
click at [277, 351] on input "checkbox" at bounding box center [285, 355] width 16 height 16
checkbox input "false"
click at [277, 440] on input "checkbox" at bounding box center [285, 438] width 16 height 16
checkbox input "false"
click at [277, 480] on input "checkbox" at bounding box center [285, 480] width 16 height 16
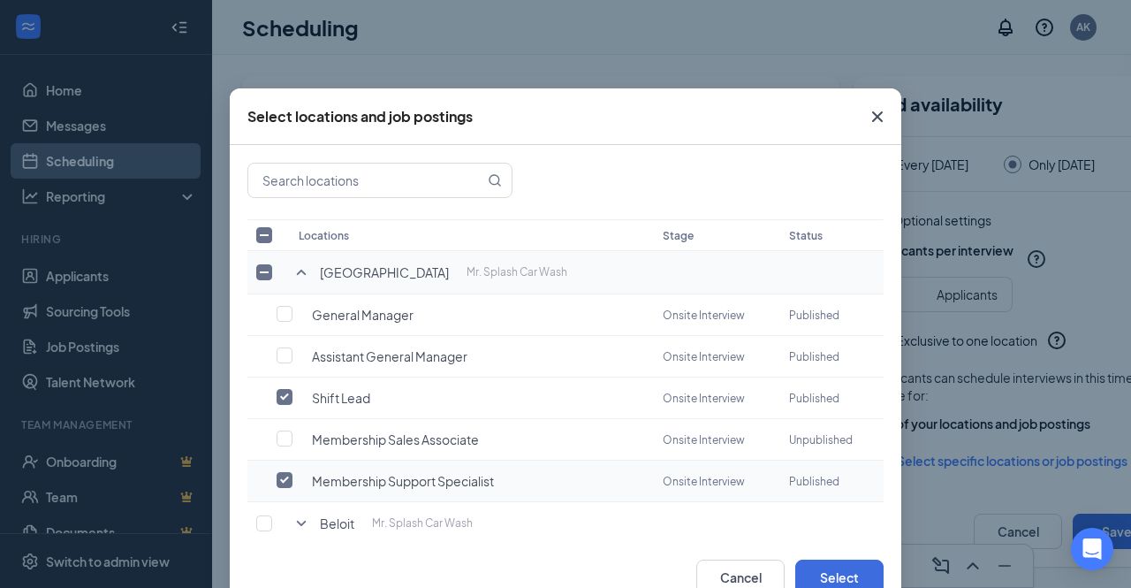
checkbox input "false"
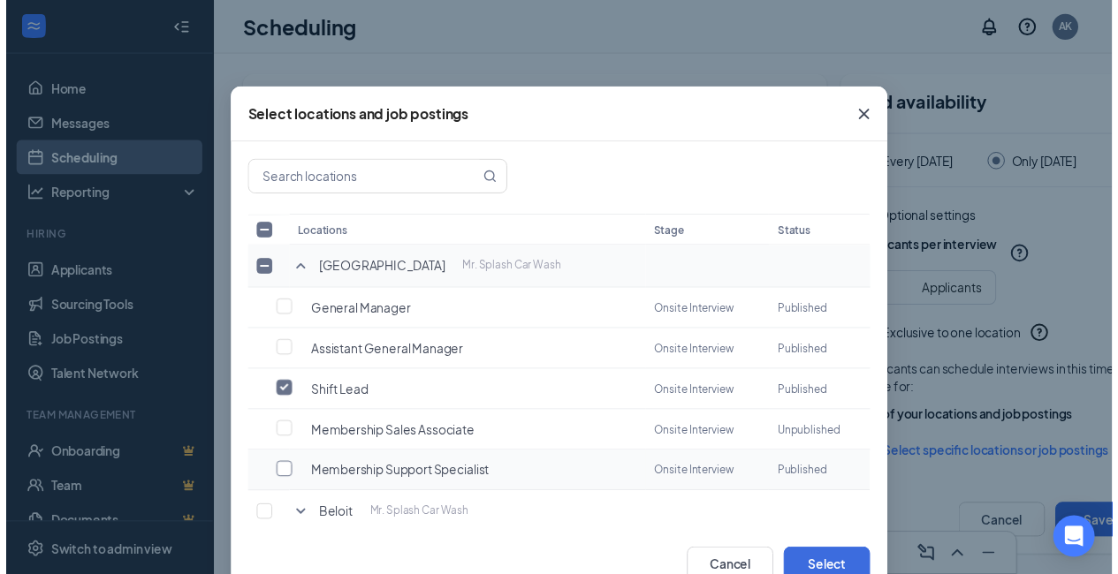
scroll to position [58, 0]
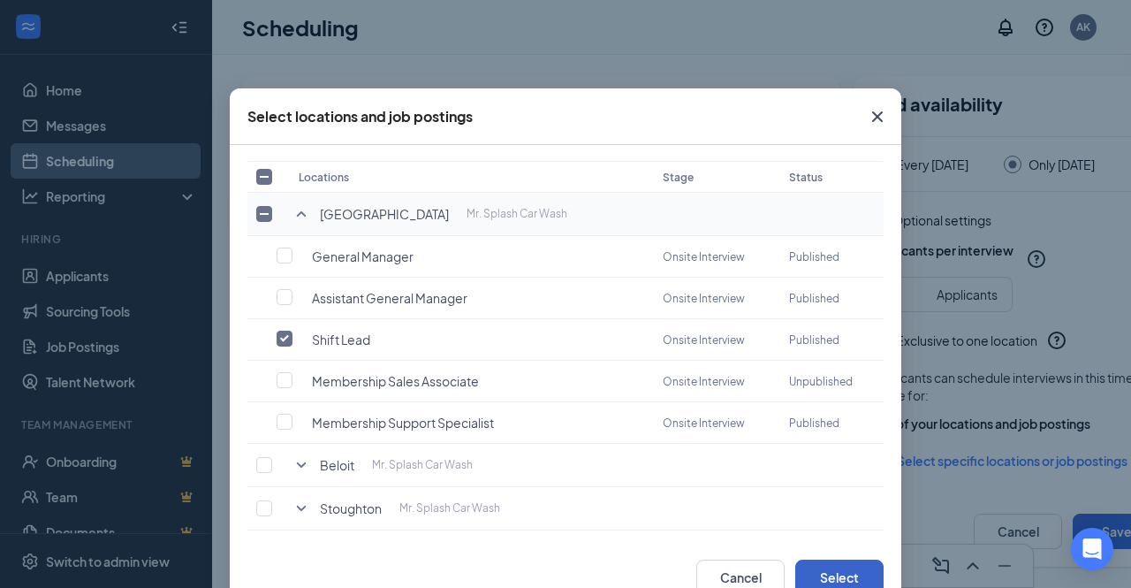
click at [855, 566] on button "Select" at bounding box center [839, 576] width 88 height 35
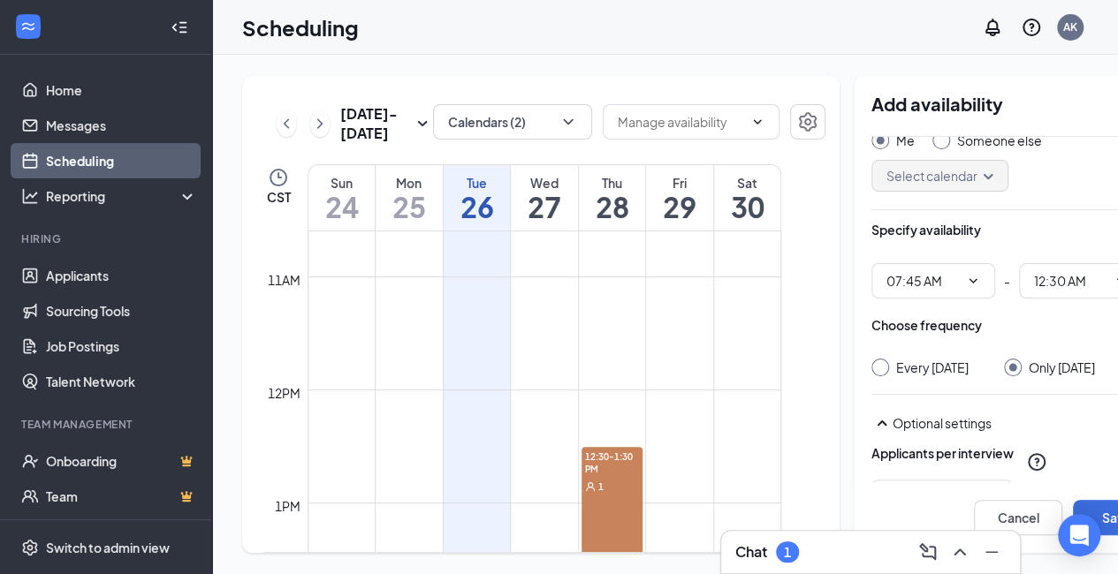
scroll to position [56, 0]
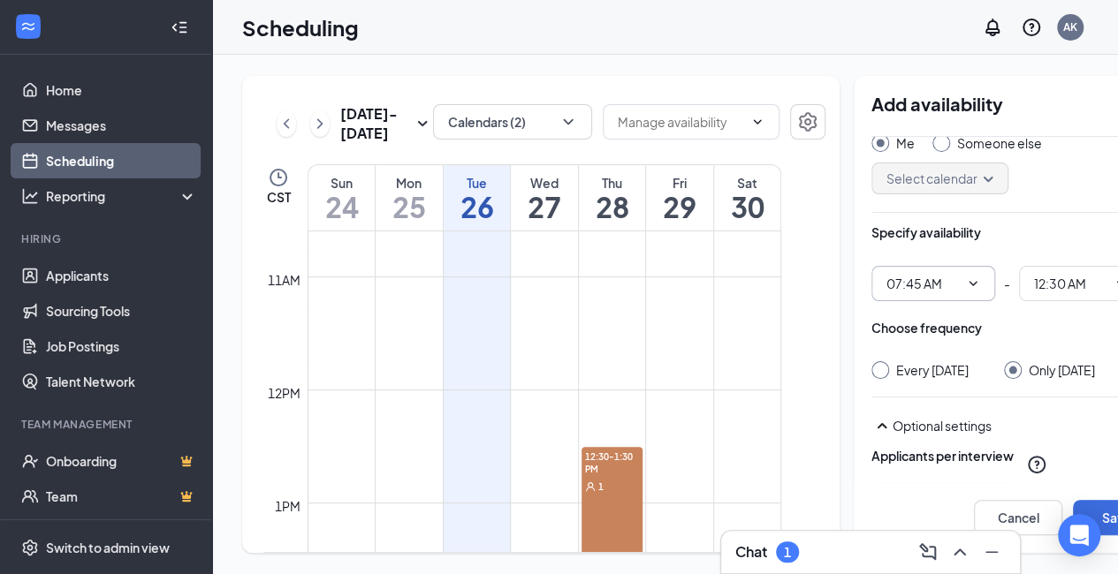
click at [946, 266] on span "07:45 AM" at bounding box center [933, 283] width 124 height 35
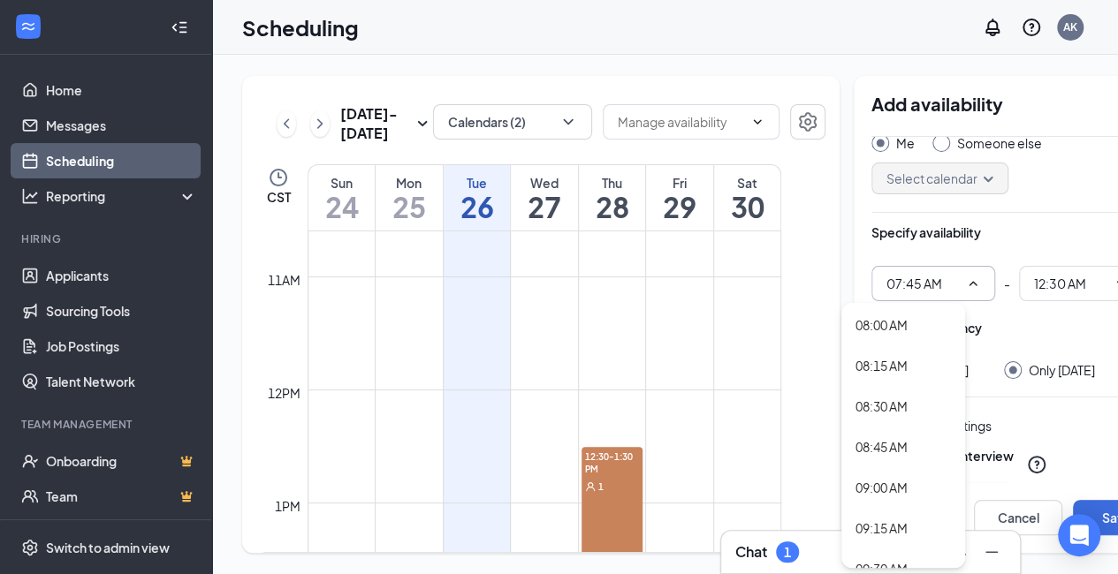
scroll to position [1299, 0]
click at [886, 397] on div "08:30 AM" at bounding box center [881, 406] width 52 height 19
type input "08:30 AM"
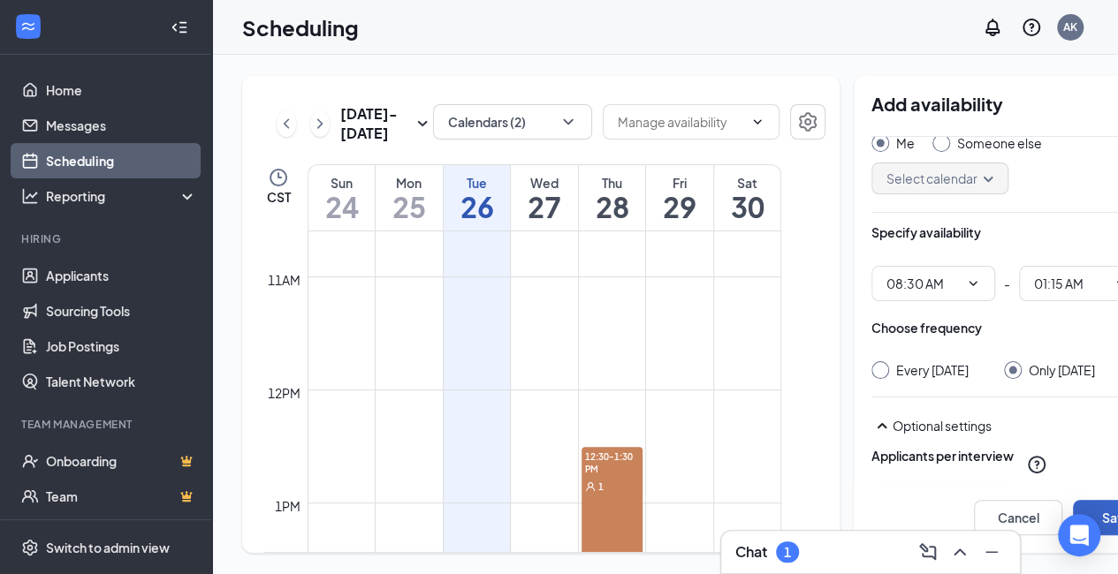
click at [1101, 505] on button "Save" at bounding box center [1117, 517] width 88 height 35
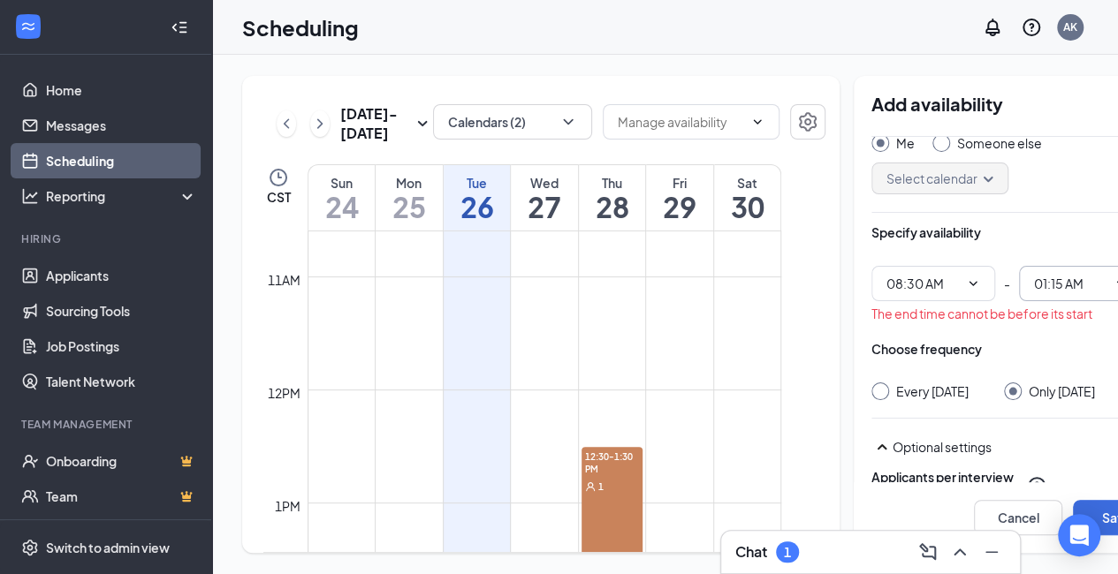
click at [1114, 277] on icon "ChevronDown" at bounding box center [1121, 284] width 14 height 14
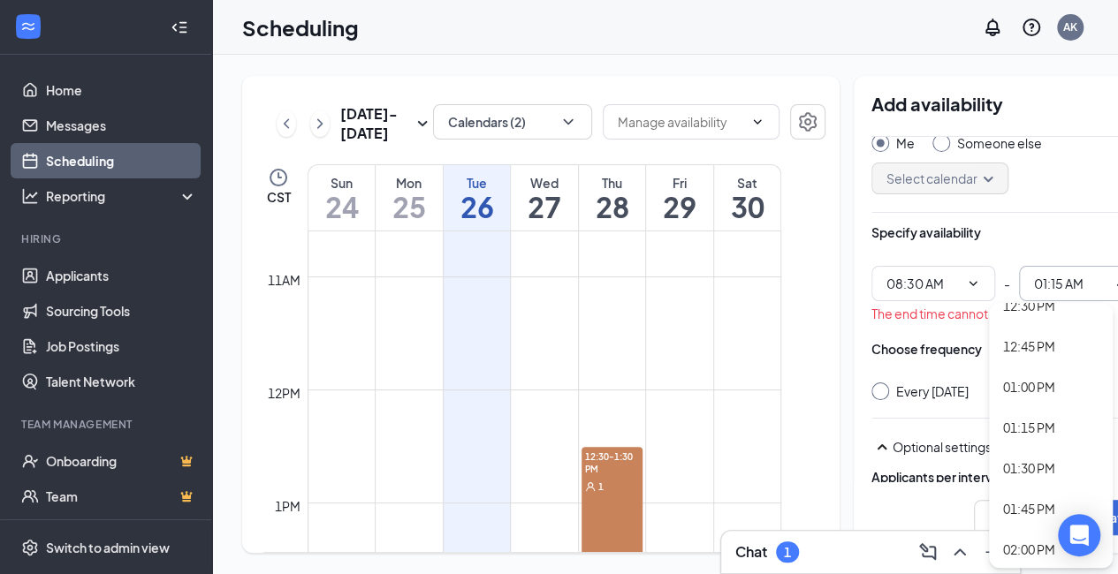
scroll to position [1969, 0]
click at [1045, 337] on div "12:30 PM" at bounding box center [1029, 346] width 52 height 19
type input "12:30 PM"
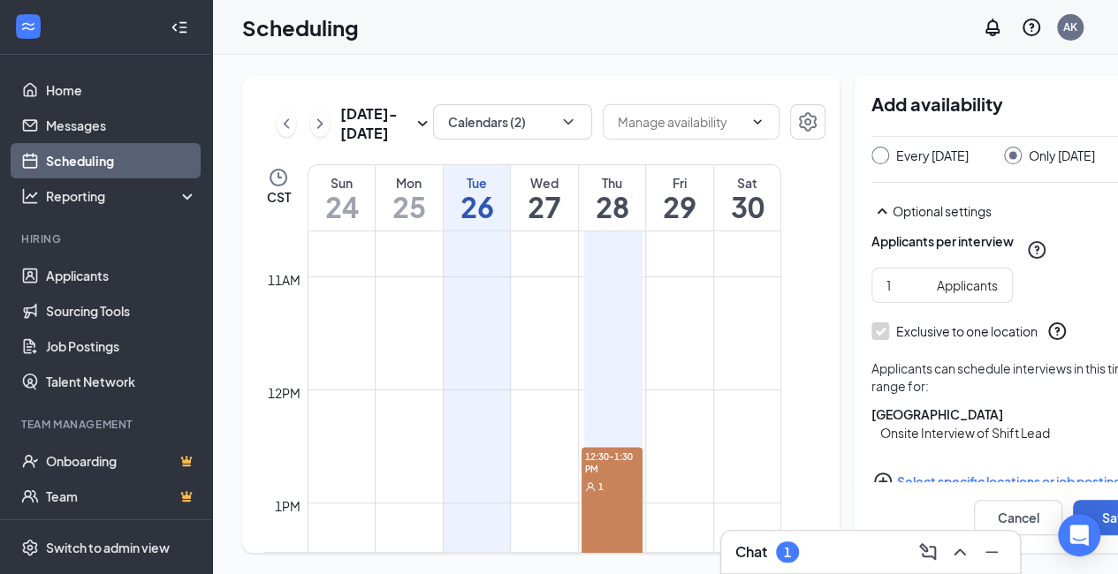
scroll to position [328, 0]
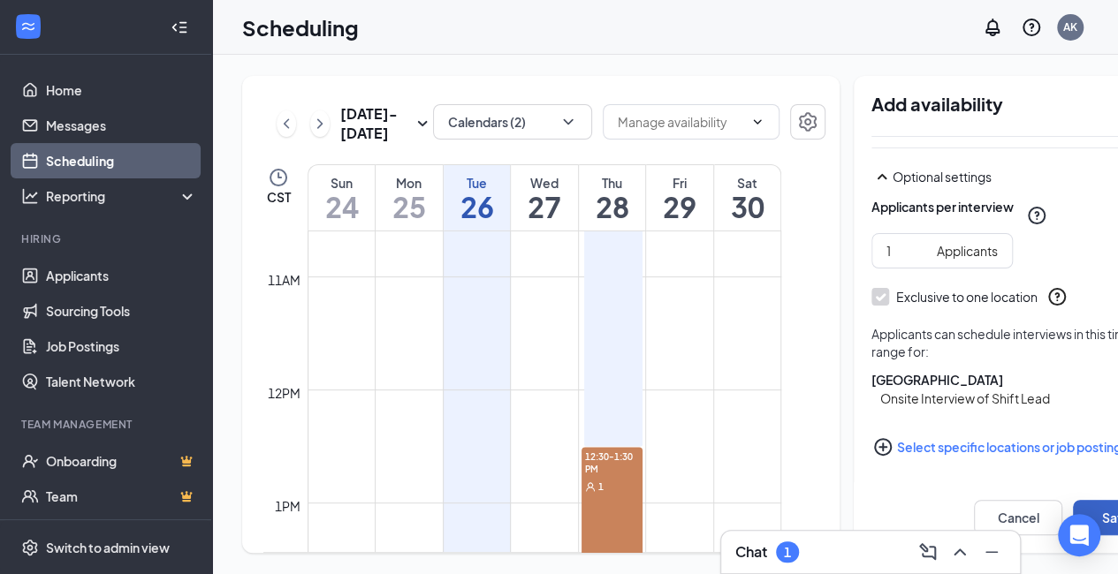
click at [1112, 514] on button "Save" at bounding box center [1117, 517] width 88 height 35
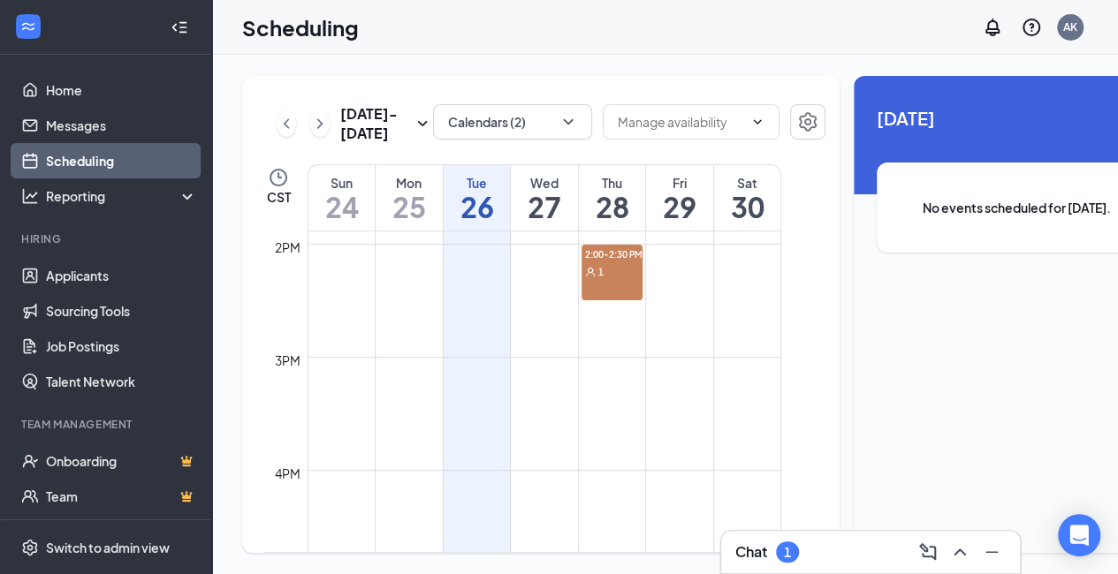
scroll to position [1572, 0]
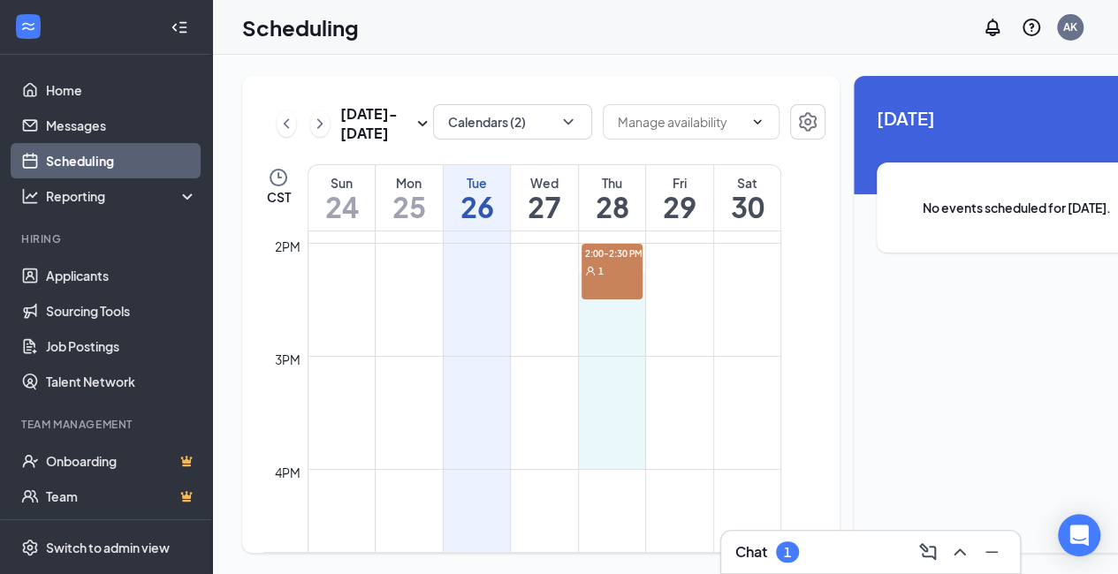
drag, startPoint x: 604, startPoint y: 324, endPoint x: 614, endPoint y: 482, distance: 157.7
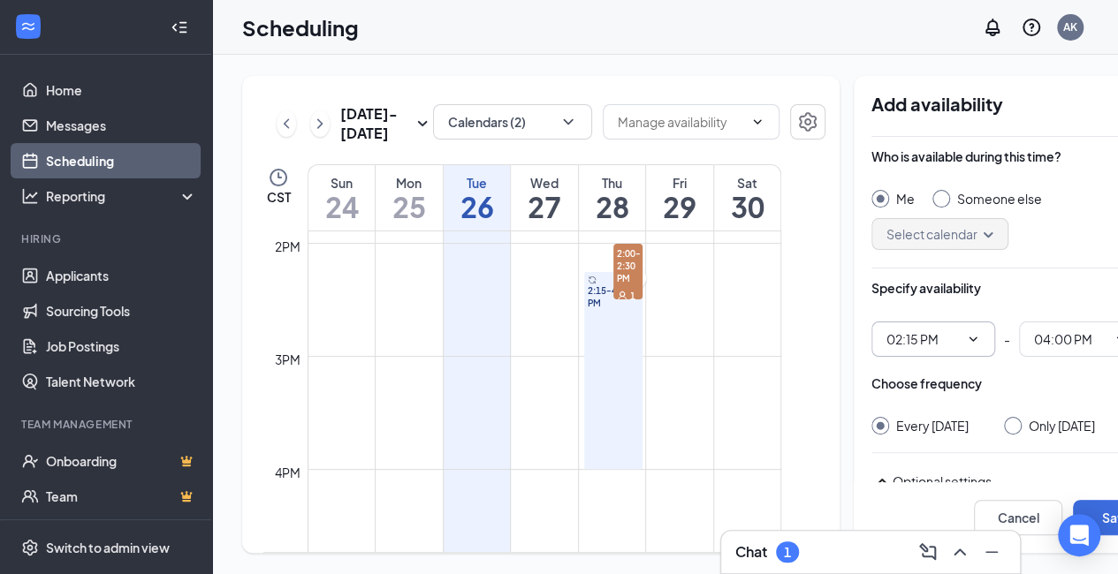
click at [966, 332] on icon "ChevronDown" at bounding box center [973, 339] width 14 height 14
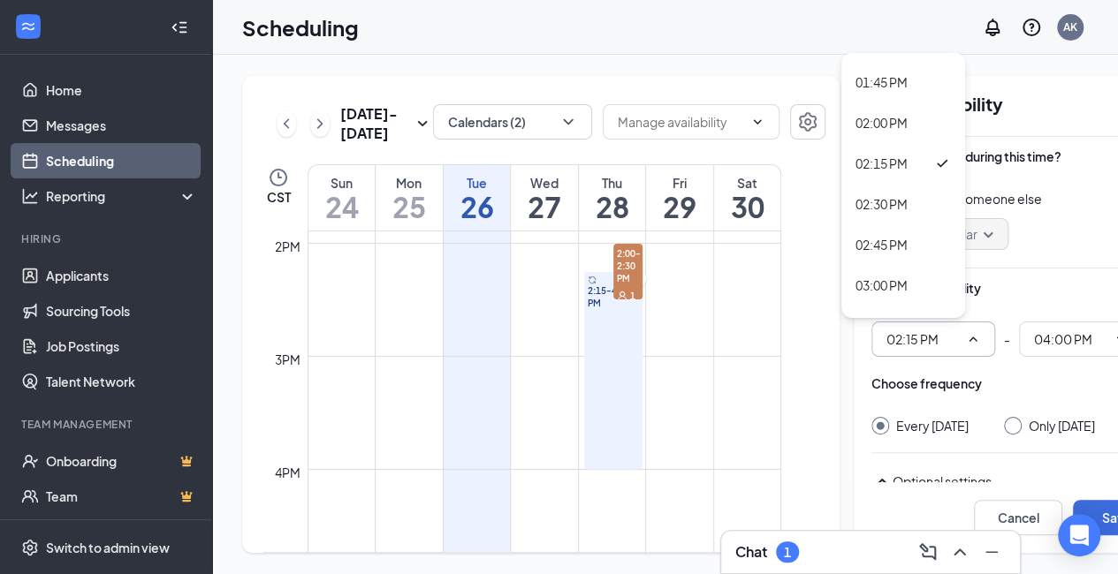
scroll to position [2222, 0]
click at [891, 200] on div "02:30 PM" at bounding box center [881, 209] width 52 height 19
type input "02:30 PM"
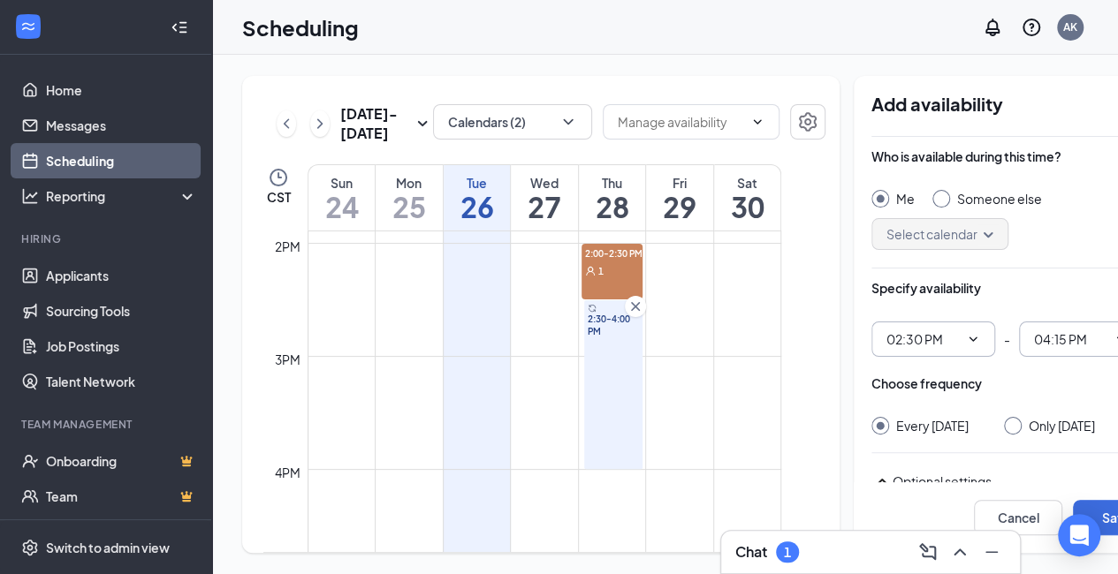
click at [1039, 335] on span "04:15 PM" at bounding box center [1081, 339] width 124 height 35
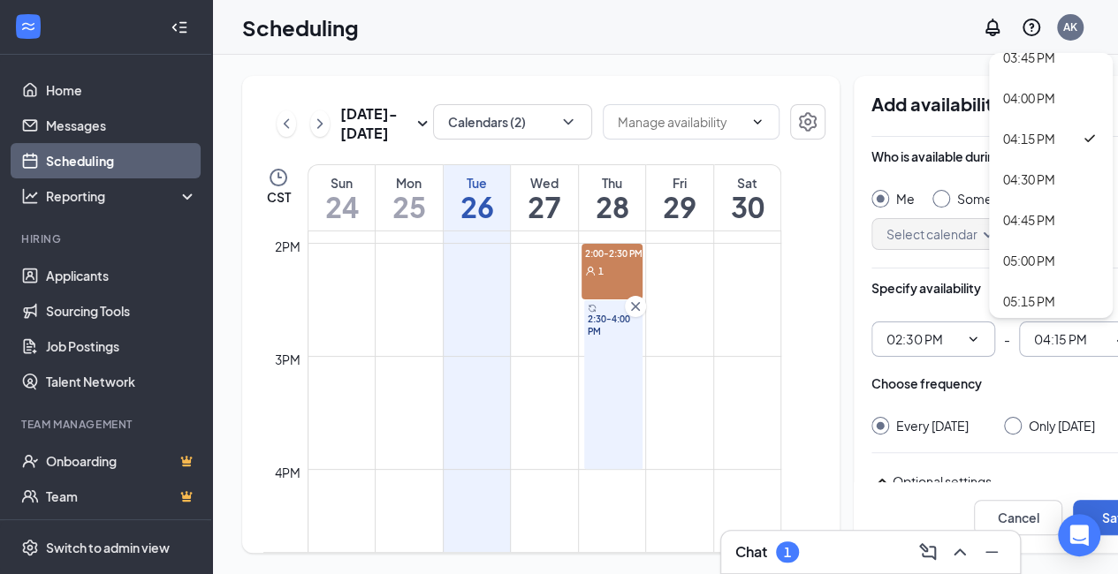
scroll to position [2525, 0]
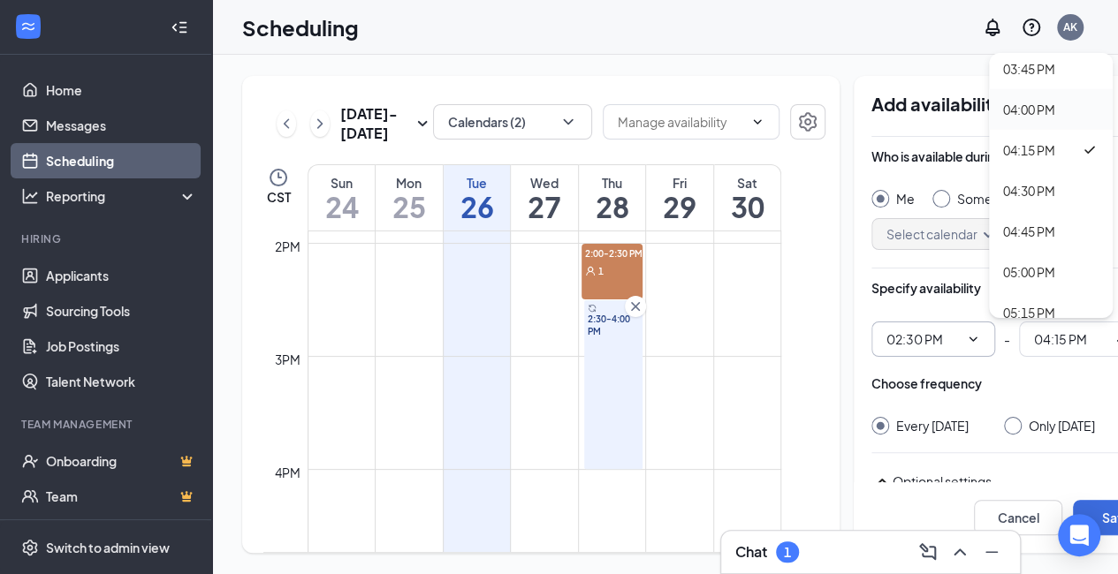
click at [1030, 105] on div "04:00 PM" at bounding box center [1051, 109] width 124 height 41
type input "04:00 PM"
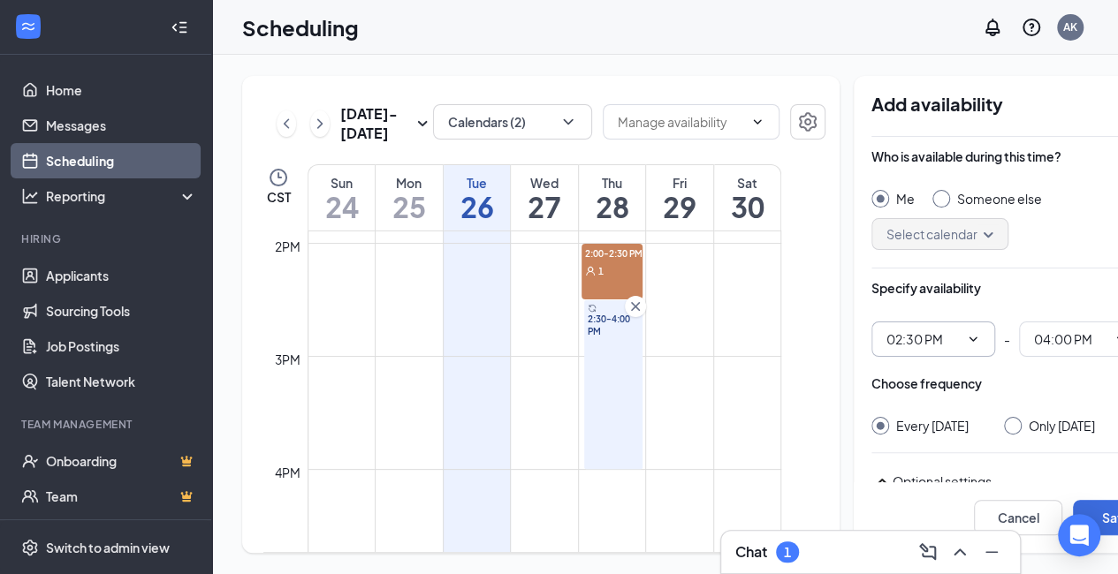
click at [1004, 417] on input "Only [DATE]" at bounding box center [1010, 423] width 12 height 12
radio input "true"
radio input "false"
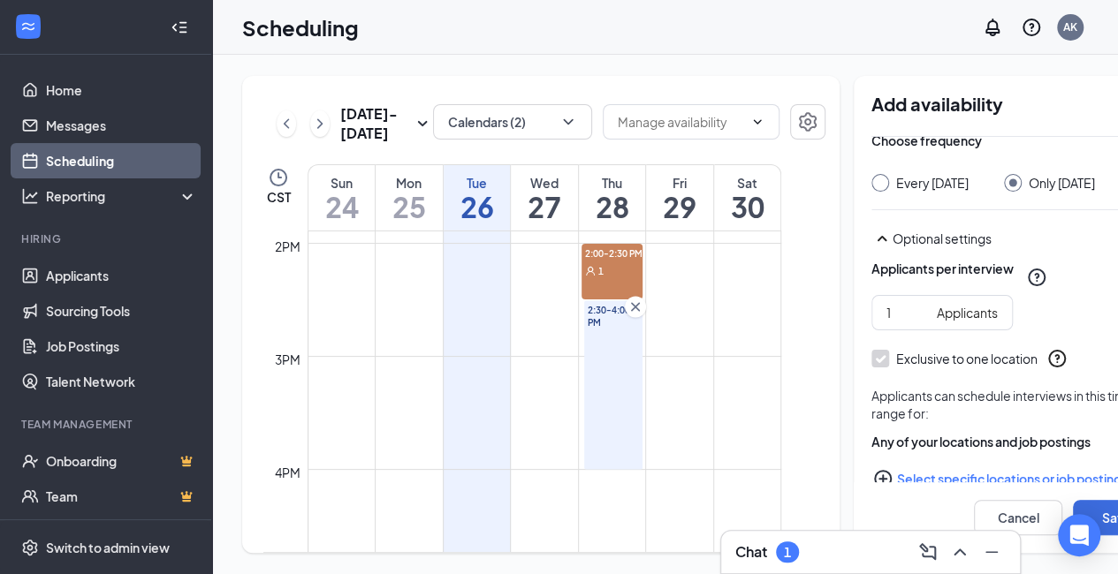
scroll to position [277, 0]
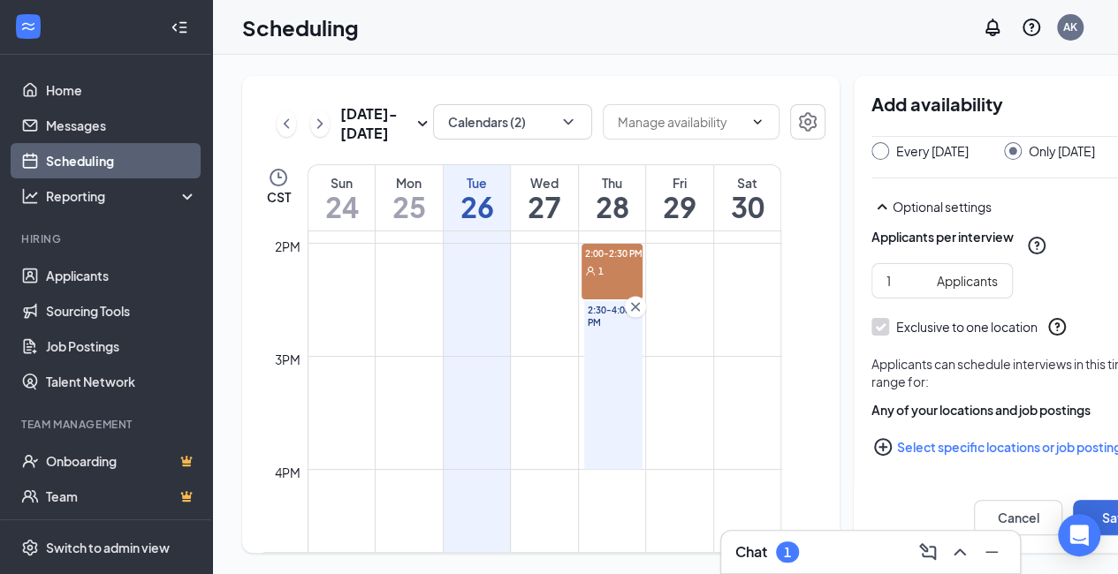
click at [872, 445] on icon "PlusCircle" at bounding box center [882, 447] width 21 height 21
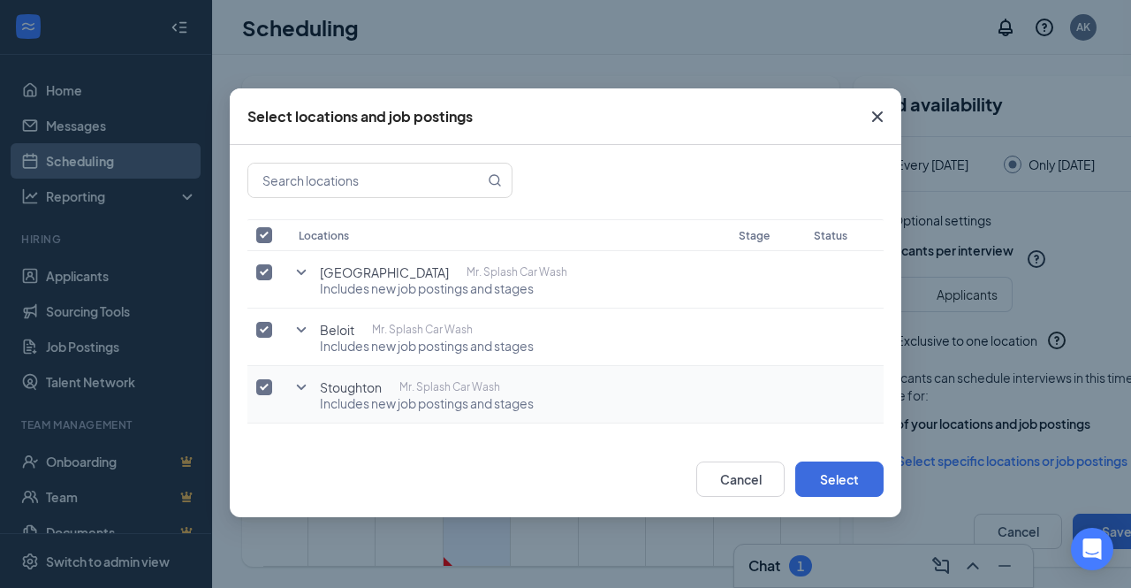
click at [265, 390] on input "checkbox" at bounding box center [264, 387] width 16 height 16
checkbox input "false"
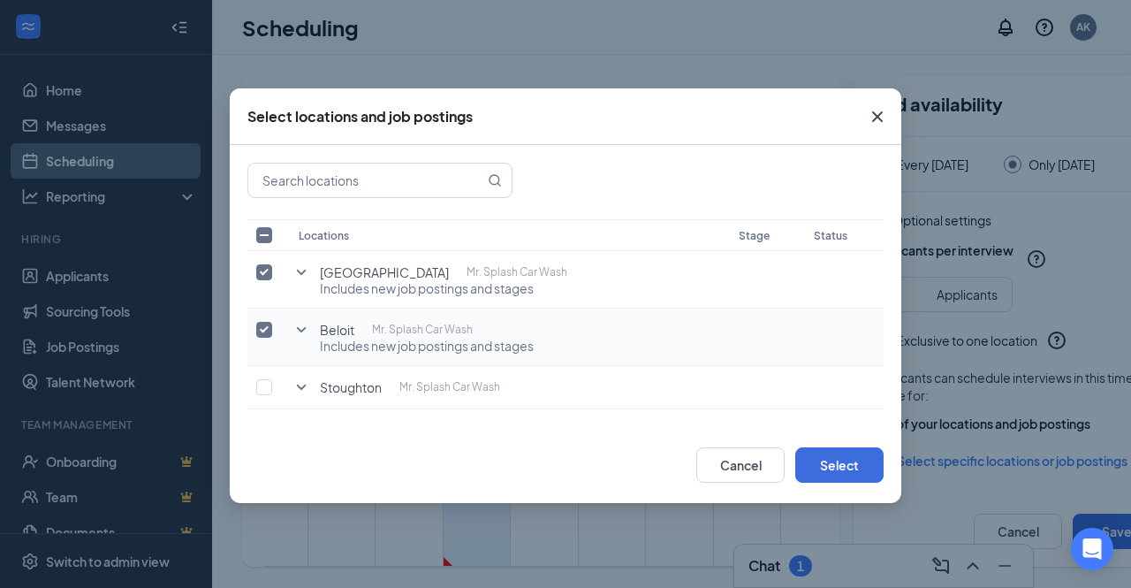
click at [267, 339] on td at bounding box center [268, 336] width 42 height 57
click at [264, 334] on input "checkbox" at bounding box center [264, 330] width 16 height 16
checkbox input "false"
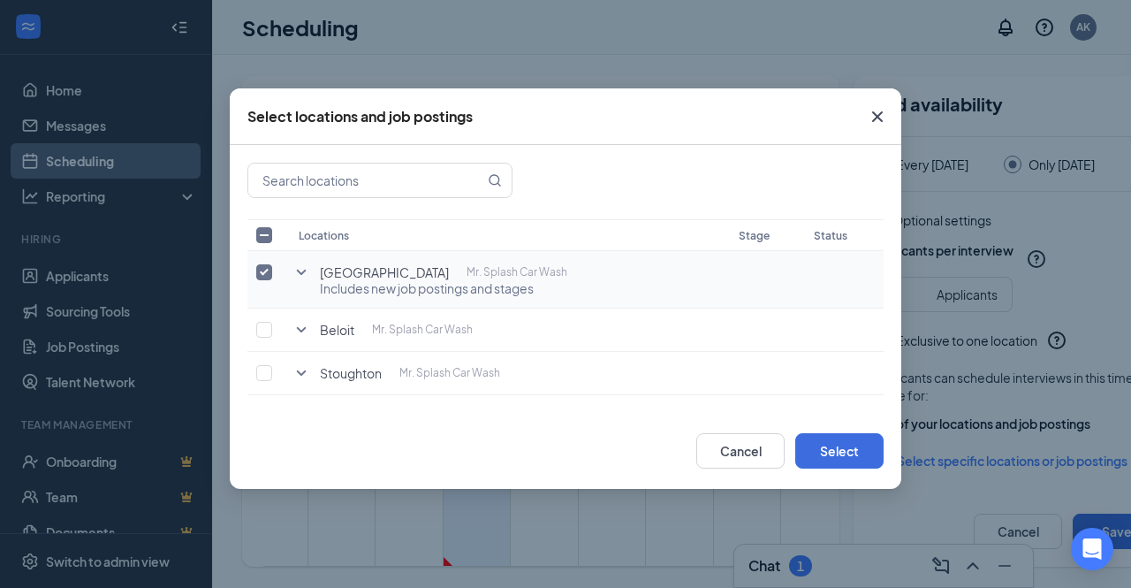
click at [297, 272] on icon "SmallChevronDown" at bounding box center [301, 272] width 21 height 21
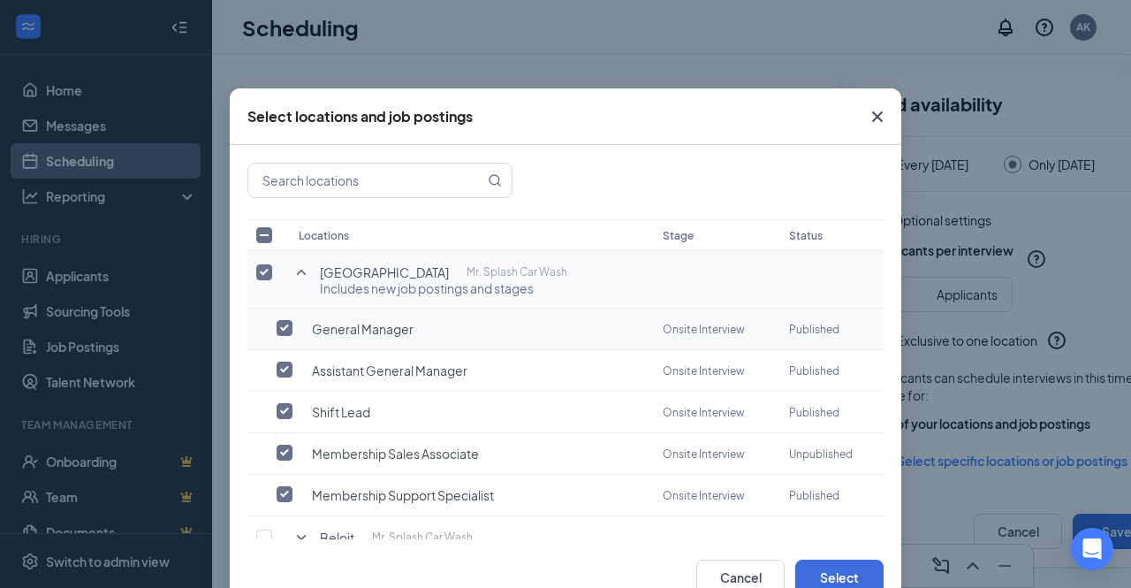
click at [278, 325] on input "checkbox" at bounding box center [285, 328] width 16 height 16
checkbox input "true"
checkbox input "false"
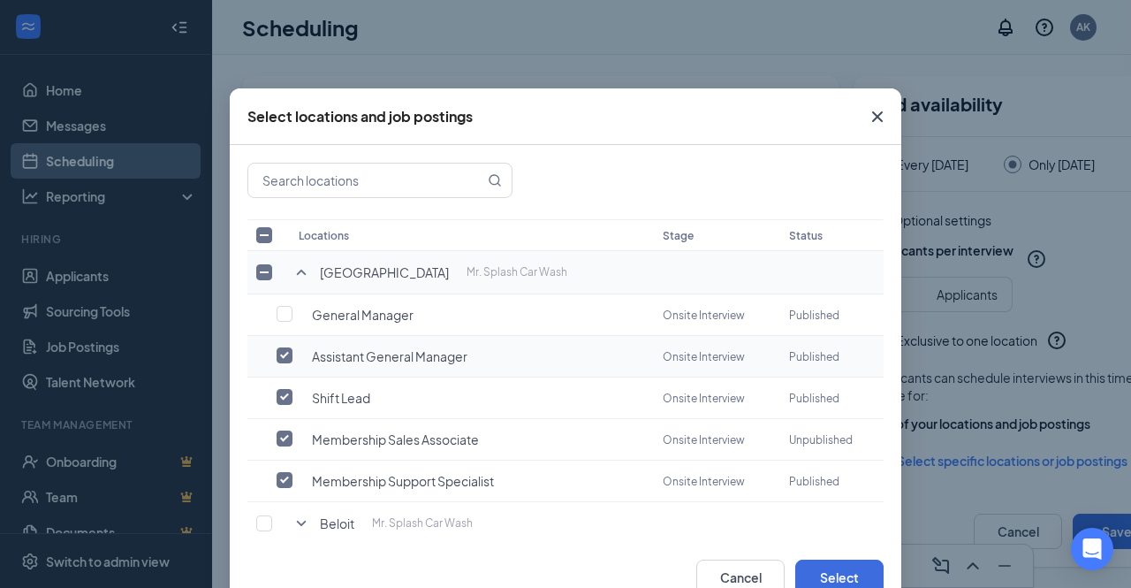
click at [277, 347] on input "checkbox" at bounding box center [285, 355] width 16 height 16
checkbox input "false"
click at [276, 420] on td at bounding box center [268, 440] width 42 height 42
click at [277, 430] on input "checkbox" at bounding box center [285, 438] width 16 height 16
checkbox input "false"
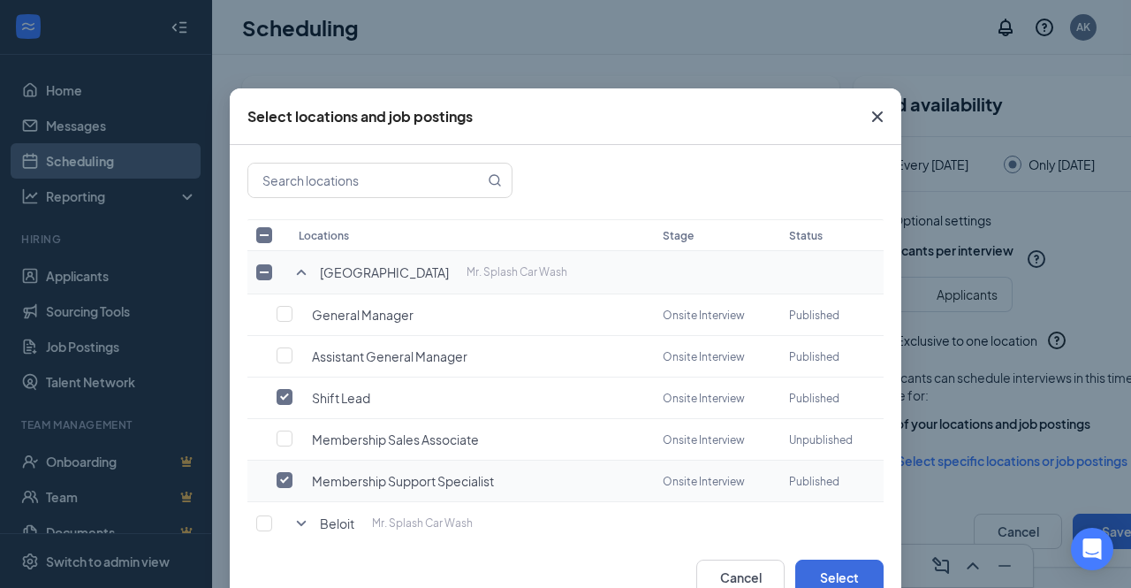
click at [279, 472] on input "checkbox" at bounding box center [285, 480] width 16 height 16
checkbox input "false"
click at [852, 568] on button "Select" at bounding box center [839, 576] width 88 height 35
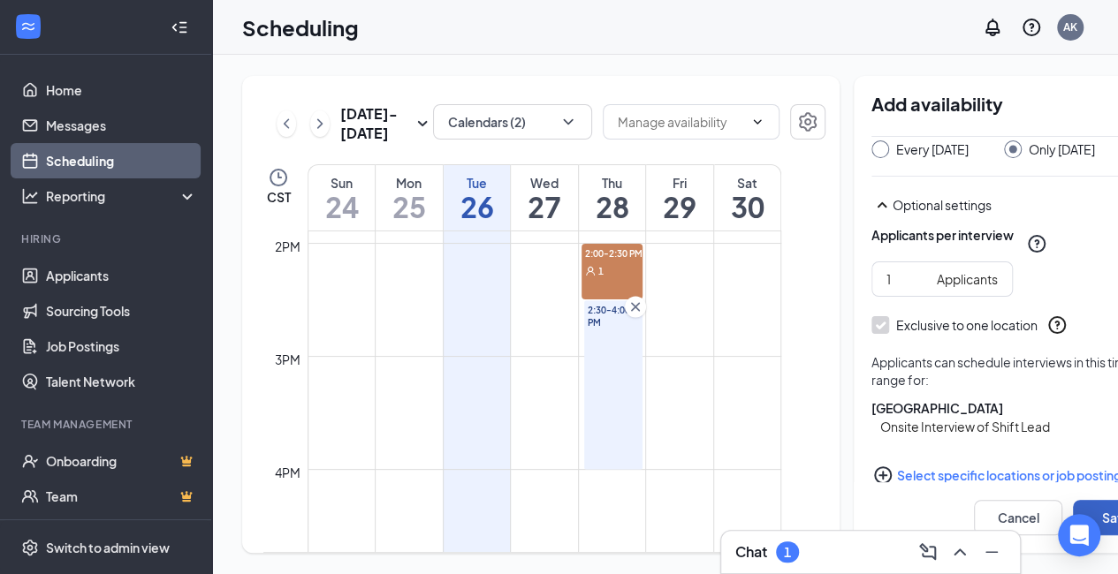
click at [1110, 509] on button "Save" at bounding box center [1117, 517] width 88 height 35
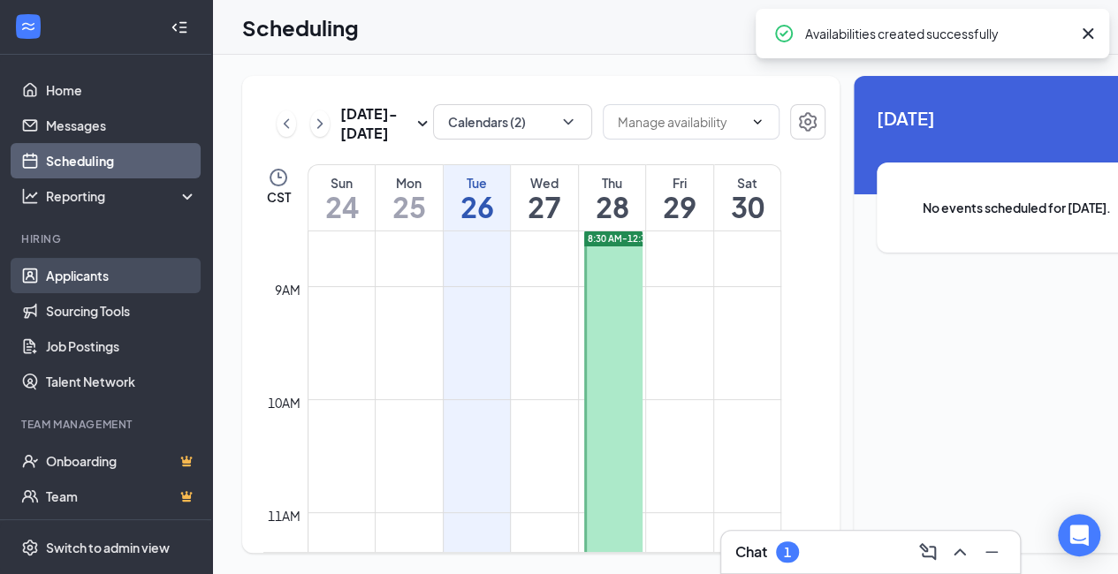
scroll to position [957, 0]
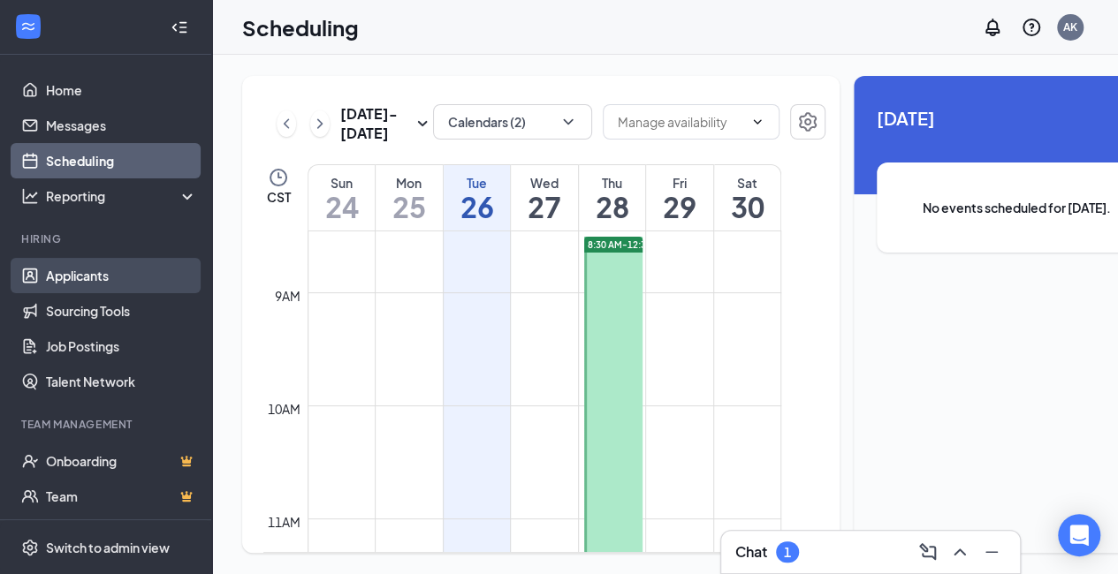
click at [60, 273] on link "Applicants" at bounding box center [121, 275] width 151 height 35
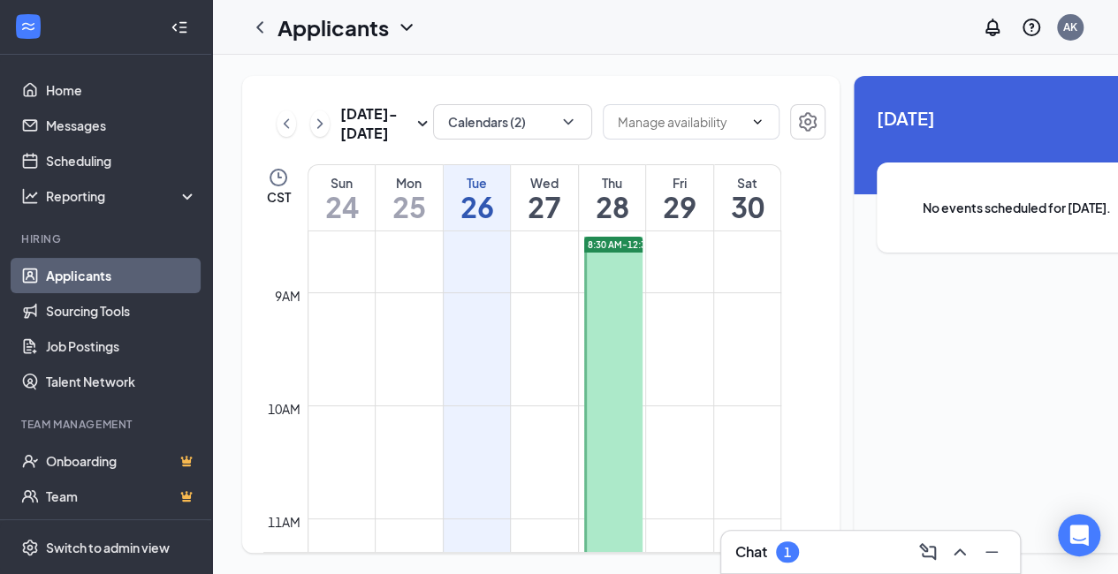
click at [117, 274] on link "Applicants" at bounding box center [121, 275] width 151 height 35
click at [102, 91] on link "Home" at bounding box center [121, 89] width 151 height 35
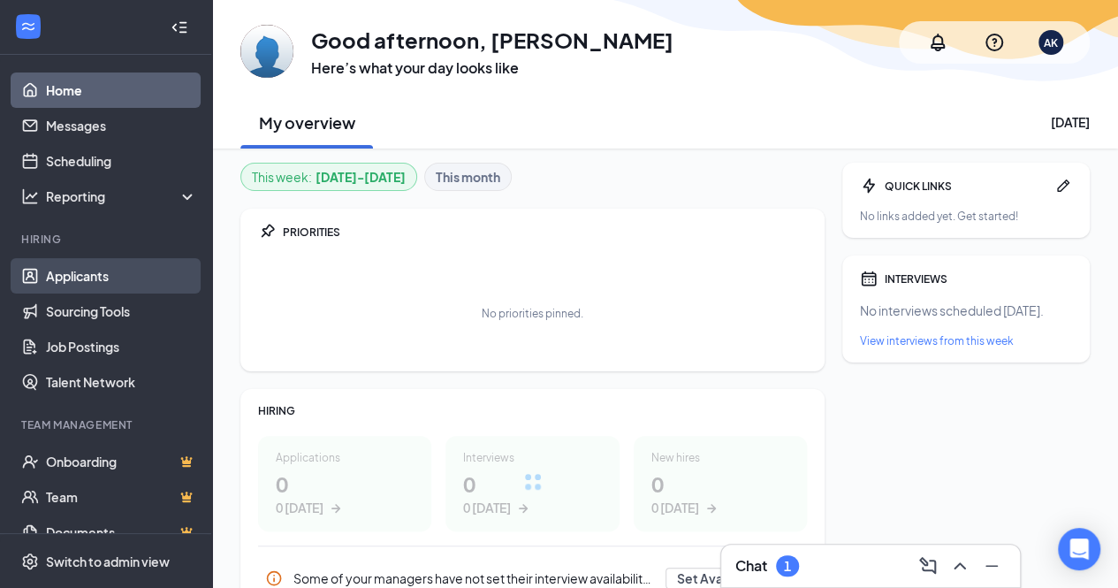
click at [94, 272] on link "Applicants" at bounding box center [121, 275] width 151 height 35
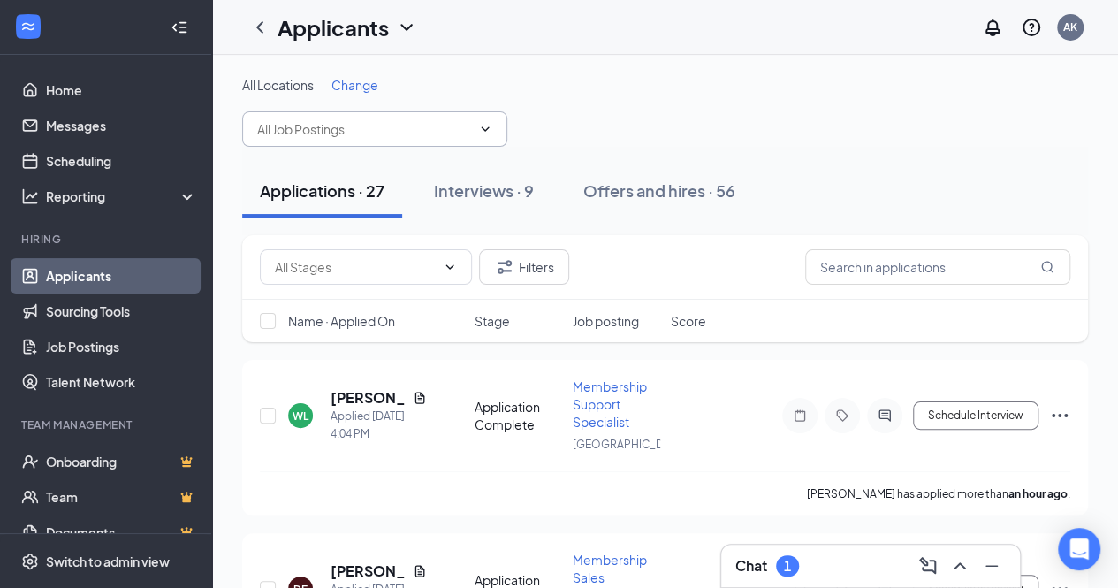
click at [488, 126] on icon "ChevronDown" at bounding box center [486, 128] width 8 height 4
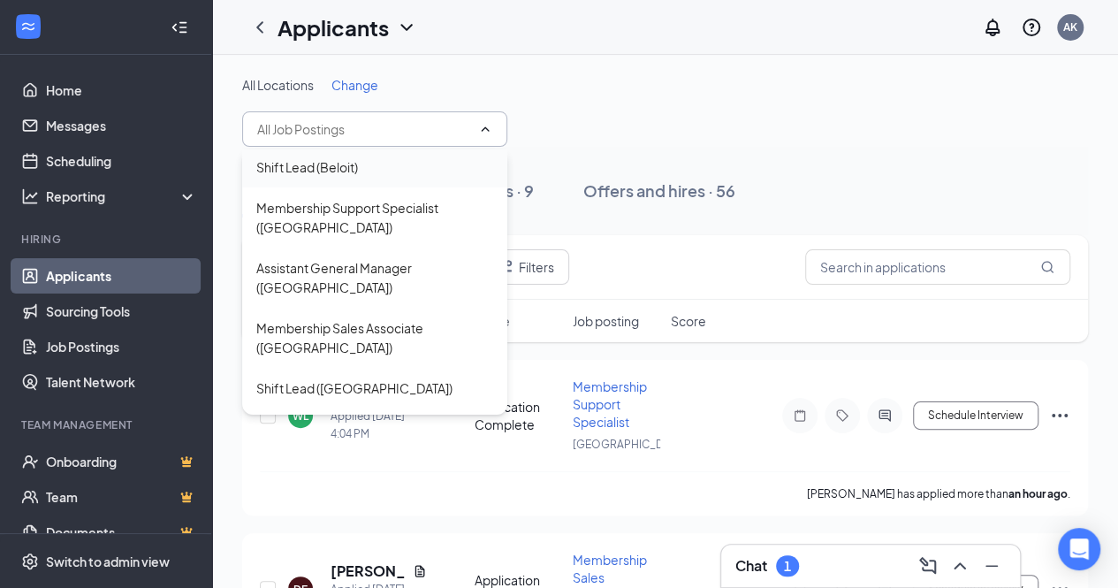
scroll to position [217, 0]
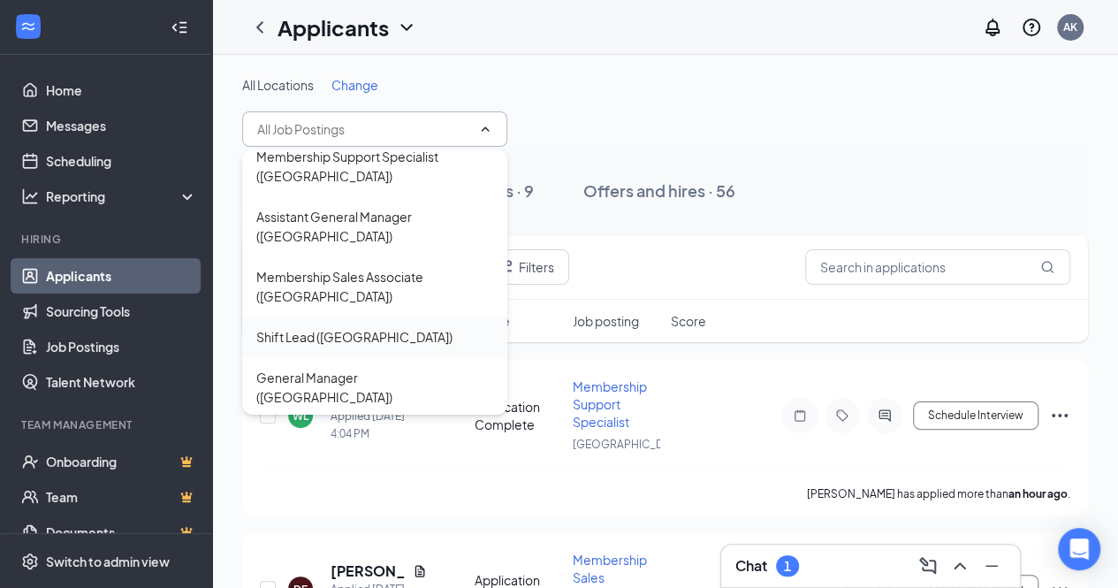
click at [338, 337] on div "Shift Lead ([GEOGRAPHIC_DATA])" at bounding box center [354, 336] width 196 height 19
type input "Shift Lead ([GEOGRAPHIC_DATA])"
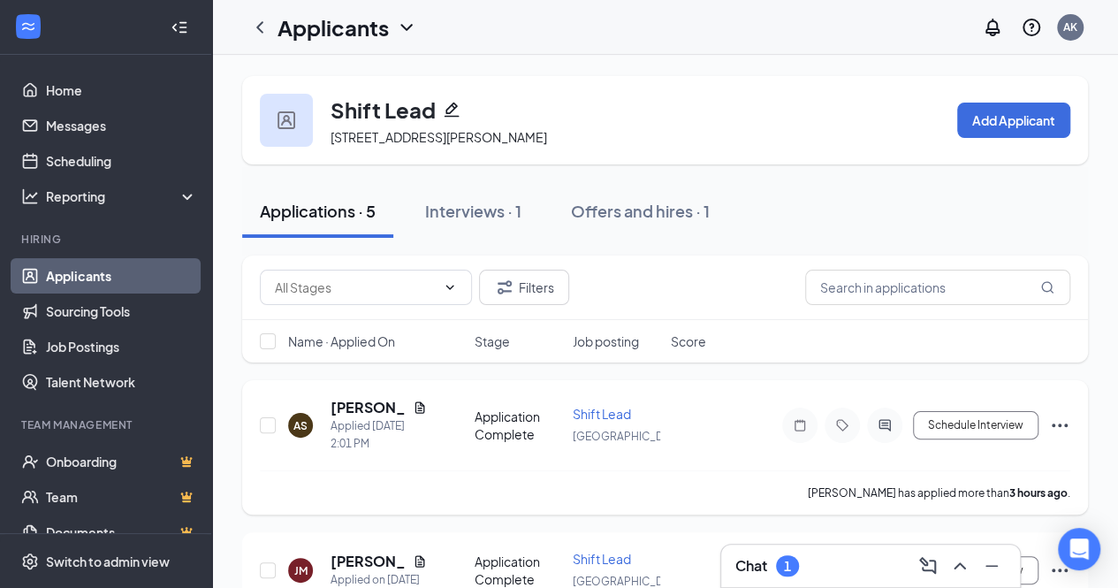
scroll to position [52, 0]
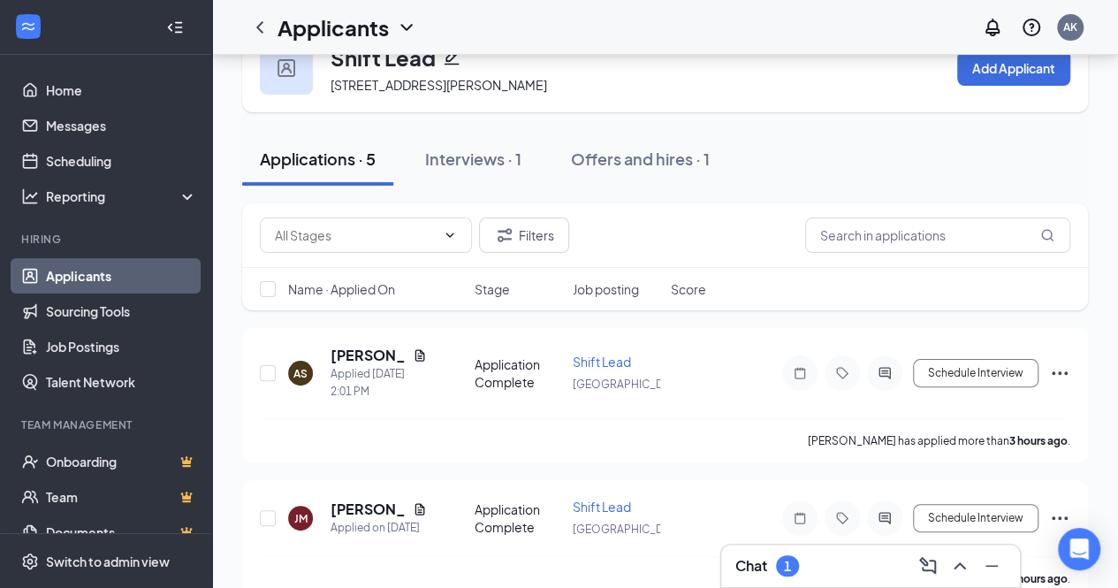
click at [173, 22] on div at bounding box center [179, 27] width 35 height 35
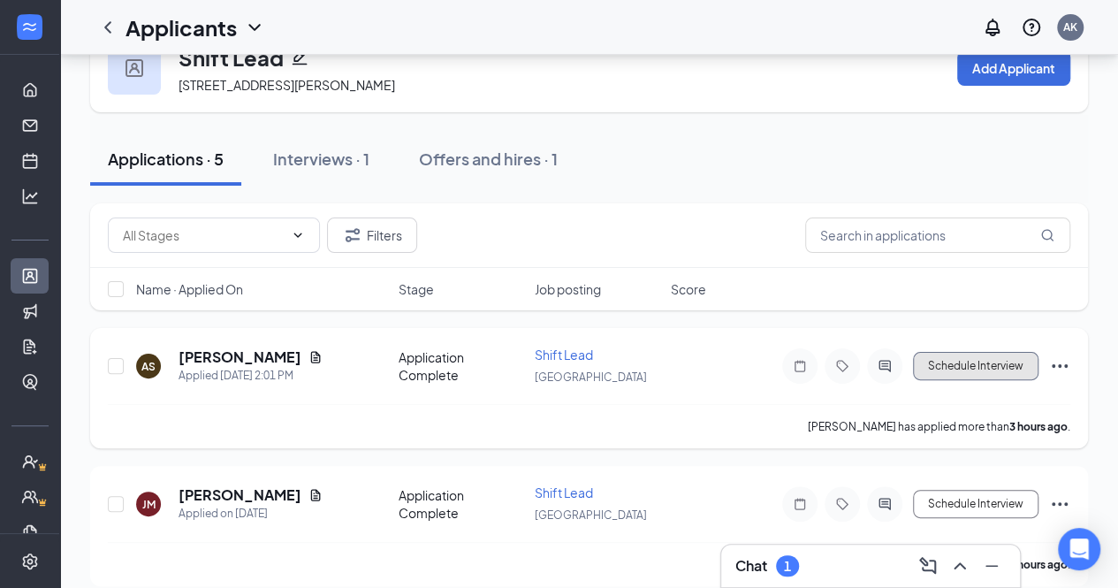
click at [933, 354] on button "Schedule Interview" at bounding box center [975, 366] width 125 height 28
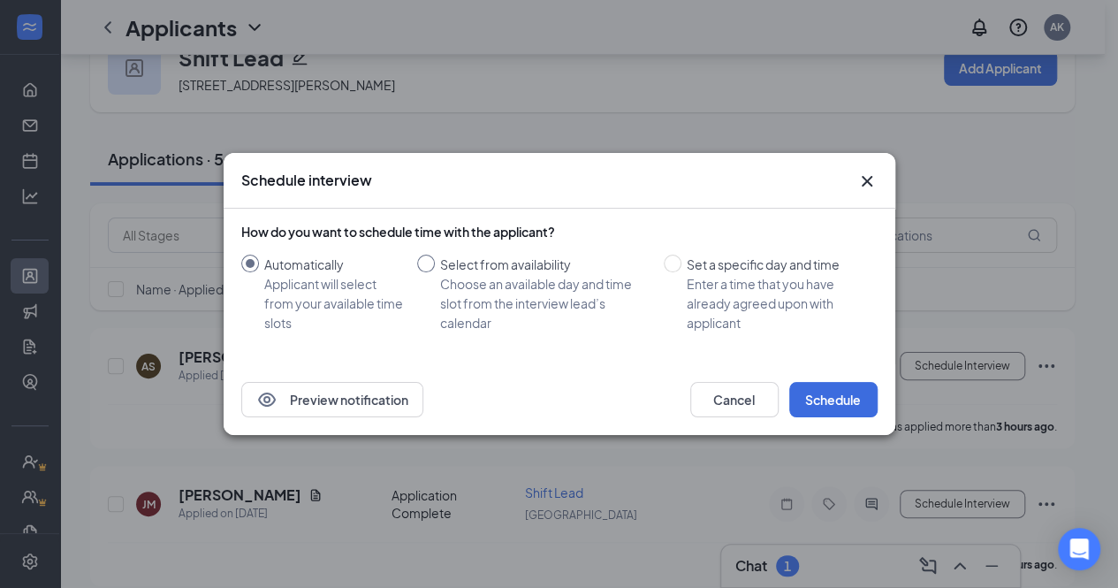
click at [435, 263] on input "Select from availability Choose an available day and time slot from the intervi…" at bounding box center [426, 264] width 18 height 18
radio input "true"
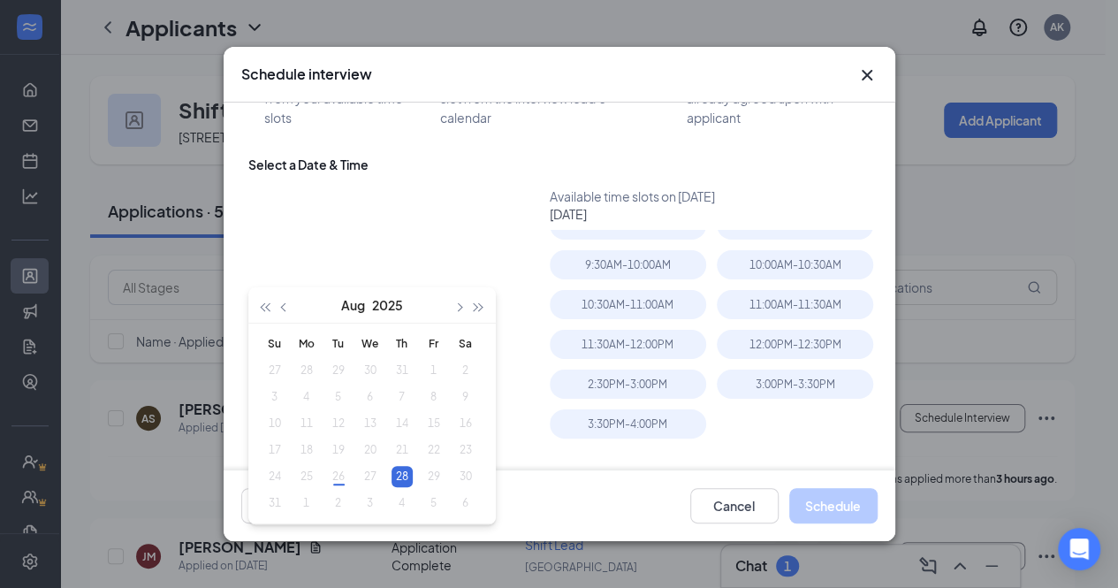
scroll to position [0, 0]
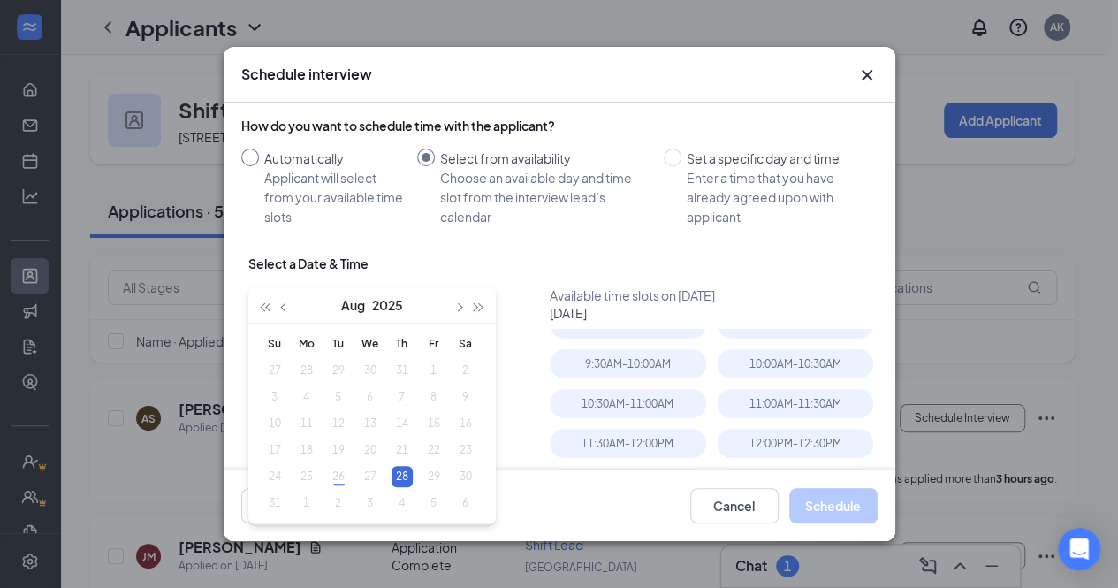
click at [255, 154] on input "Automatically Applicant will select from your available time slots" at bounding box center [250, 157] width 18 height 18
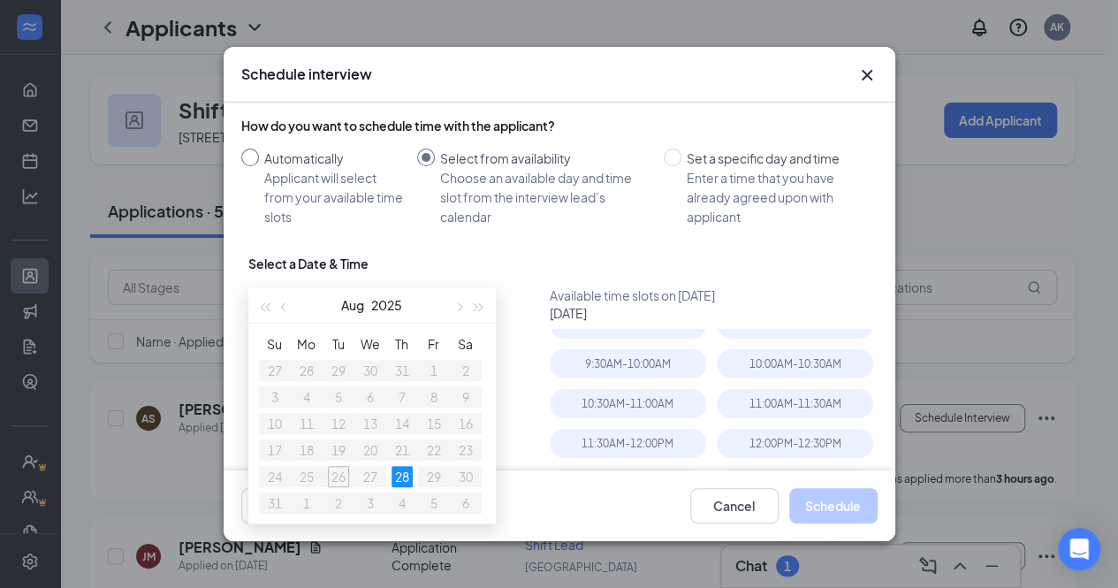
radio input "true"
radio input "false"
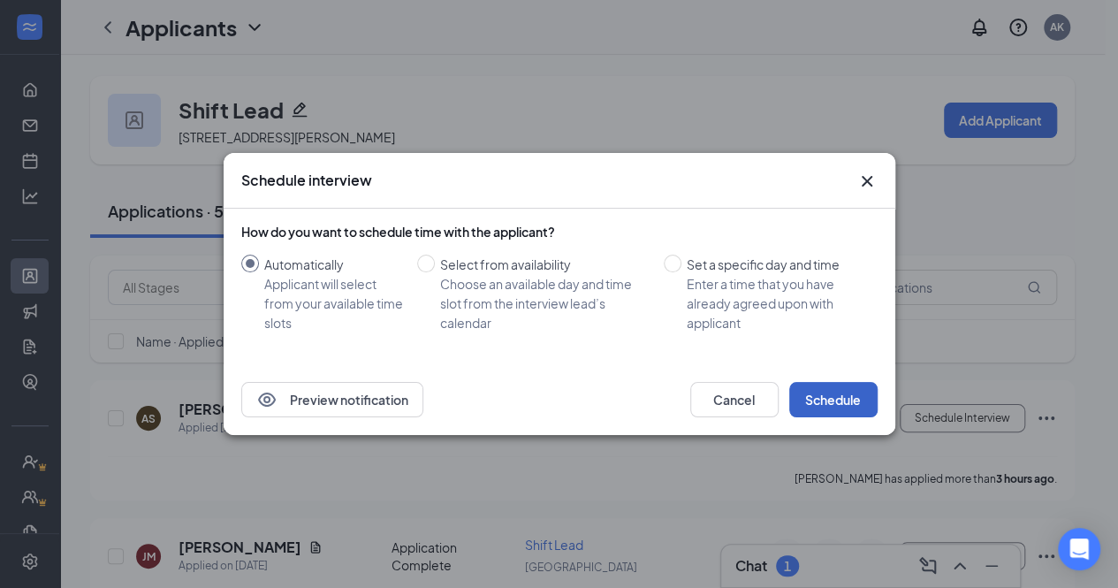
click at [831, 395] on button "Schedule" at bounding box center [833, 399] width 88 height 35
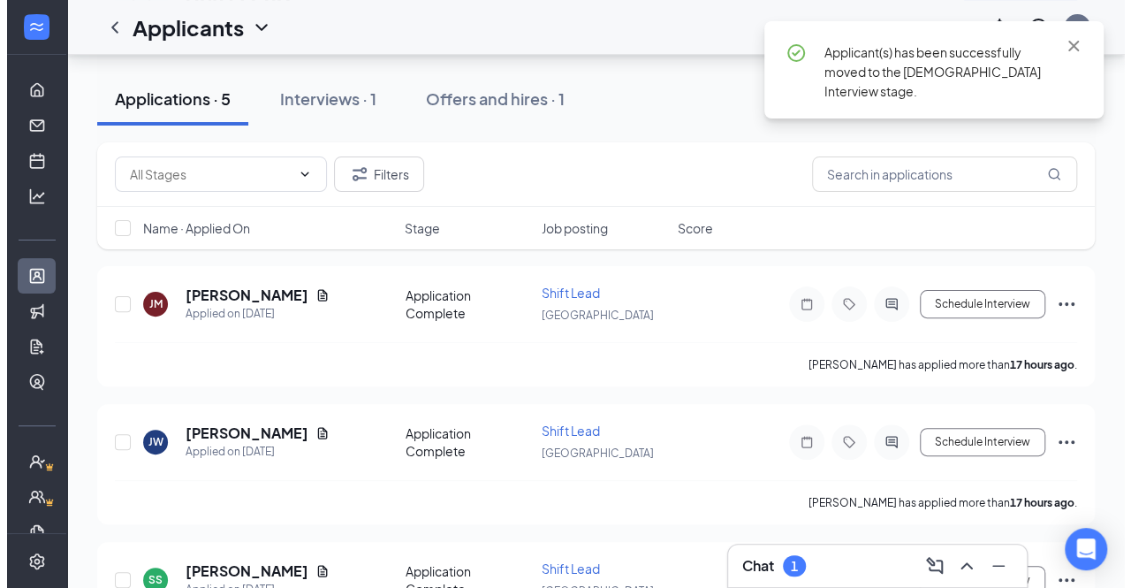
scroll to position [129, 0]
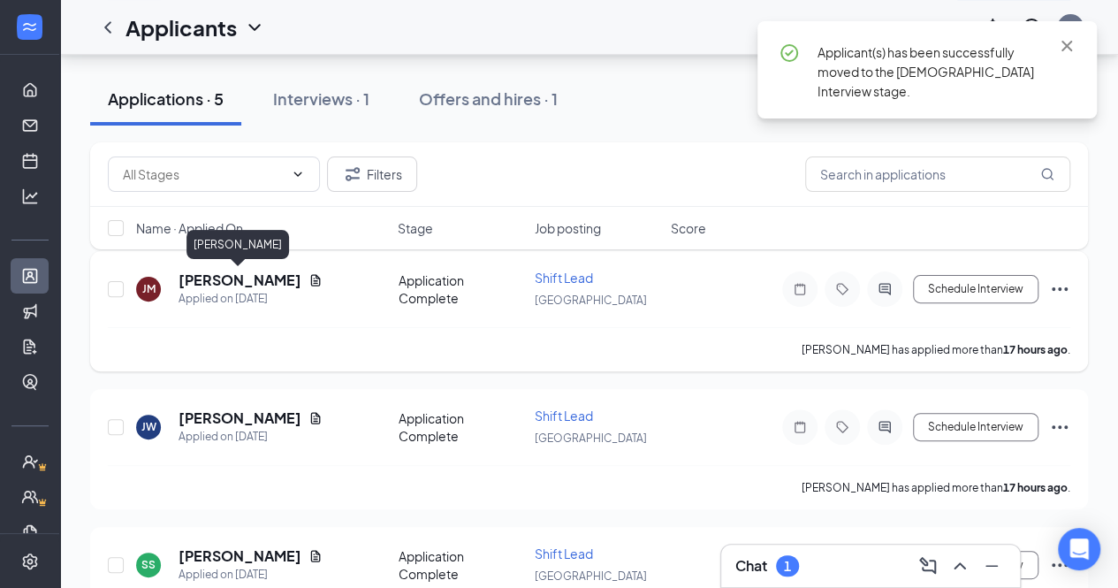
click at [214, 282] on h5 "[PERSON_NAME]" at bounding box center [240, 279] width 123 height 19
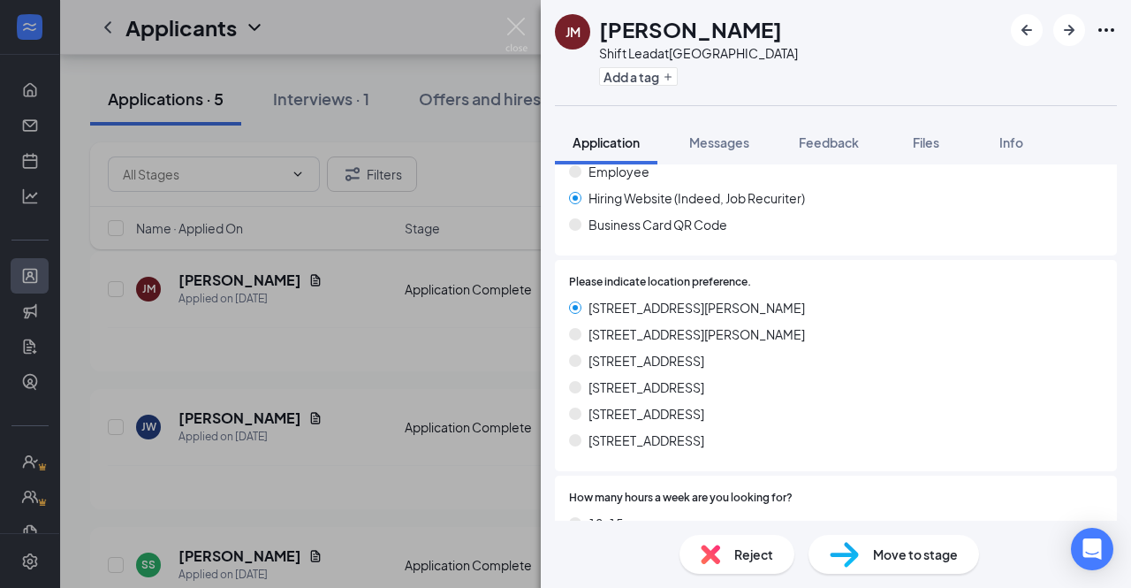
scroll to position [830, 0]
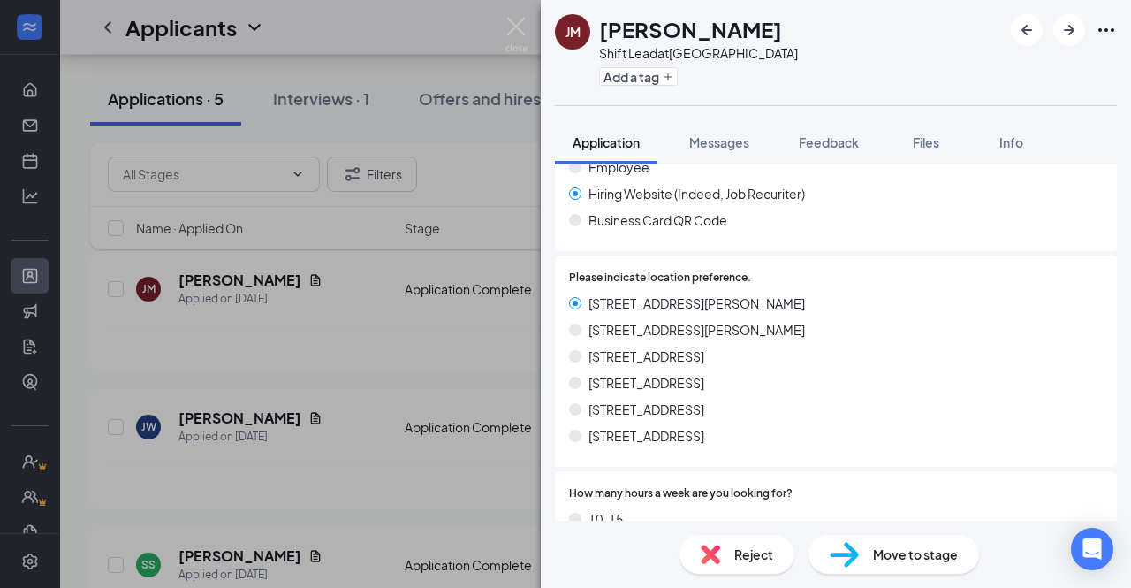
click at [287, 379] on div "[PERSON_NAME] Shift Lead at [GEOGRAPHIC_DATA] Add a tag Application Messages Fe…" at bounding box center [565, 294] width 1131 height 588
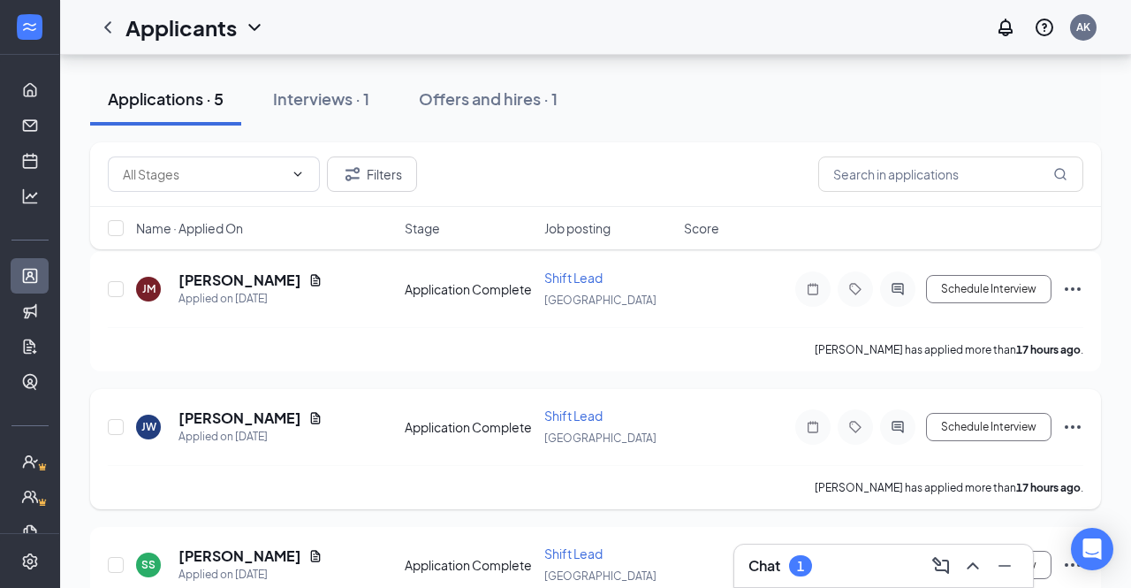
click at [244, 409] on h5 "[PERSON_NAME]" at bounding box center [240, 417] width 123 height 19
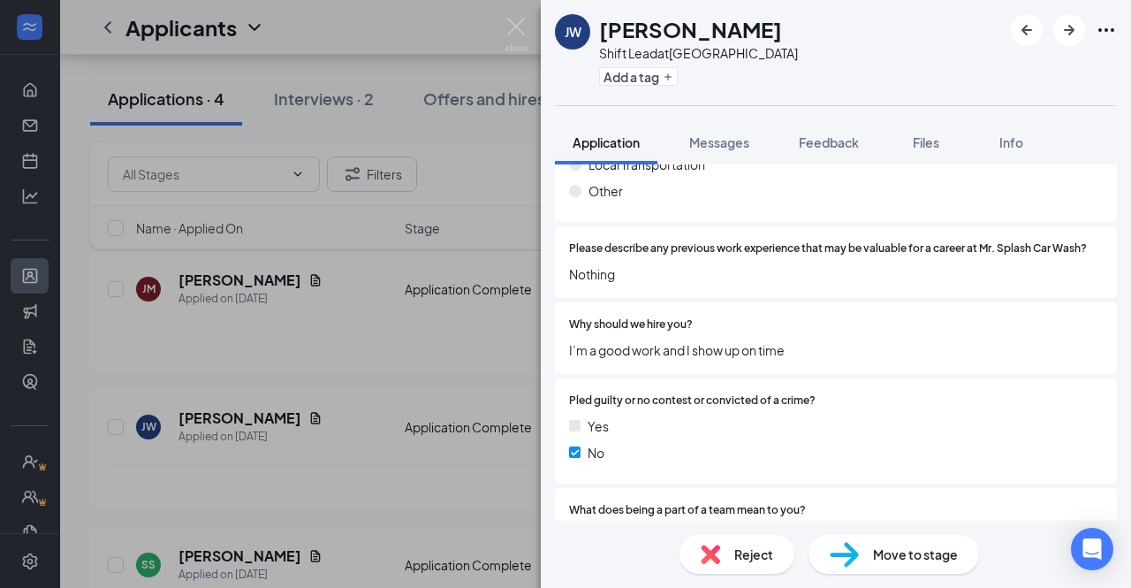
scroll to position [2107, 0]
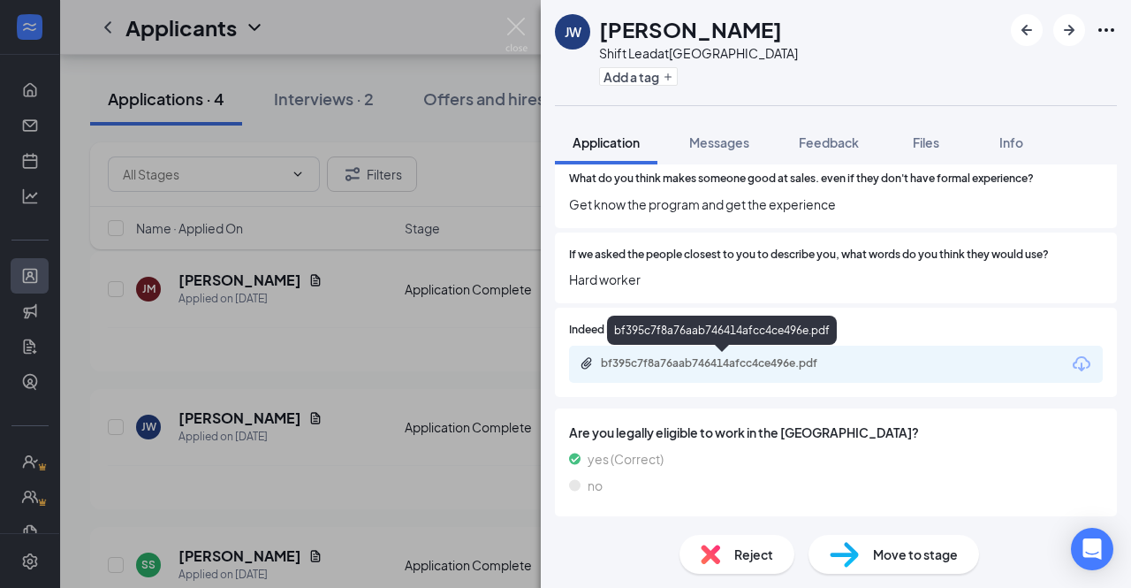
click at [790, 347] on div "bf395c7f8a76aab746414afcc4ce496e.pdf" at bounding box center [722, 333] width 230 height 36
click at [779, 356] on div "bf395c7f8a76aab746414afcc4ce496e.pdf" at bounding box center [724, 363] width 247 height 14
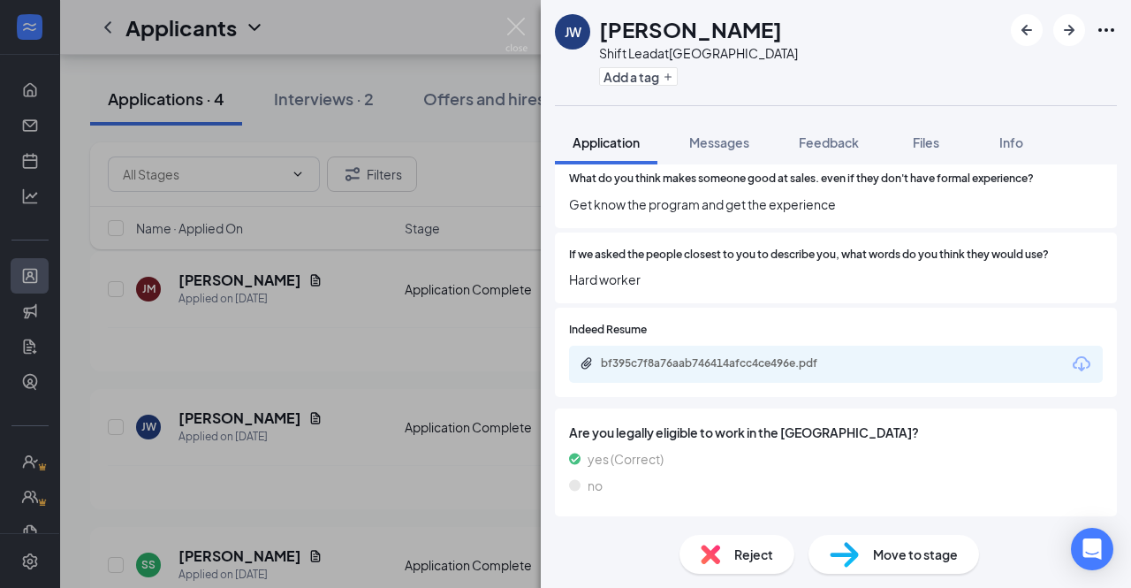
scroll to position [2100, 0]
click at [422, 490] on div "[PERSON_NAME] Shift Lead at [GEOGRAPHIC_DATA] Add a tag Application Messages Fe…" at bounding box center [565, 294] width 1131 height 588
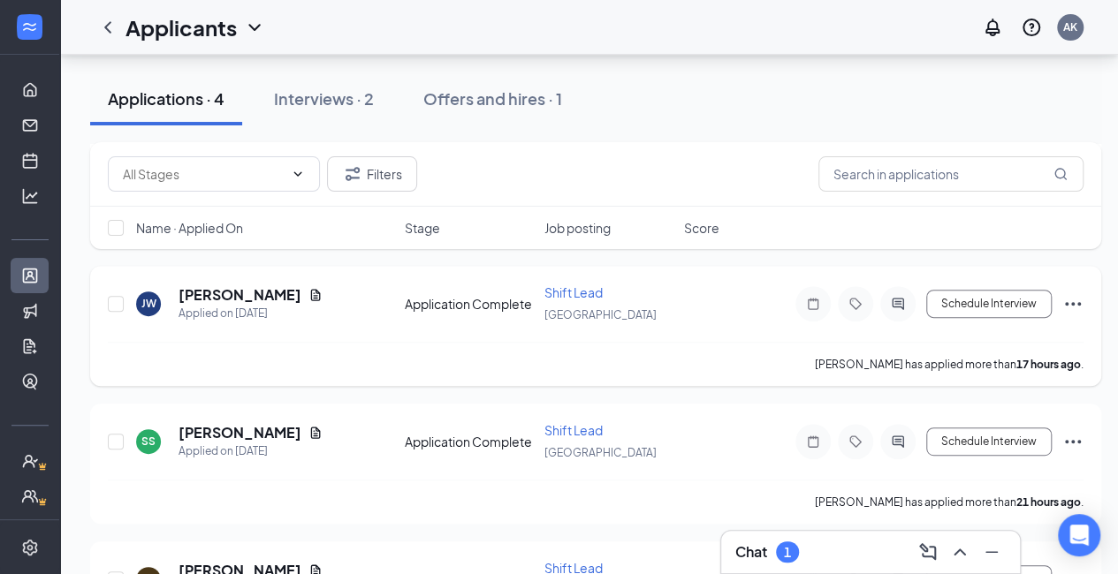
scroll to position [262, 0]
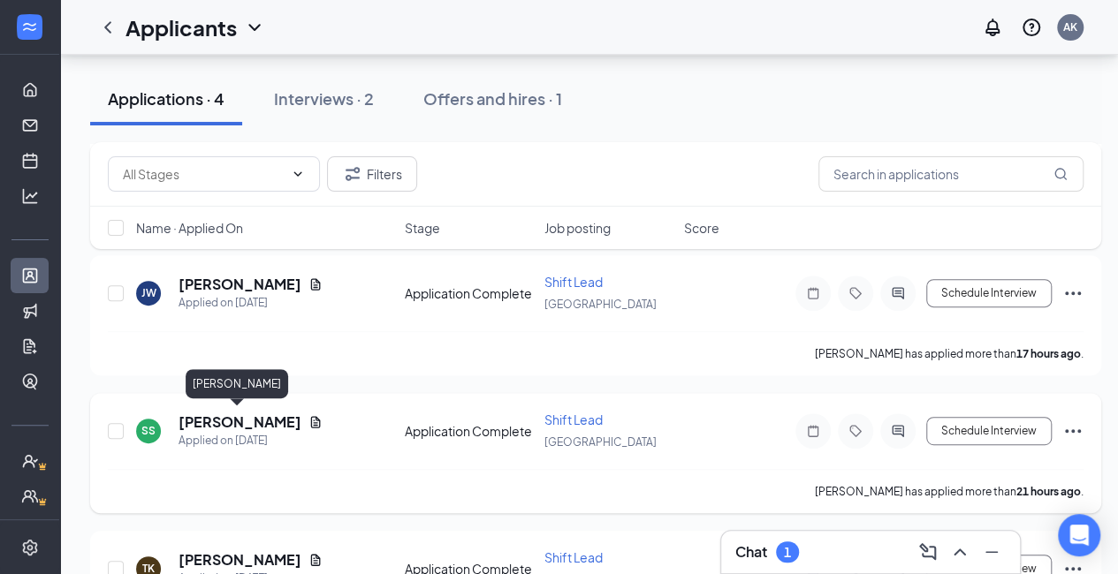
click at [240, 414] on h5 "[PERSON_NAME]" at bounding box center [240, 422] width 123 height 19
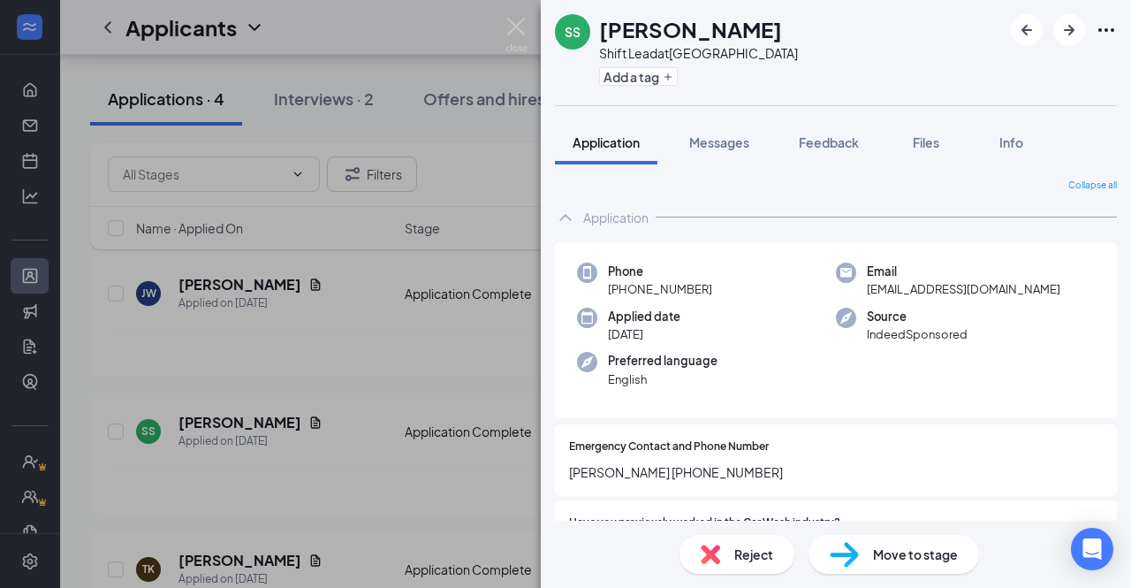
click at [869, 551] on div "Move to stage" at bounding box center [894, 554] width 171 height 39
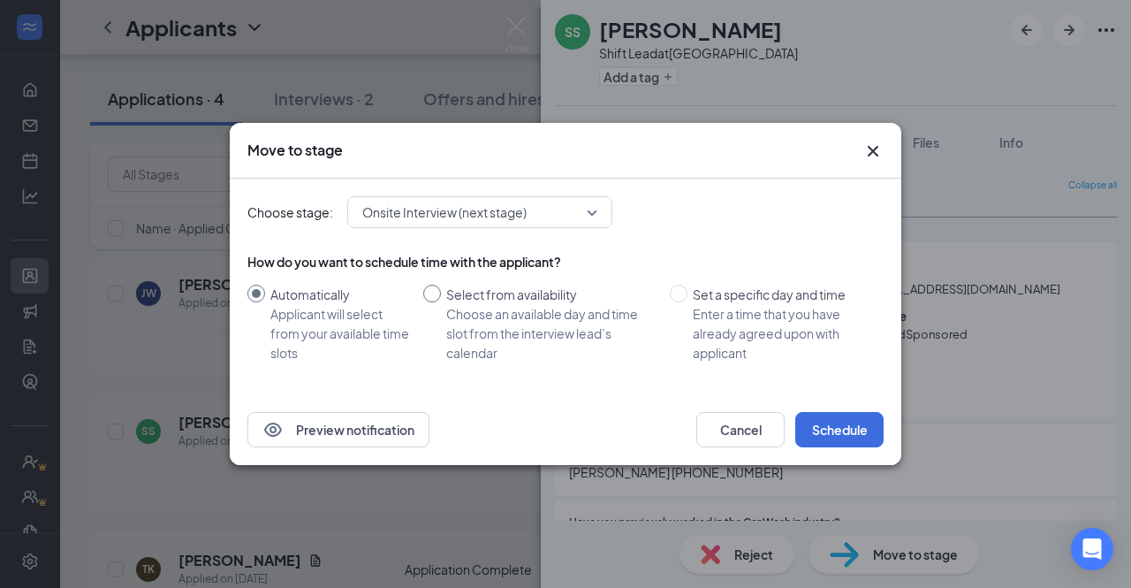
click at [436, 290] on input "Select from availability Choose an available day and time slot from the intervi…" at bounding box center [432, 294] width 18 height 18
radio input "true"
radio input "false"
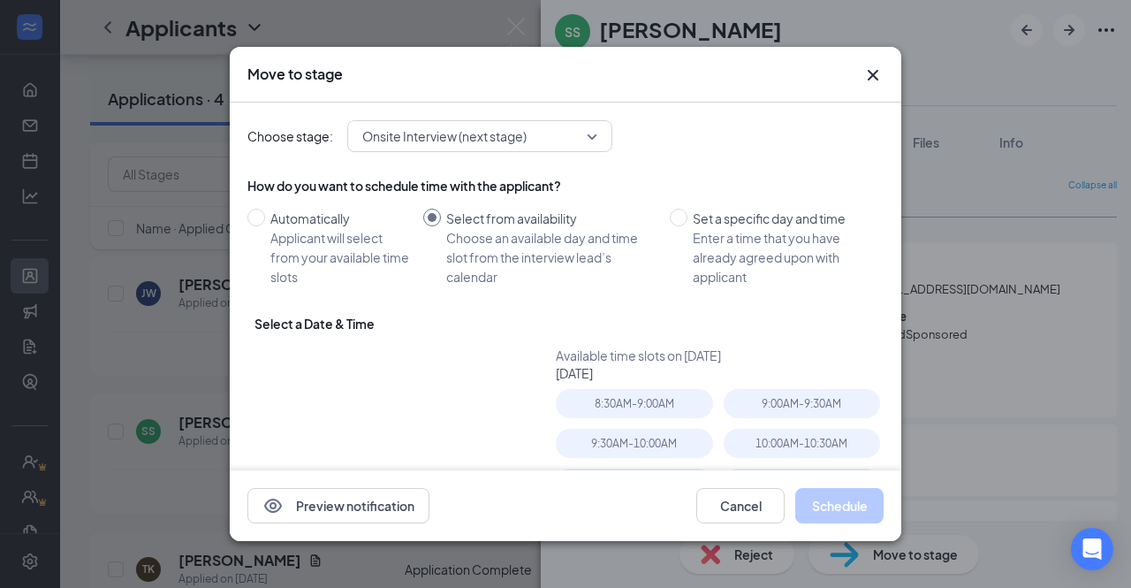
type input "[DATE]"
click at [262, 217] on input "Automatically Applicant will select from your available time slots" at bounding box center [256, 218] width 18 height 18
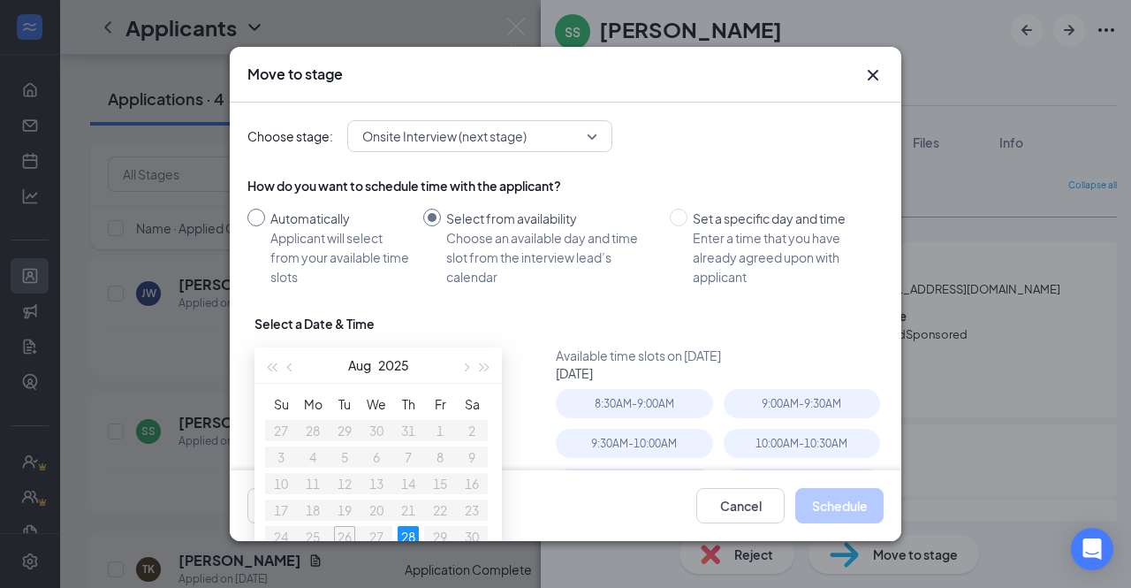
radio input "true"
radio input "false"
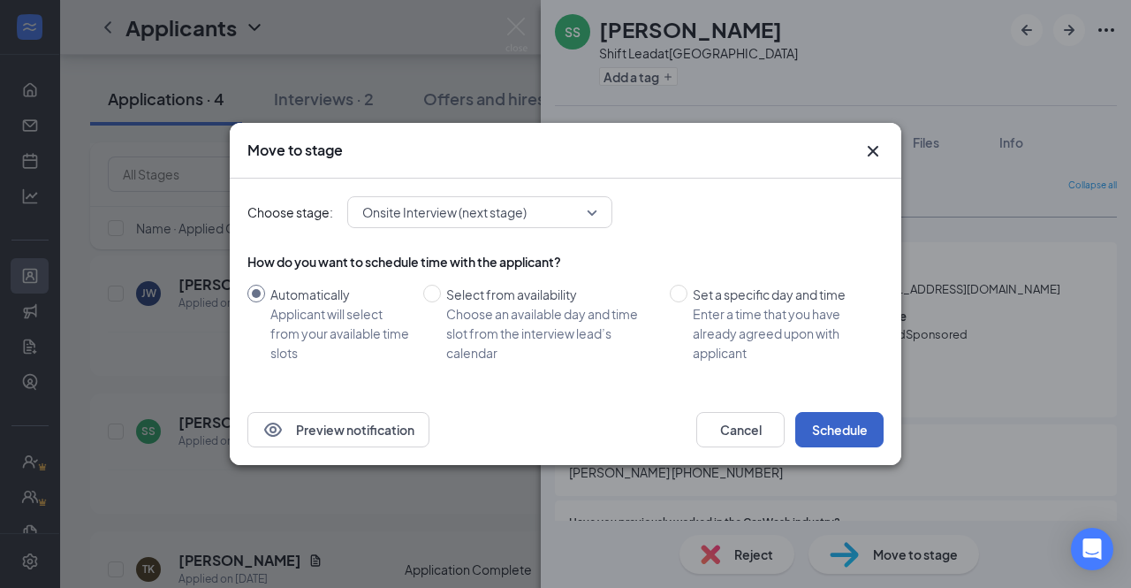
click at [850, 421] on button "Schedule" at bounding box center [839, 429] width 88 height 35
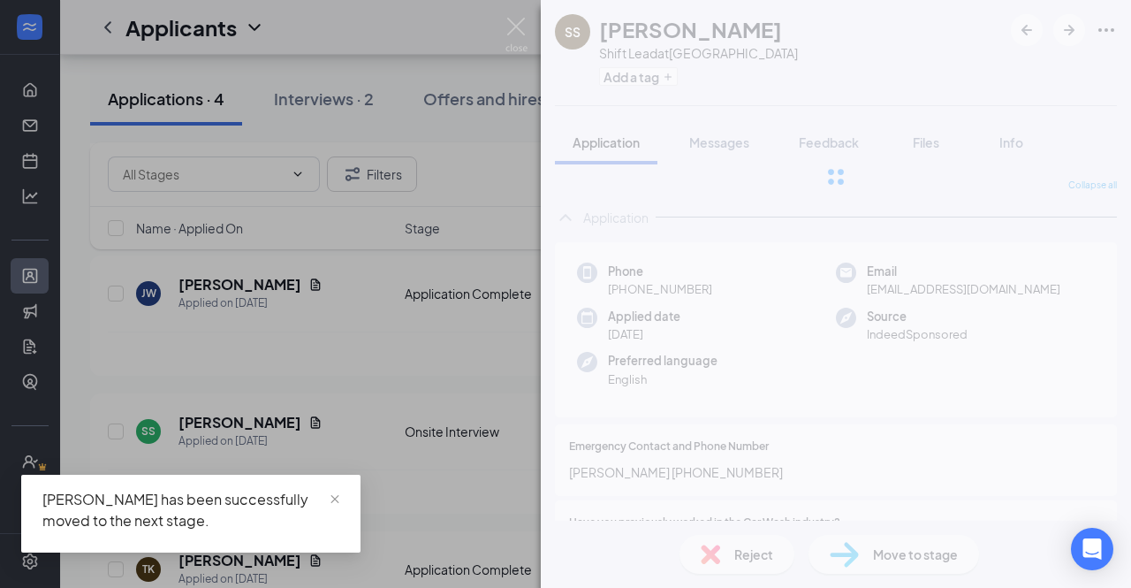
click at [457, 512] on div "SS [PERSON_NAME] Shift Lead at [GEOGRAPHIC_DATA] Add a tag Application Messages…" at bounding box center [565, 294] width 1131 height 588
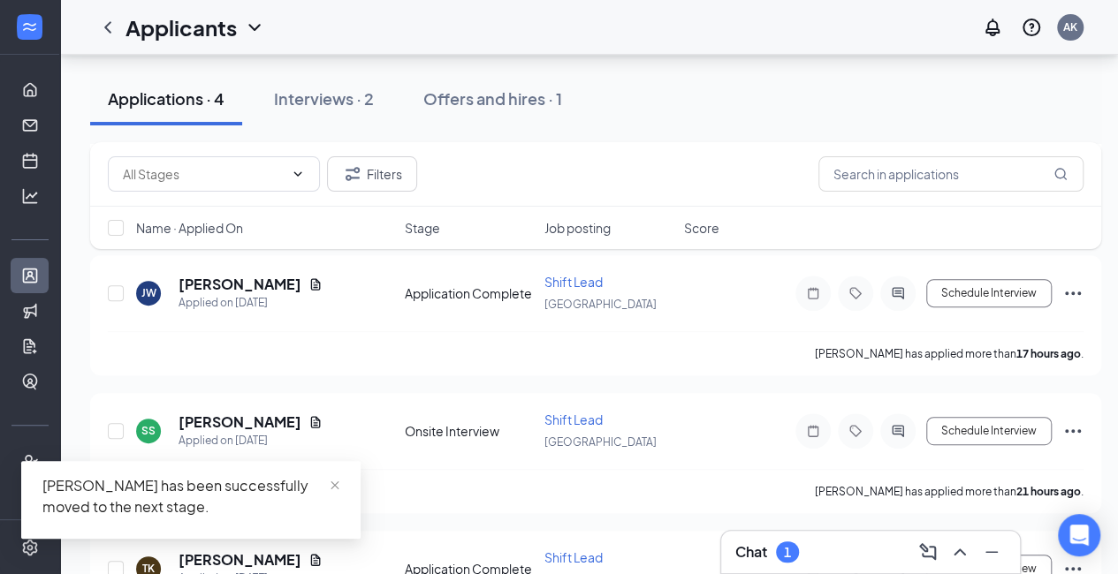
scroll to position [217, 0]
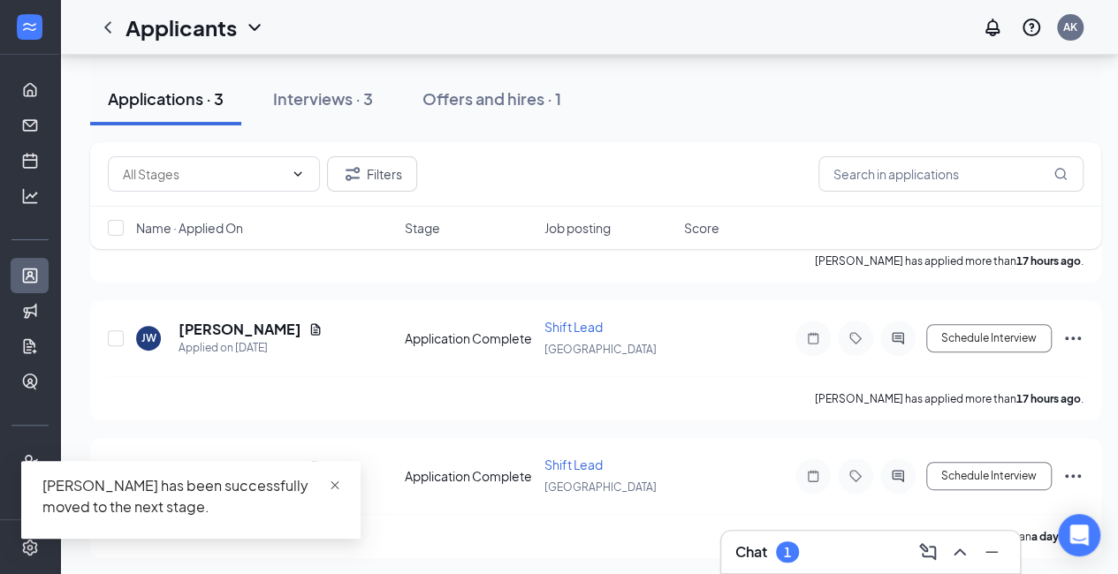
click at [331, 482] on span "close" at bounding box center [335, 486] width 12 height 12
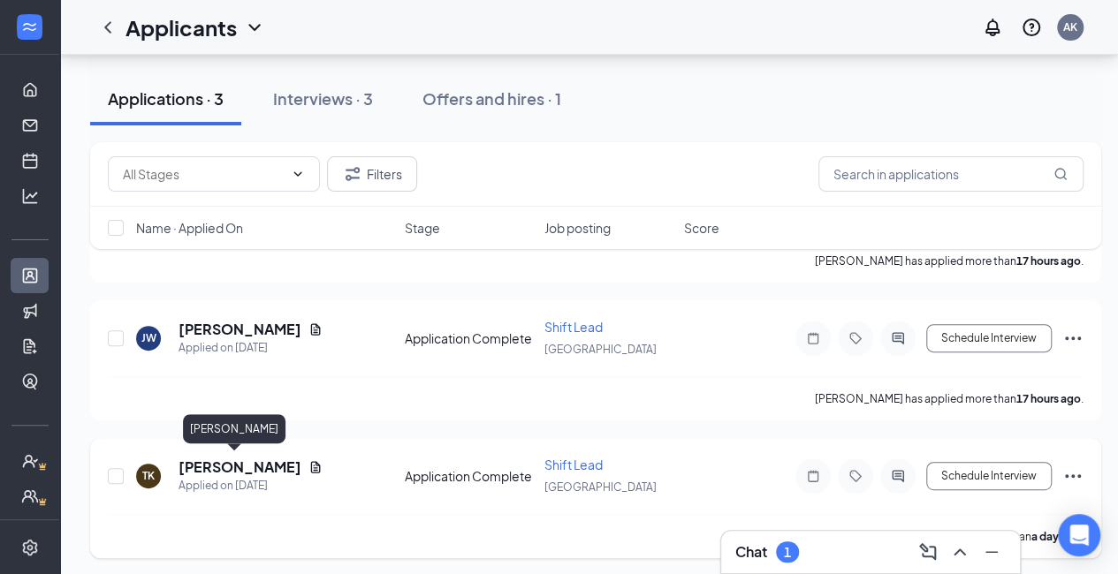
click at [231, 464] on h5 "[PERSON_NAME]" at bounding box center [240, 467] width 123 height 19
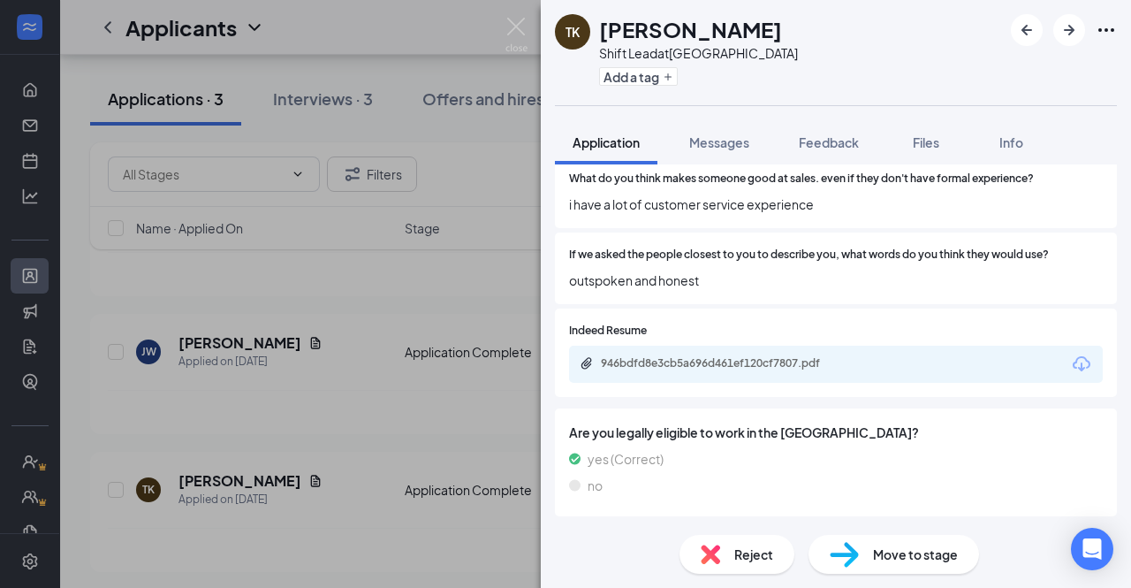
scroll to position [2031, 0]
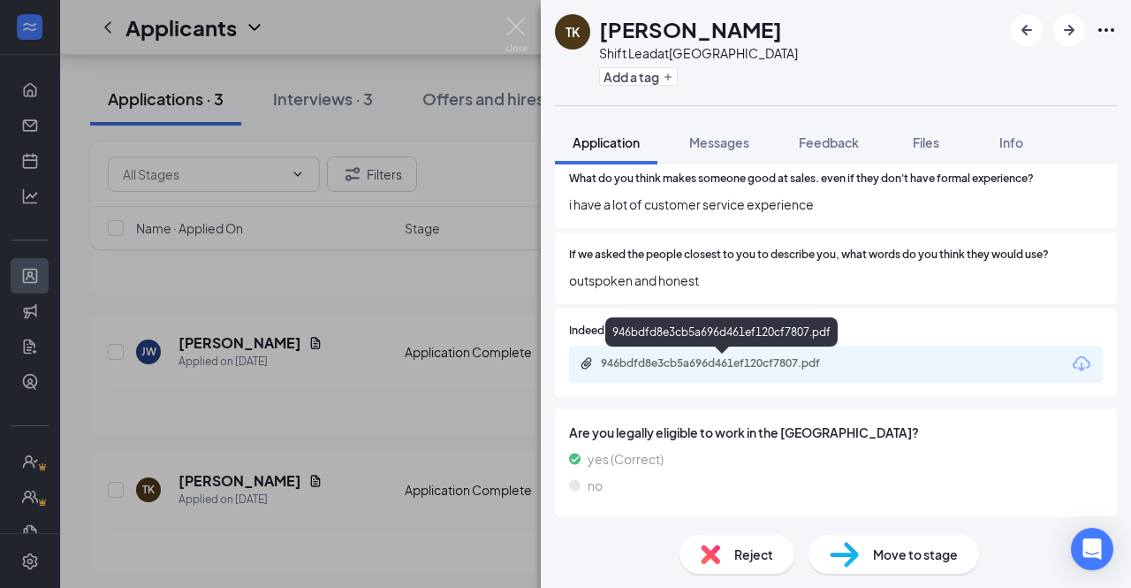
click at [764, 365] on div "946bdfd8e3cb5a696d461ef120cf7807.pdf" at bounding box center [724, 363] width 247 height 14
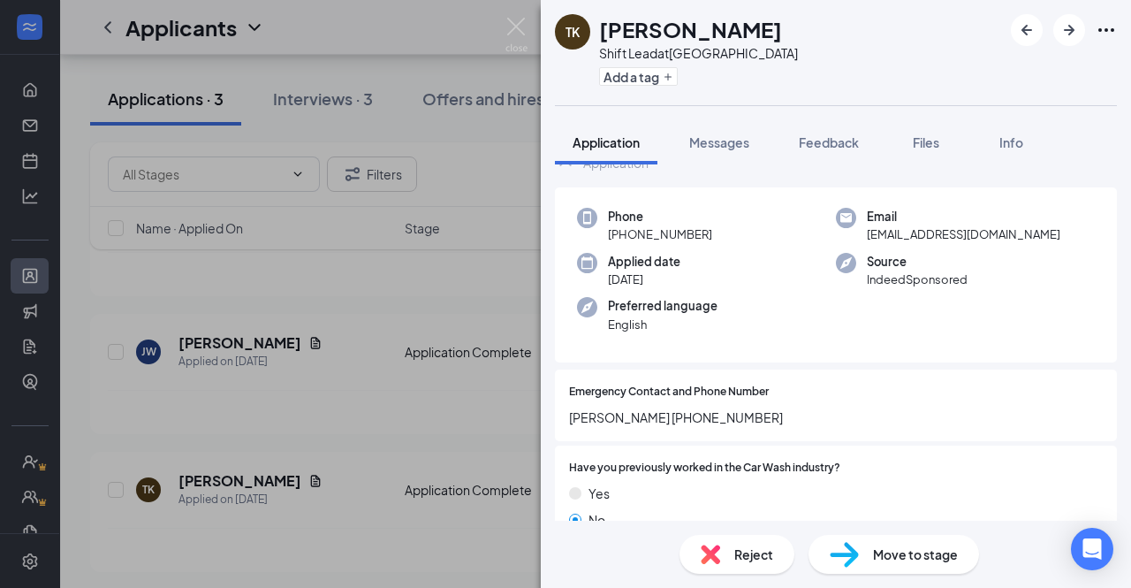
scroll to position [0, 0]
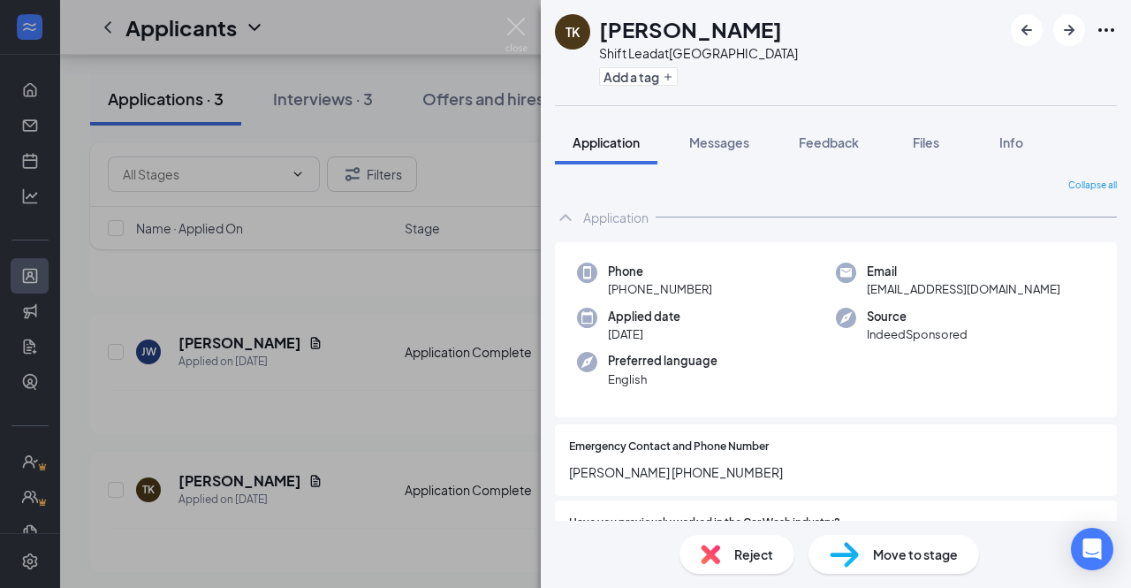
click at [883, 553] on span "Move to stage" at bounding box center [915, 553] width 85 height 19
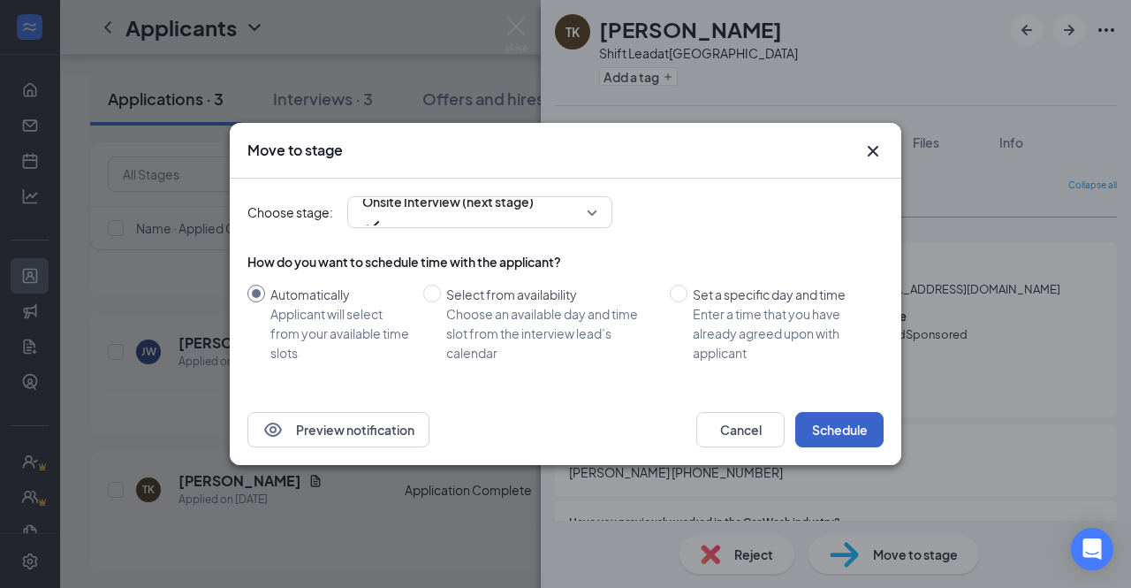
click at [840, 438] on button "Schedule" at bounding box center [839, 429] width 88 height 35
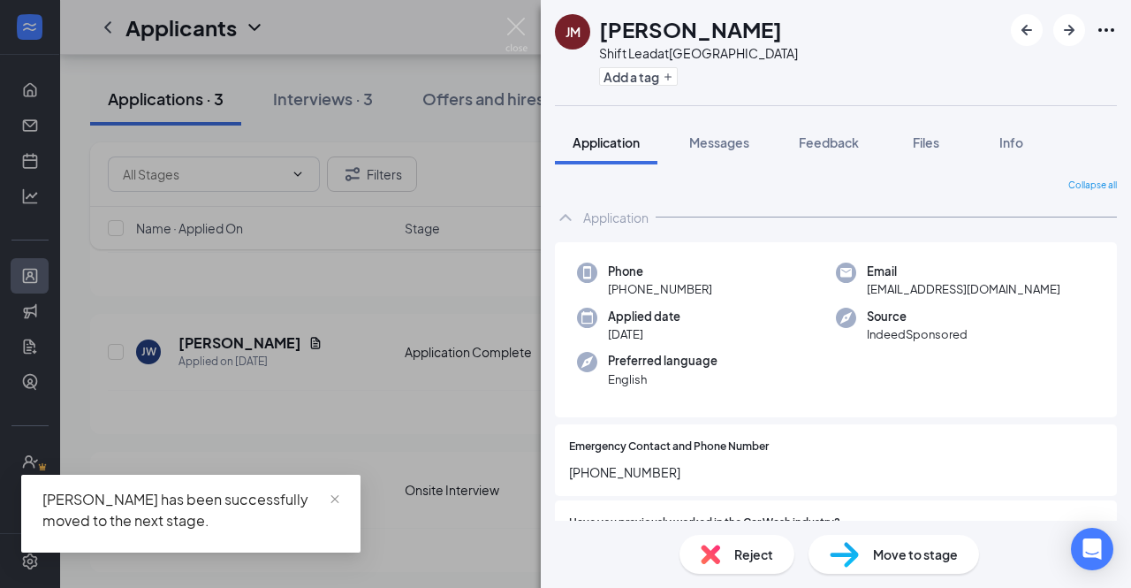
click at [442, 430] on div "[PERSON_NAME] Shift Lead at [GEOGRAPHIC_DATA] Add a tag Application Messages Fe…" at bounding box center [565, 294] width 1131 height 588
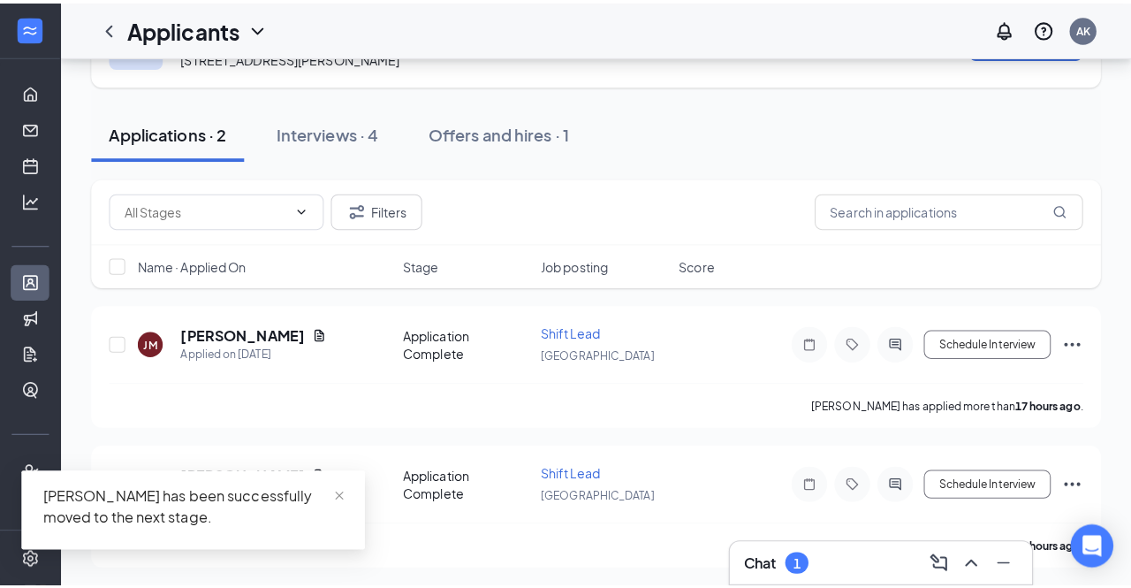
scroll to position [68, 0]
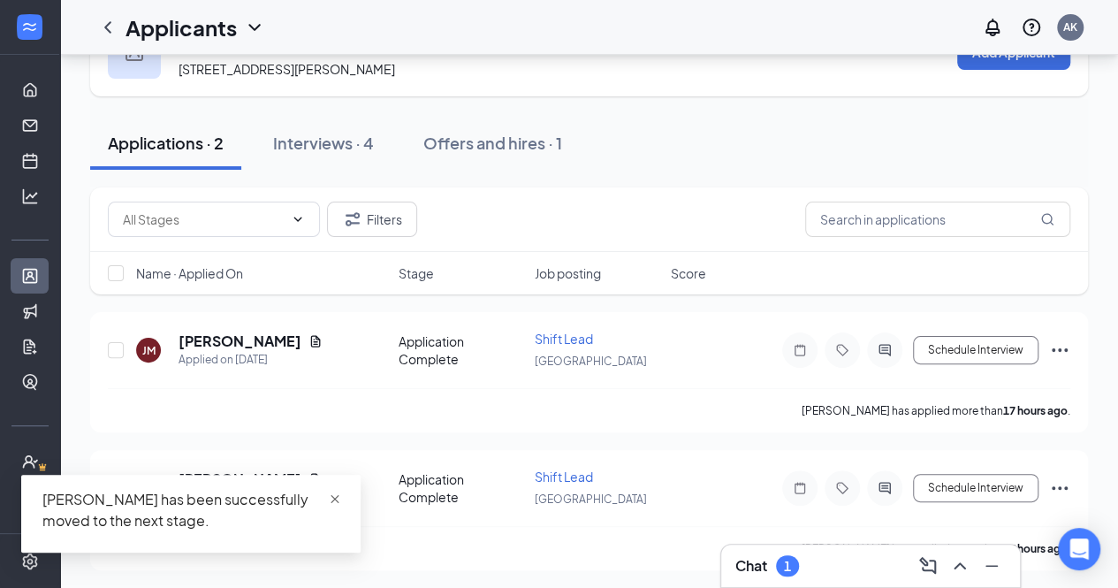
click at [334, 499] on span "close" at bounding box center [335, 499] width 12 height 12
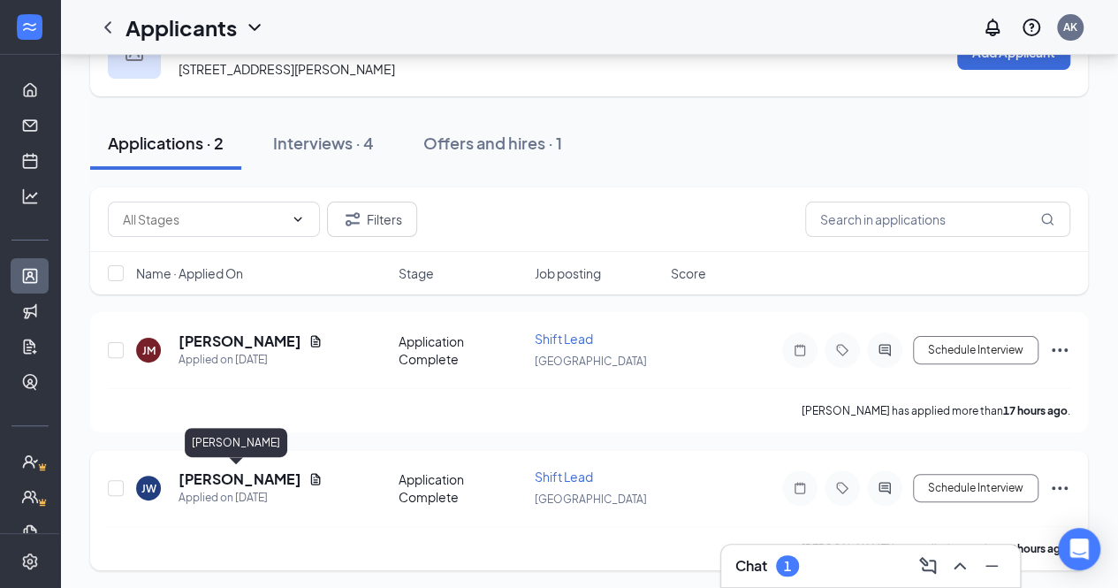
click at [256, 482] on h5 "[PERSON_NAME]" at bounding box center [240, 478] width 123 height 19
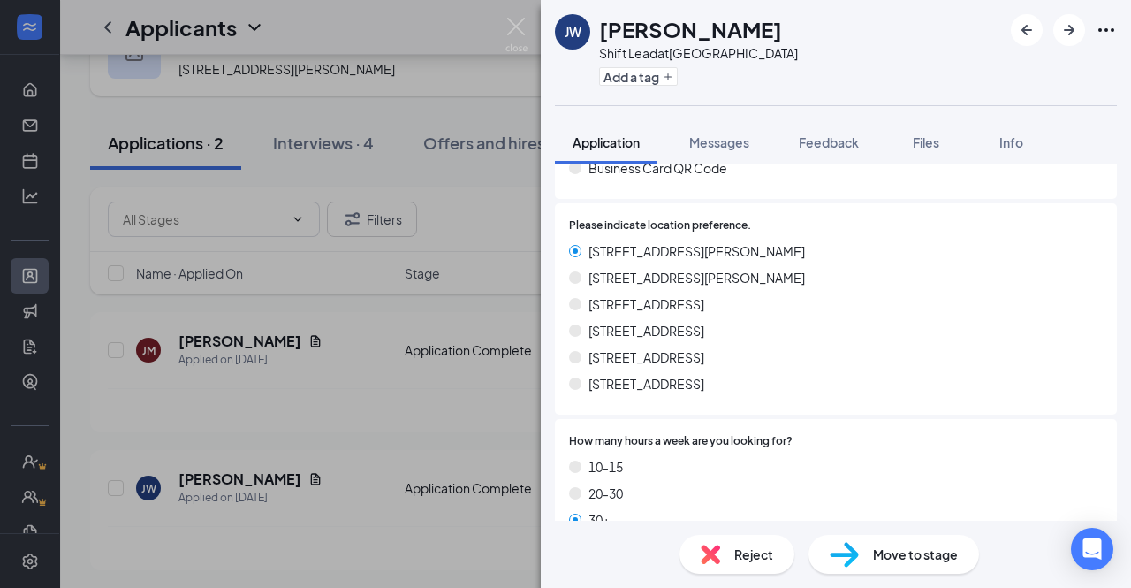
scroll to position [1061, 0]
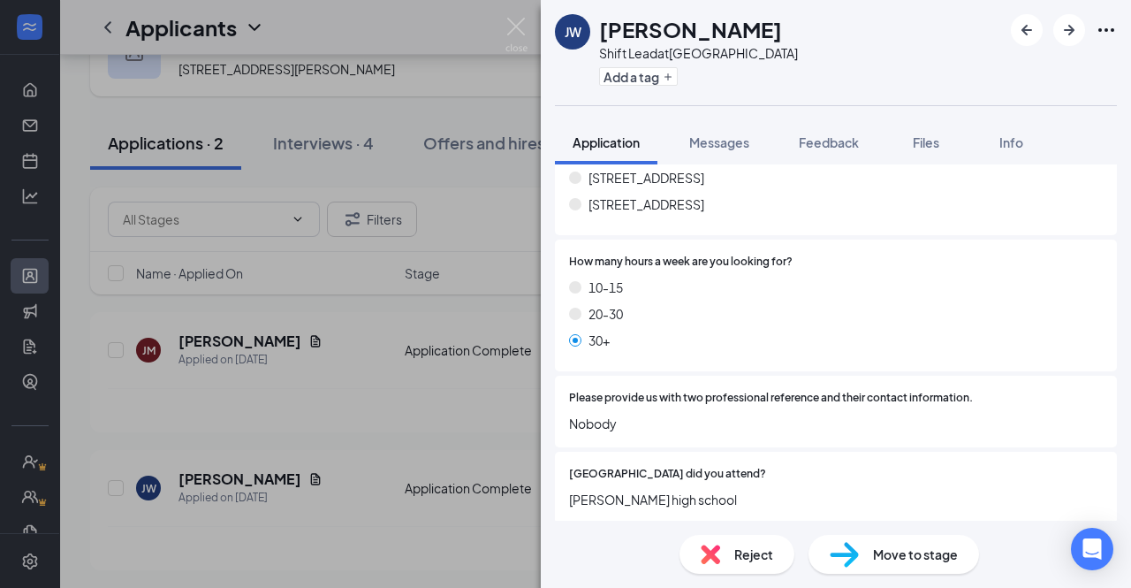
drag, startPoint x: 852, startPoint y: 553, endPoint x: 825, endPoint y: 552, distance: 26.5
click at [825, 552] on div "Move to stage" at bounding box center [894, 554] width 171 height 39
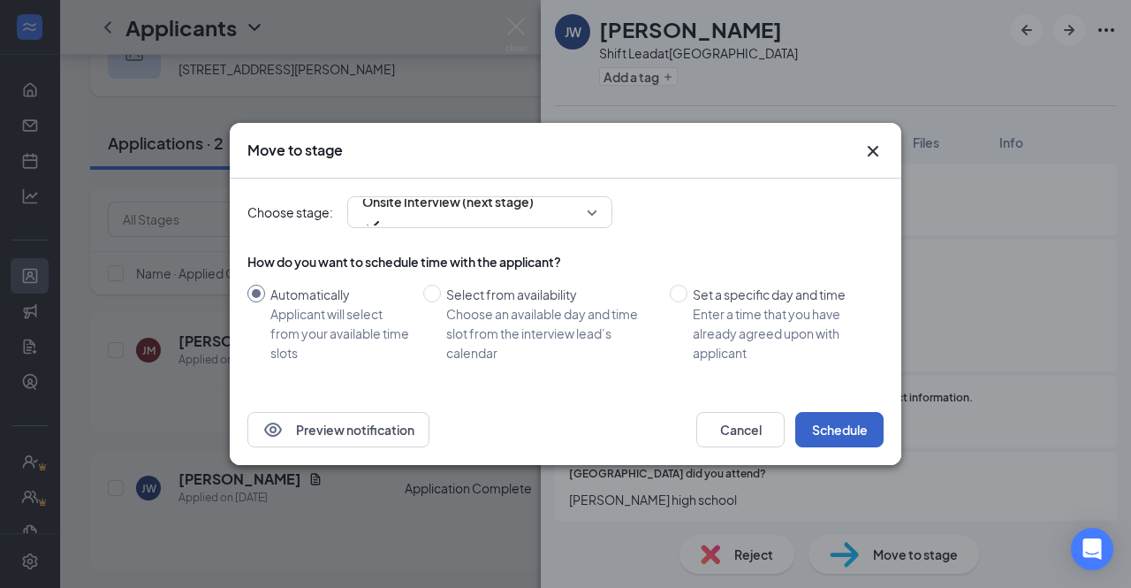
click at [867, 441] on button "Schedule" at bounding box center [839, 429] width 88 height 35
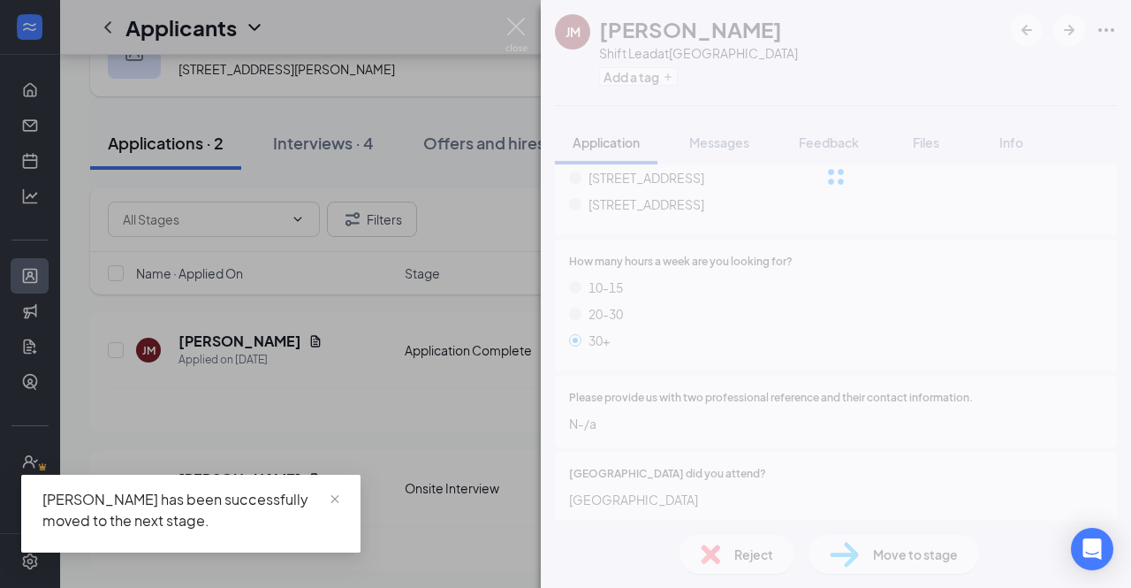
click at [486, 521] on div "[PERSON_NAME] Shift Lead at [GEOGRAPHIC_DATA] Add a tag Application Messages Fe…" at bounding box center [565, 294] width 1131 height 588
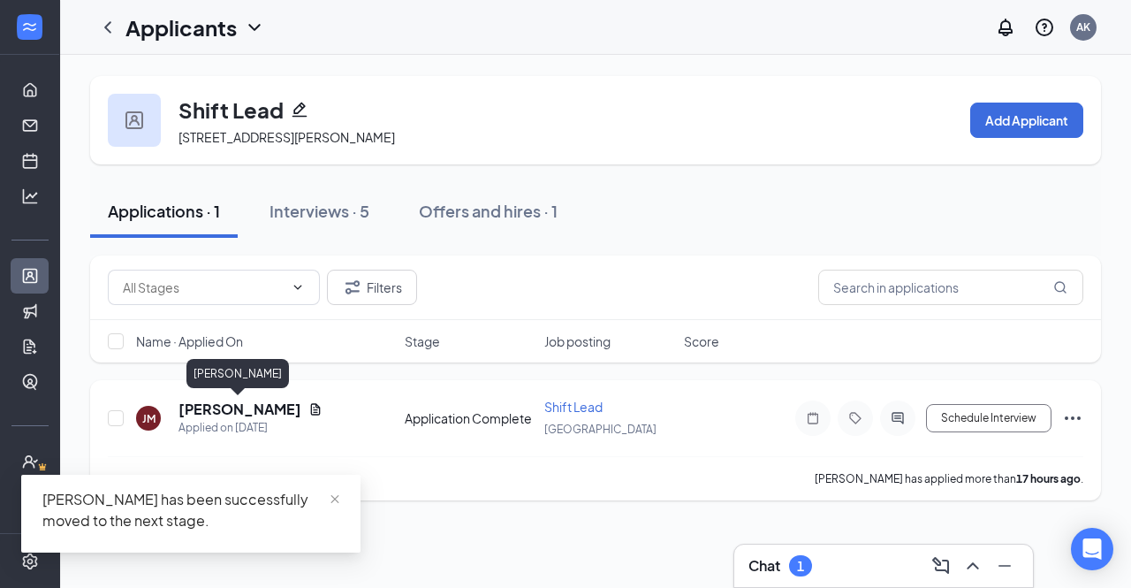
click at [210, 408] on h5 "[PERSON_NAME]" at bounding box center [240, 408] width 123 height 19
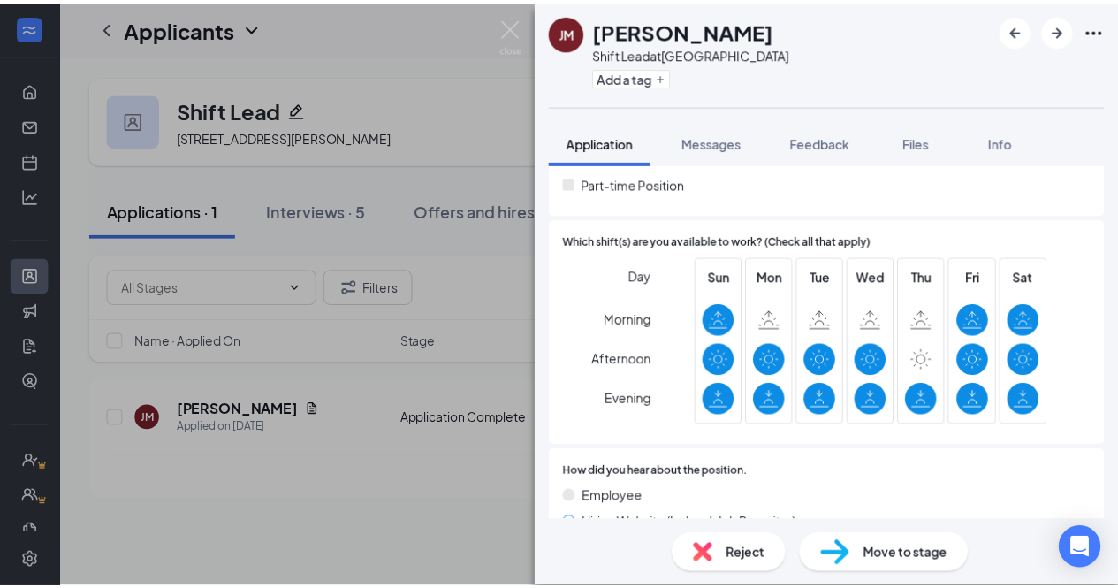
scroll to position [500, 0]
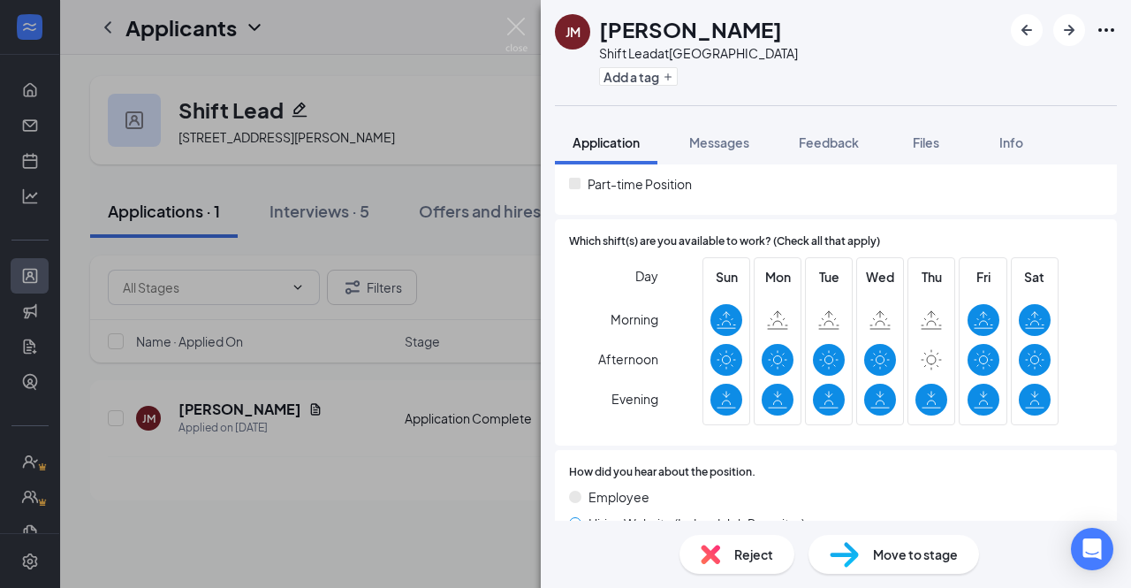
click at [919, 554] on span "Move to stage" at bounding box center [915, 553] width 85 height 19
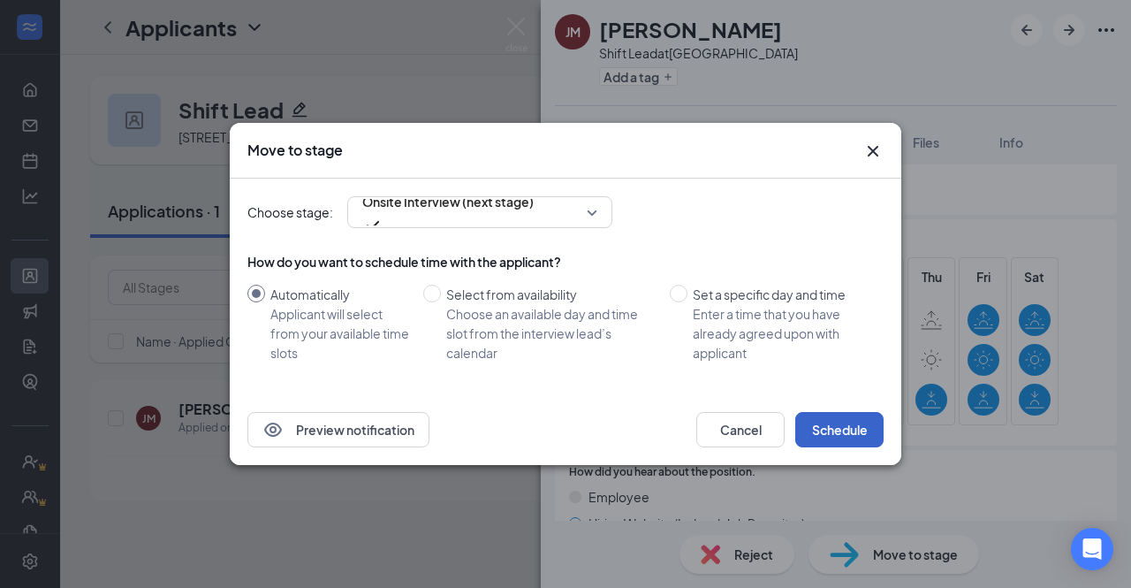
click at [819, 439] on button "Schedule" at bounding box center [839, 429] width 88 height 35
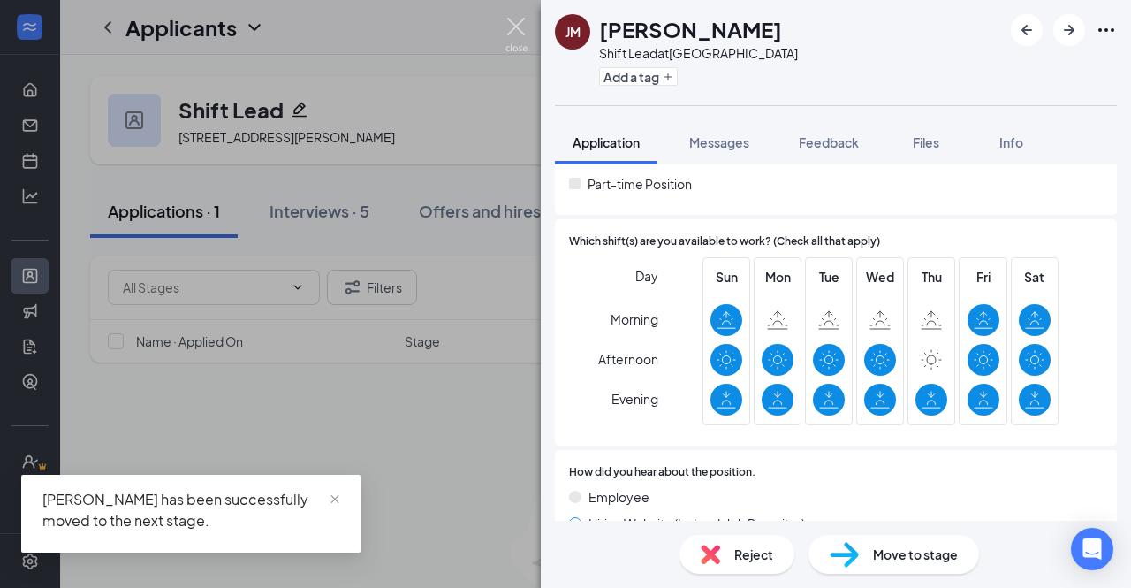
click at [509, 19] on img at bounding box center [516, 35] width 22 height 34
